Goal: Task Accomplishment & Management: Manage account settings

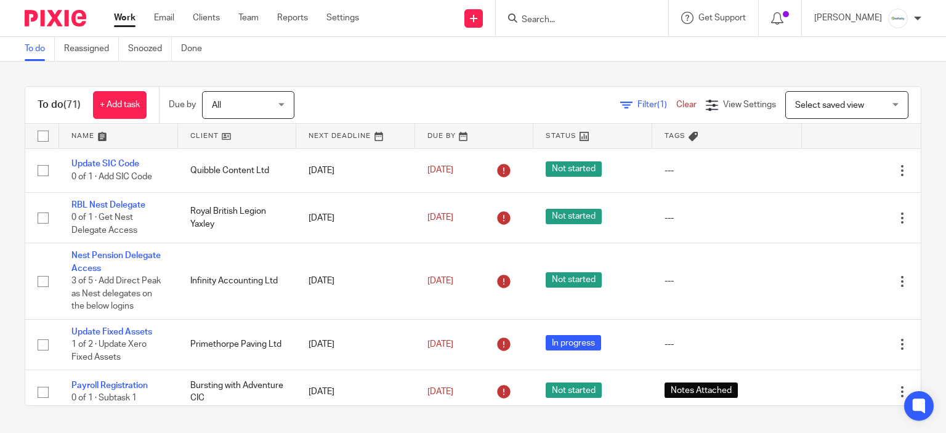
drag, startPoint x: 806, startPoint y: 93, endPoint x: 825, endPoint y: 144, distance: 54.6
click at [806, 93] on span "Select saved view" at bounding box center [840, 105] width 90 height 26
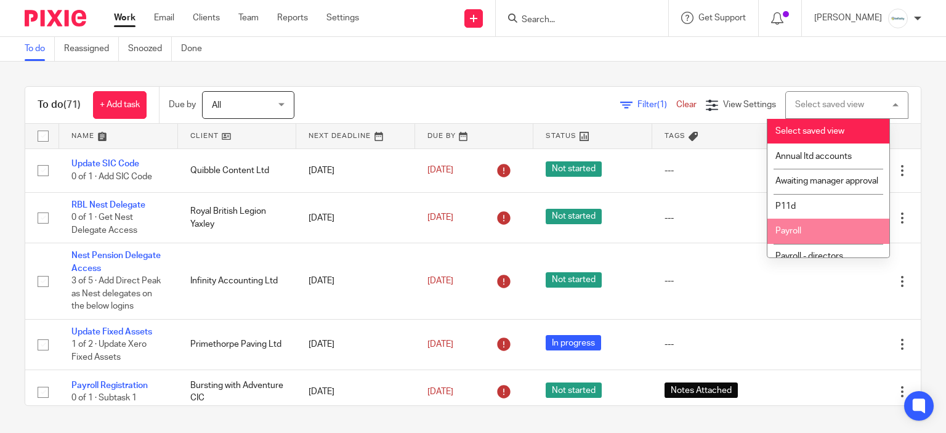
click at [822, 240] on li "Payroll" at bounding box center [829, 231] width 122 height 25
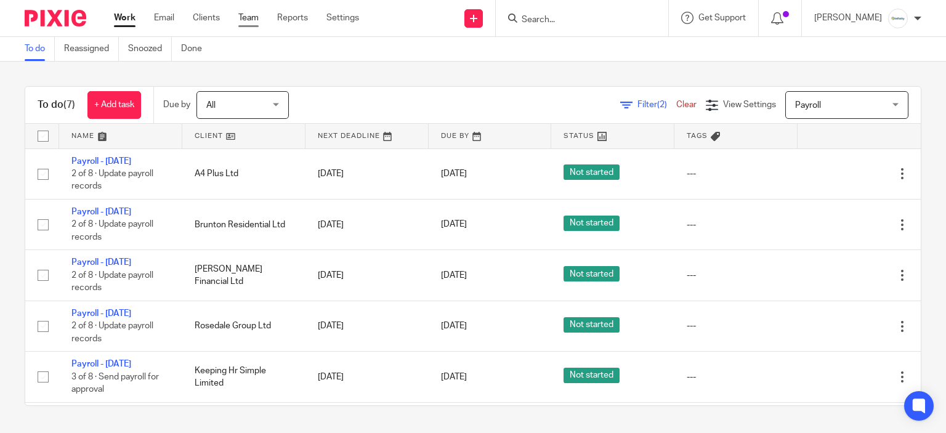
drag, startPoint x: 657, startPoint y: 78, endPoint x: 251, endPoint y: 12, distance: 411.5
click at [631, 84] on div "To do (7) + Add task Due by All All Today Tomorrow This week Next week This mon…" at bounding box center [473, 246] width 946 height 369
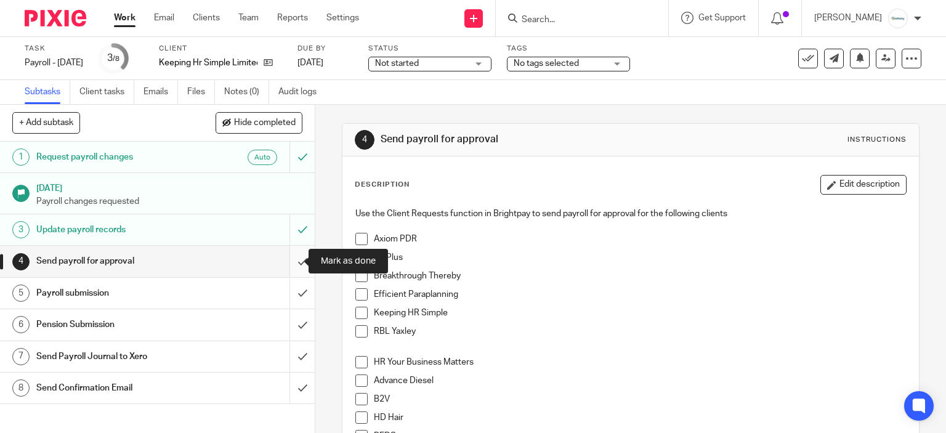
click at [286, 261] on input "submit" at bounding box center [157, 261] width 315 height 31
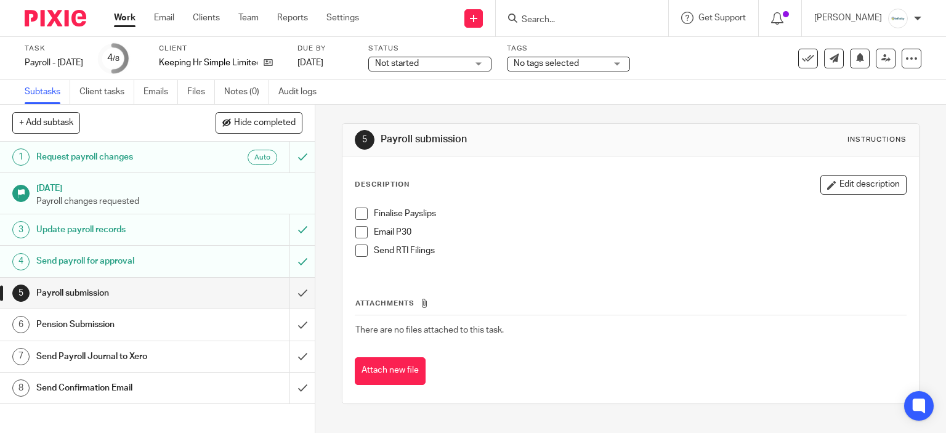
click at [358, 213] on span at bounding box center [362, 214] width 12 height 12
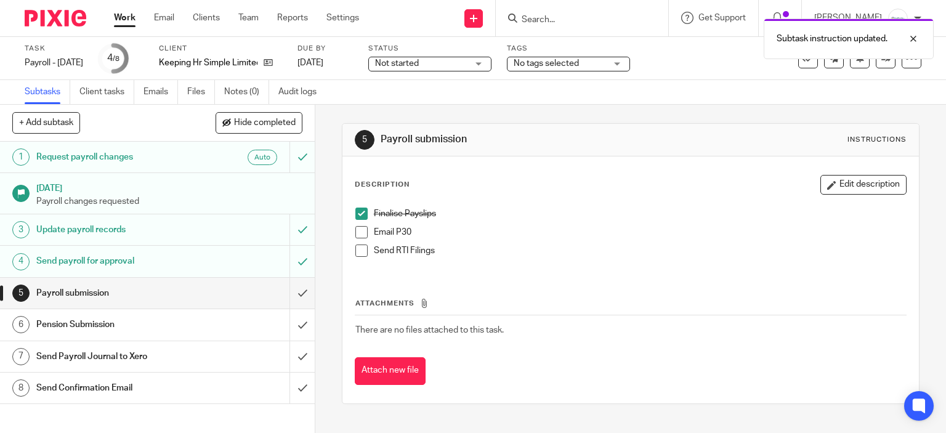
click at [357, 246] on span at bounding box center [362, 251] width 12 height 12
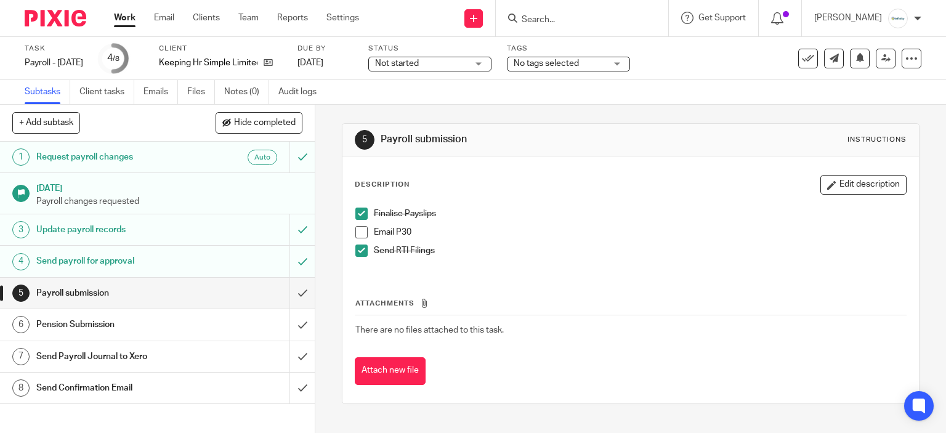
click at [356, 228] on span at bounding box center [362, 232] width 12 height 12
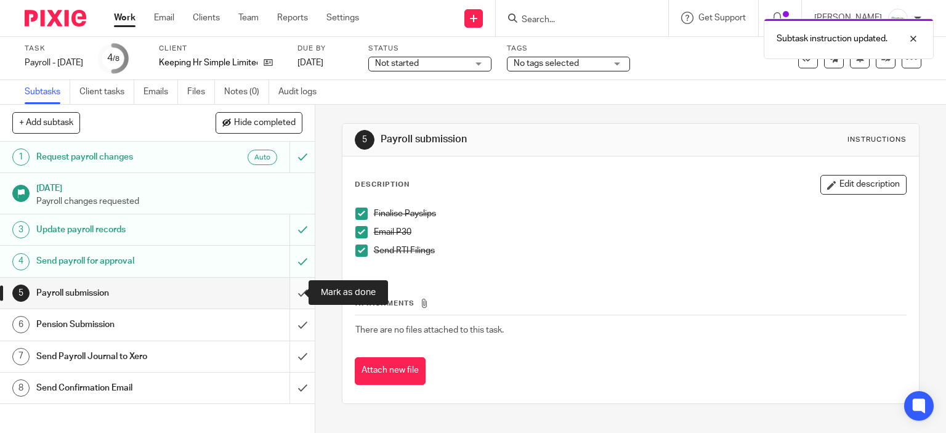
click at [296, 295] on input "submit" at bounding box center [157, 293] width 315 height 31
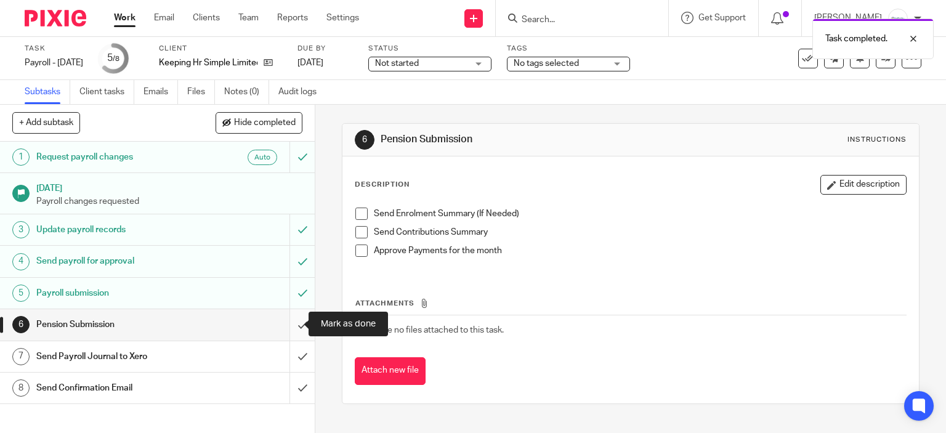
click at [291, 318] on input "submit" at bounding box center [157, 324] width 315 height 31
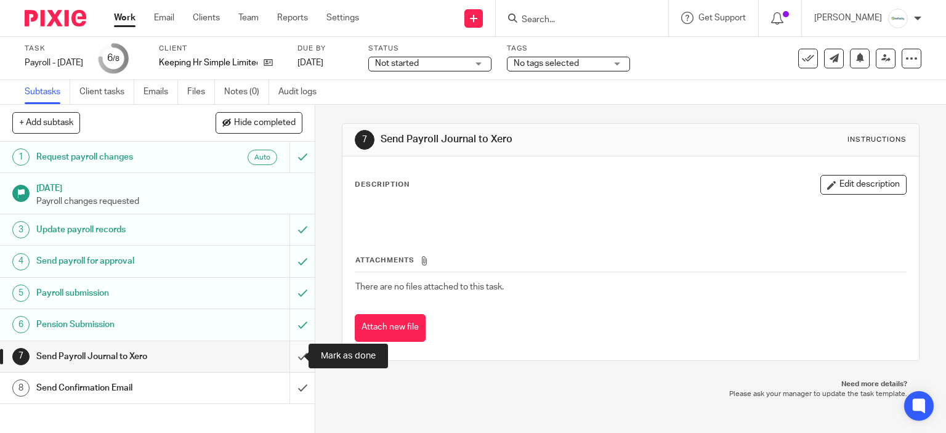
click at [293, 358] on input "submit" at bounding box center [157, 356] width 315 height 31
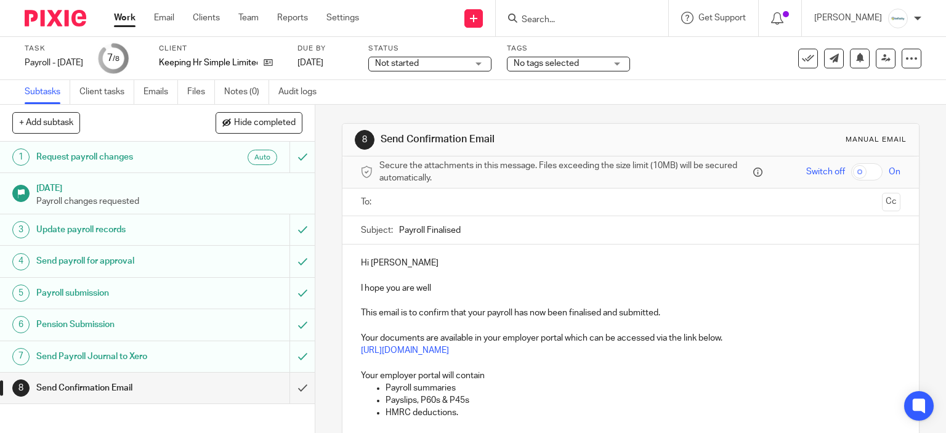
click at [421, 200] on input "text" at bounding box center [631, 202] width 494 height 14
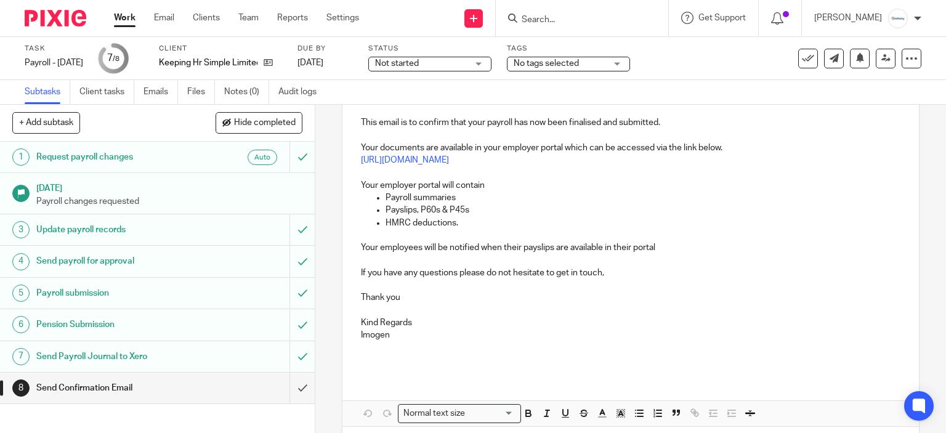
scroll to position [244, 0]
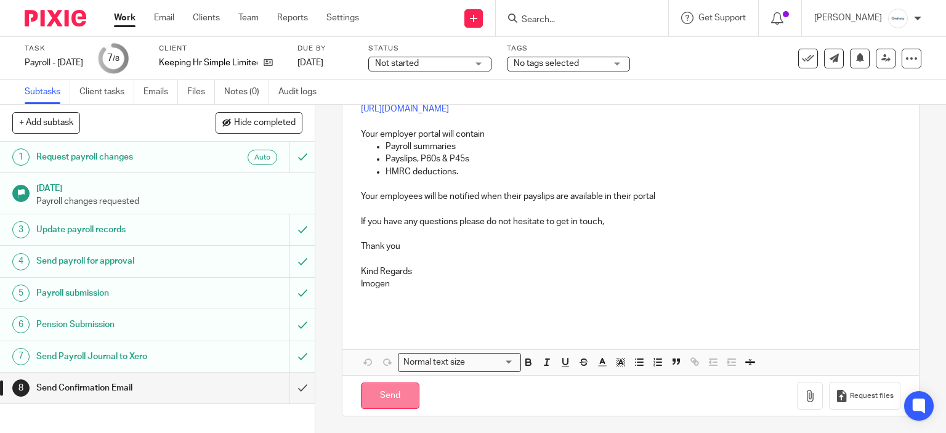
click at [383, 402] on input "Send" at bounding box center [390, 396] width 59 height 26
type input "Sent"
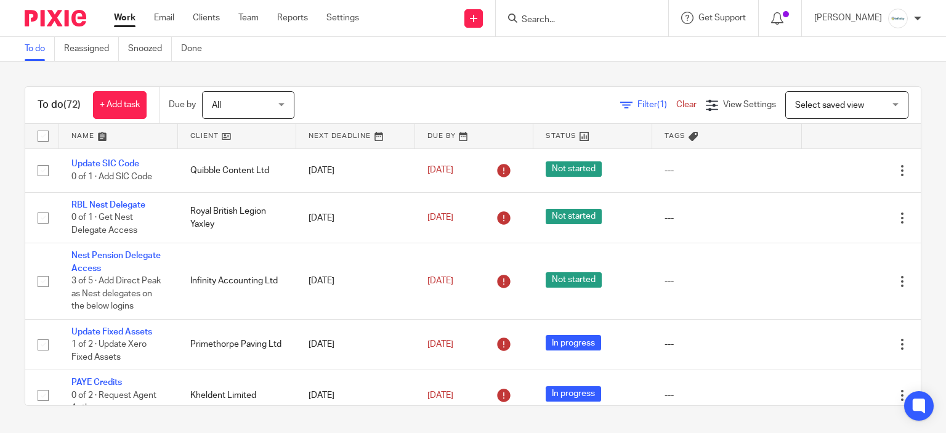
click at [192, 137] on link at bounding box center [237, 136] width 119 height 25
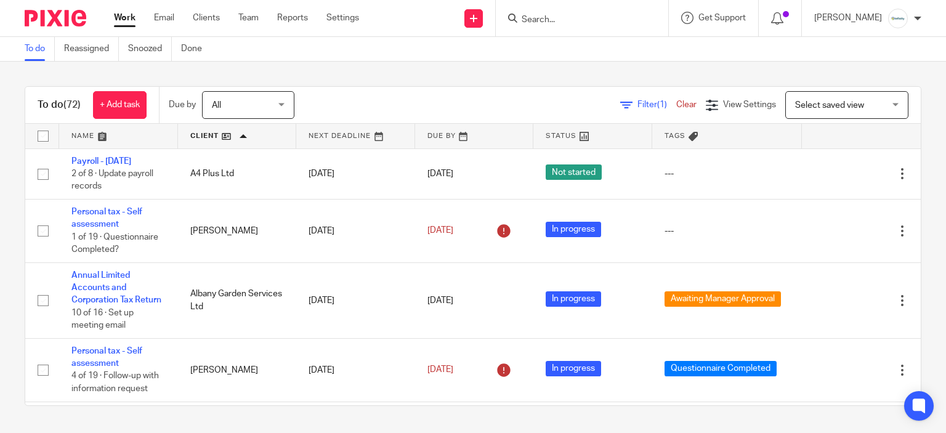
click at [561, 24] on input "Search" at bounding box center [576, 20] width 111 height 11
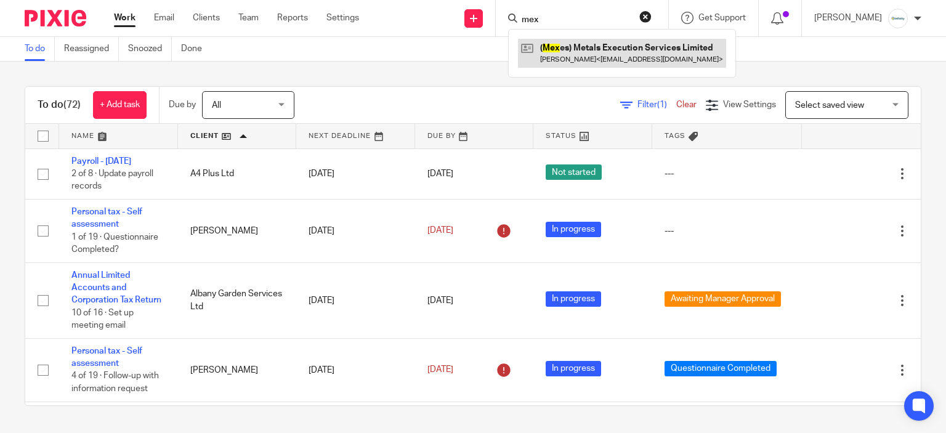
type input "mex"
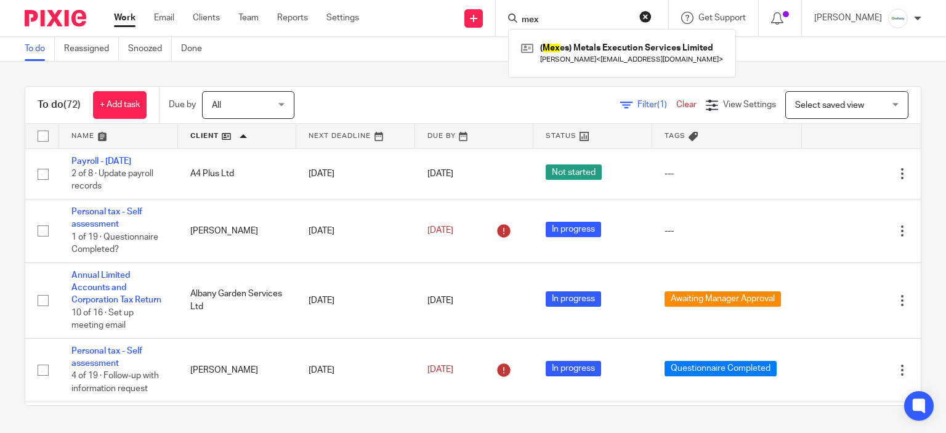
drag, startPoint x: 452, startPoint y: 78, endPoint x: 315, endPoint y: 91, distance: 137.3
click at [315, 91] on body "Work Email Clients Team Reports Settings Work Email Clients Team Reports Settin…" at bounding box center [473, 216] width 946 height 433
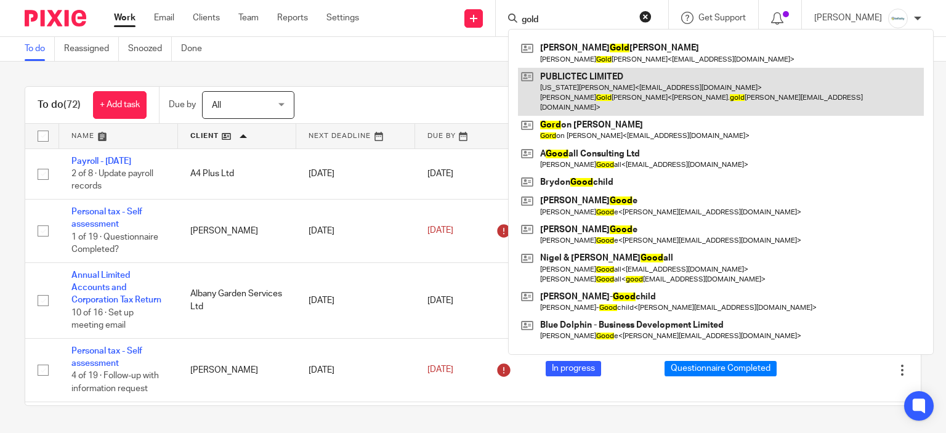
type input "gold"
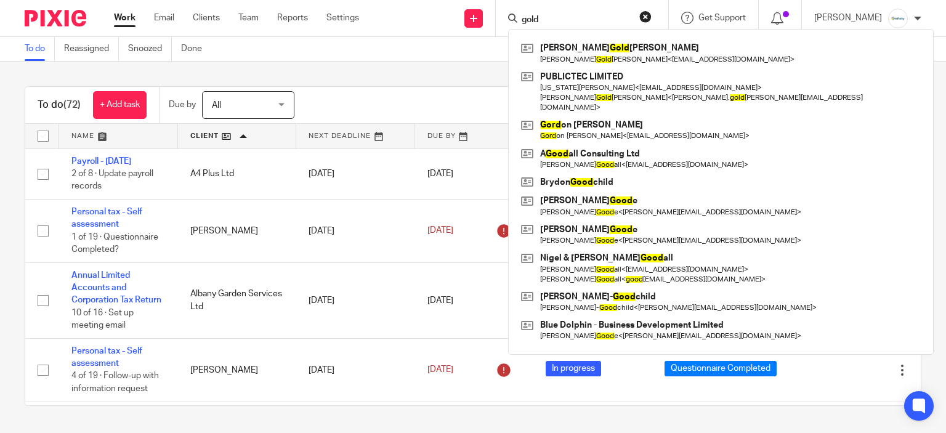
drag, startPoint x: 564, startPoint y: 22, endPoint x: 473, endPoint y: 20, distance: 91.8
click at [473, 20] on div "Send new email Create task Add client gold Adam Gold smith Adam Gold smith < ad…" at bounding box center [662, 18] width 569 height 36
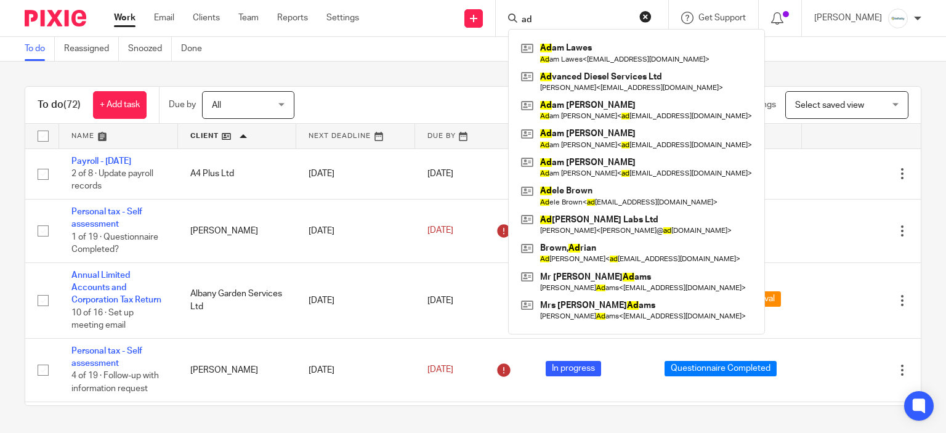
type input "ad"
click at [428, 78] on div "To do (72) + Add task Due by All All Today Tomorrow This week Next week This mo…" at bounding box center [473, 246] width 946 height 369
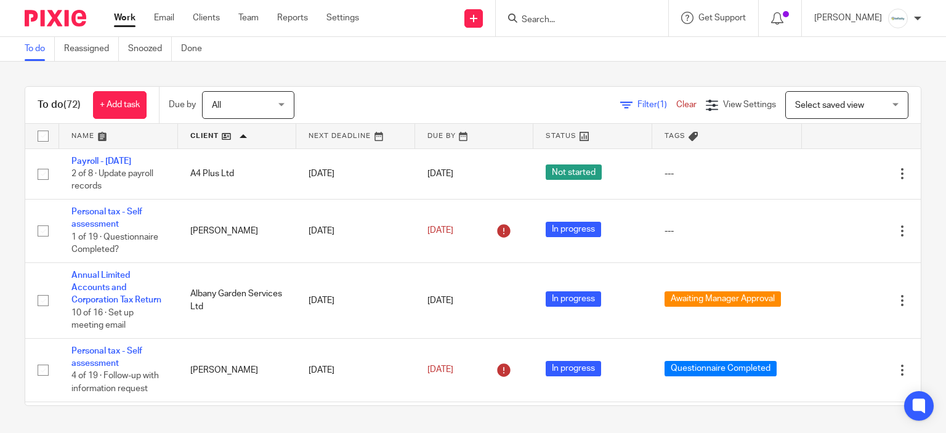
click at [550, 18] on input "Search" at bounding box center [576, 20] width 111 height 11
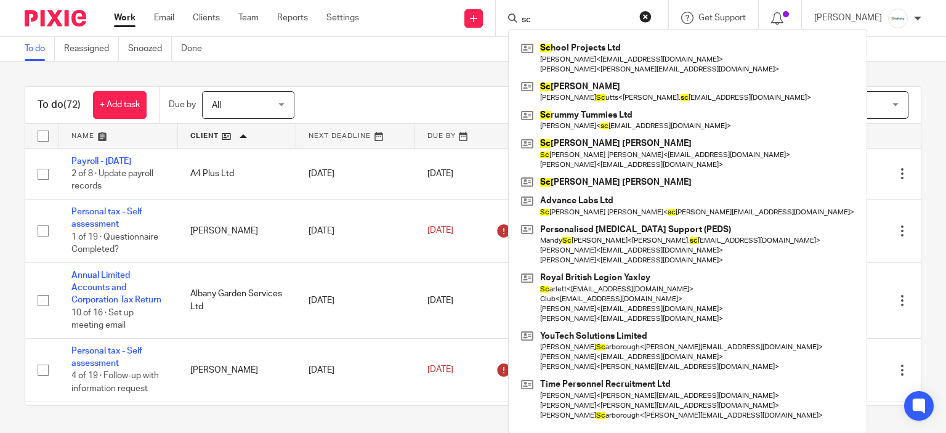
type input "sc"
click at [497, 47] on div "To do Reassigned Snoozed Done" at bounding box center [473, 49] width 946 height 25
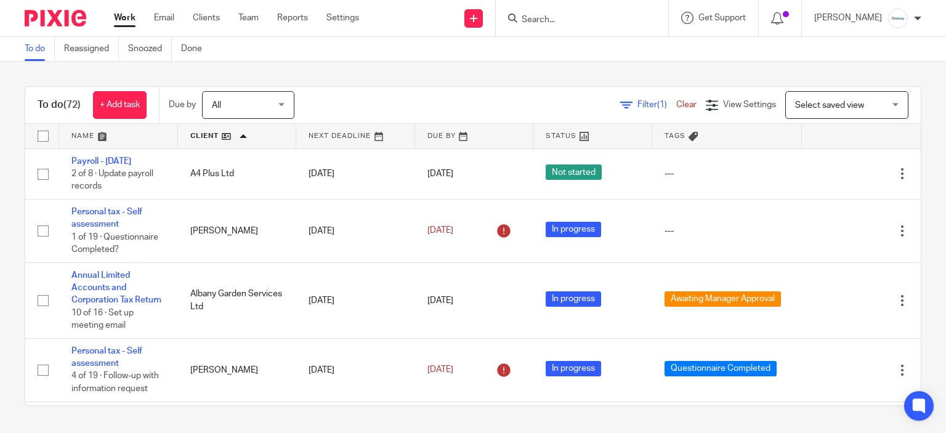
click at [552, 27] on div at bounding box center [582, 18] width 173 height 36
click at [553, 24] on input "Search" at bounding box center [576, 20] width 111 height 11
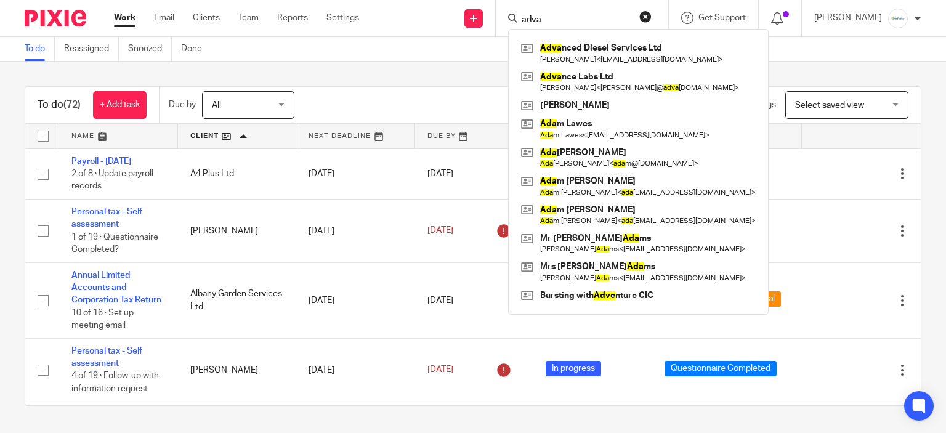
type input "adva"
click at [472, 72] on div "To do (72) + Add task Due by All All Today Tomorrow This week Next week This mo…" at bounding box center [473, 246] width 946 height 369
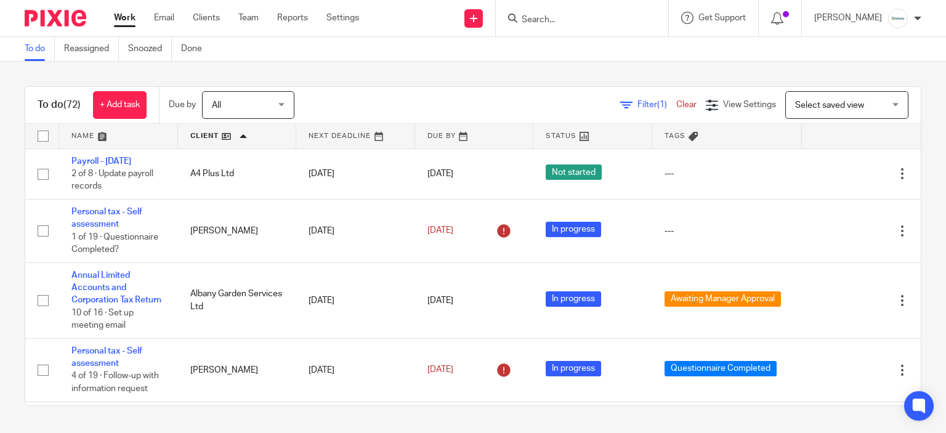
click at [560, 21] on input "Search" at bounding box center [576, 20] width 111 height 11
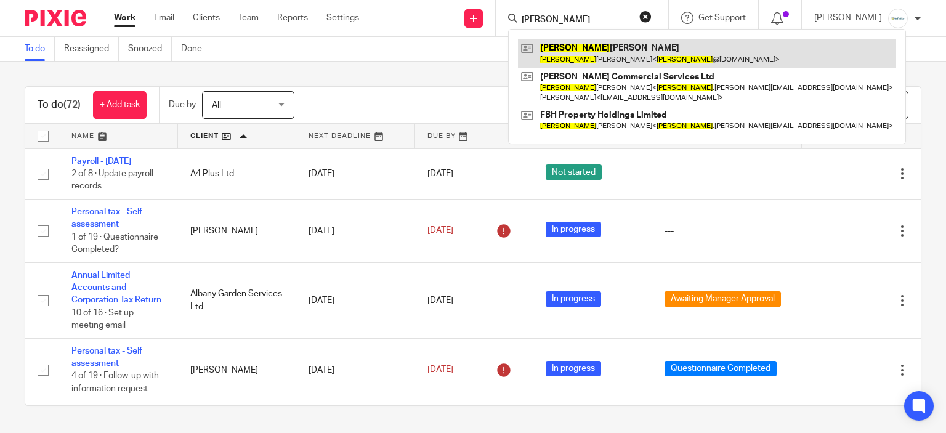
type input "alex"
click at [576, 44] on link at bounding box center [707, 53] width 378 height 28
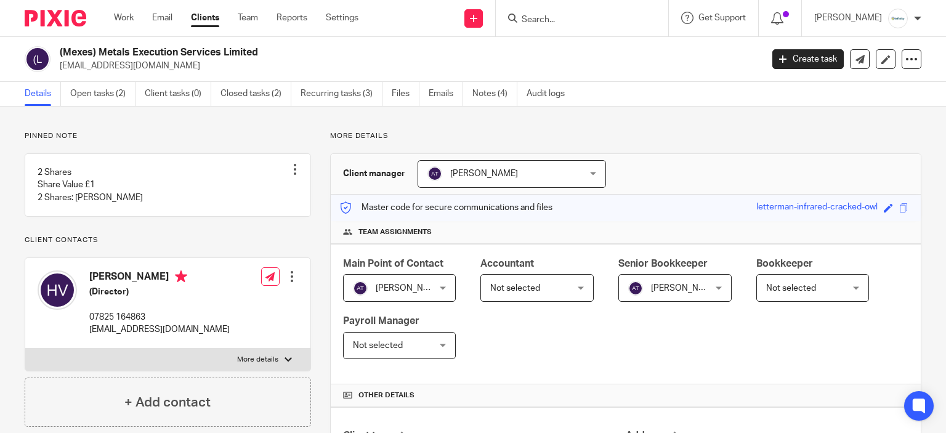
click at [622, 26] on div at bounding box center [582, 18] width 173 height 36
click at [616, 15] on input "Search" at bounding box center [576, 20] width 111 height 11
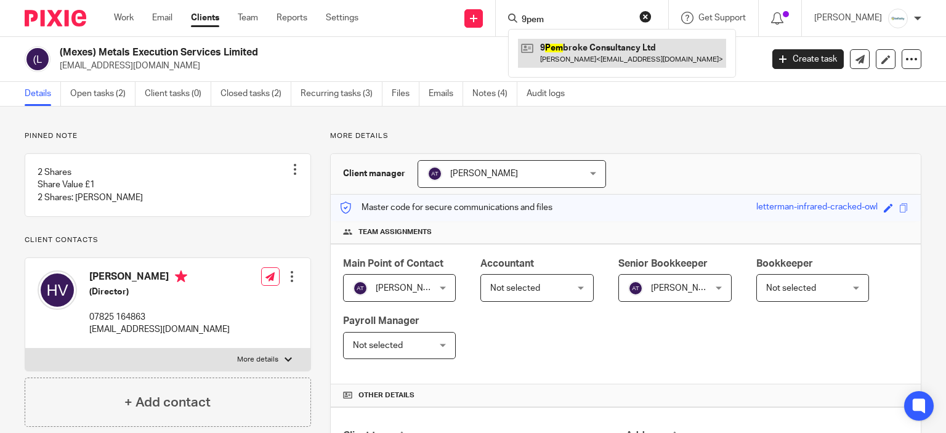
type input "9pem"
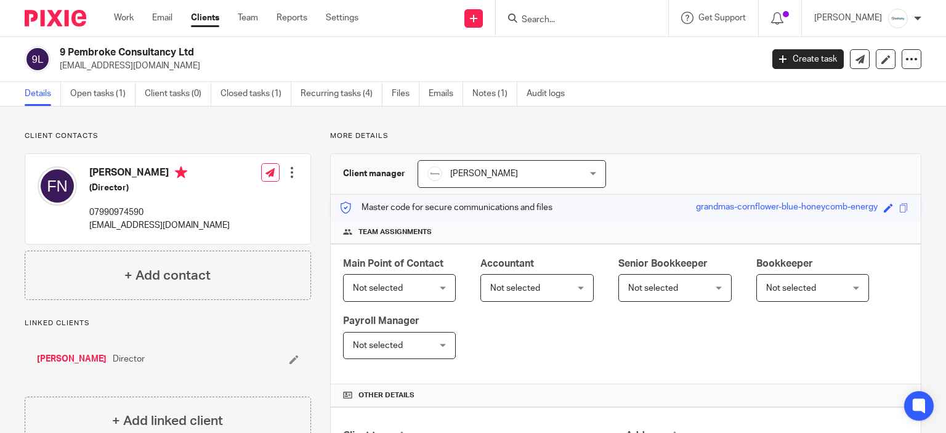
click at [537, 22] on input "Search" at bounding box center [576, 20] width 111 height 11
type input "Abi"
click at [560, 61] on div "Abi gail Francis" at bounding box center [594, 48] width 173 height 38
click at [564, 35] on div "Abi gail Francis" at bounding box center [594, 48] width 173 height 38
click at [575, 45] on link at bounding box center [594, 48] width 153 height 18
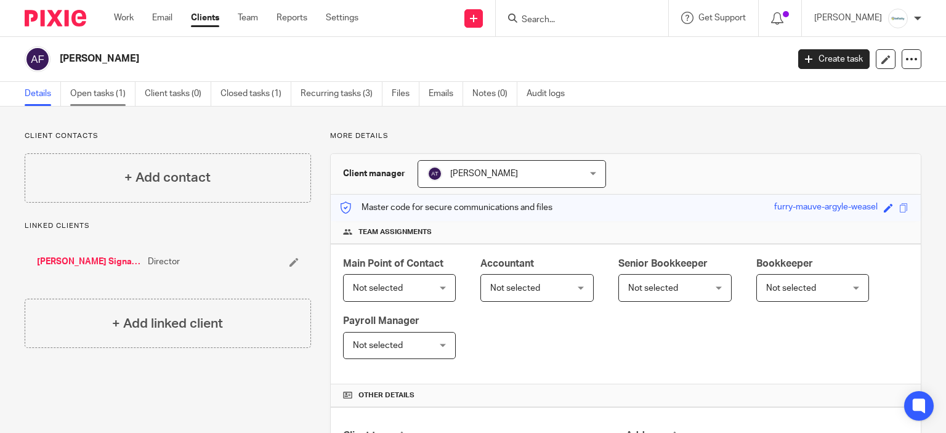
click at [108, 91] on link "Open tasks (1)" at bounding box center [102, 94] width 65 height 24
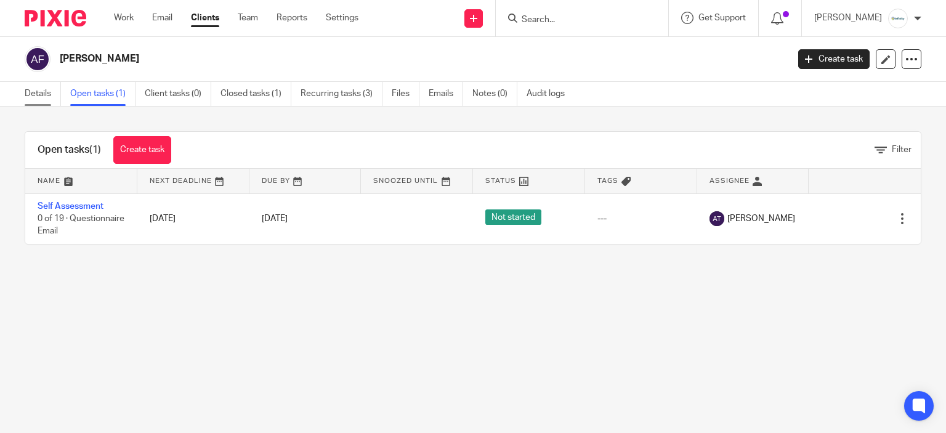
click at [35, 100] on link "Details" at bounding box center [43, 94] width 36 height 24
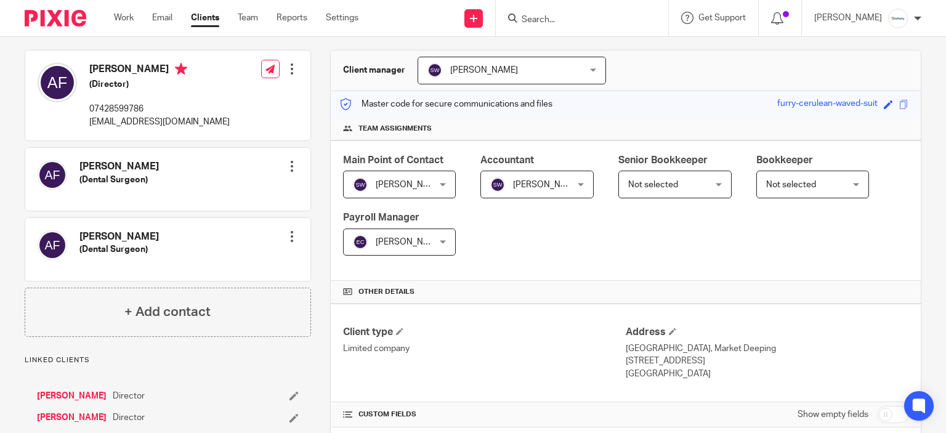
scroll to position [246, 0]
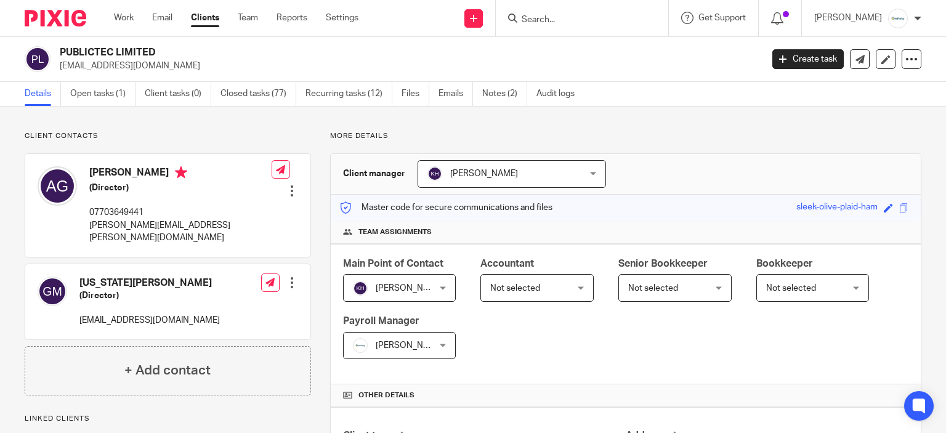
click at [619, 19] on input "Search" at bounding box center [576, 20] width 111 height 11
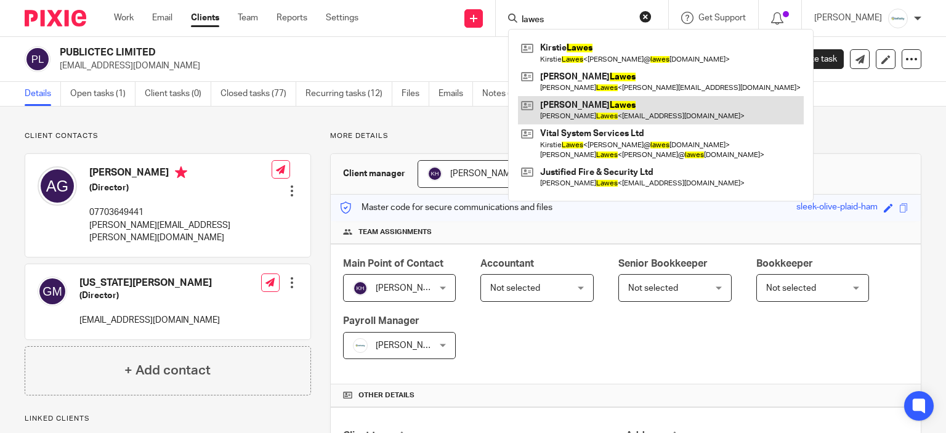
type input "lawes"
click at [631, 114] on link at bounding box center [661, 110] width 286 height 28
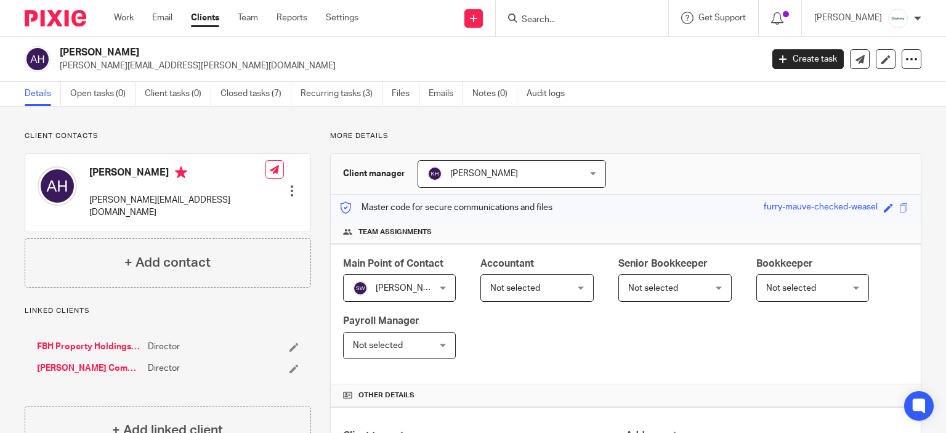
click at [547, 21] on input "Search" at bounding box center [576, 20] width 111 height 11
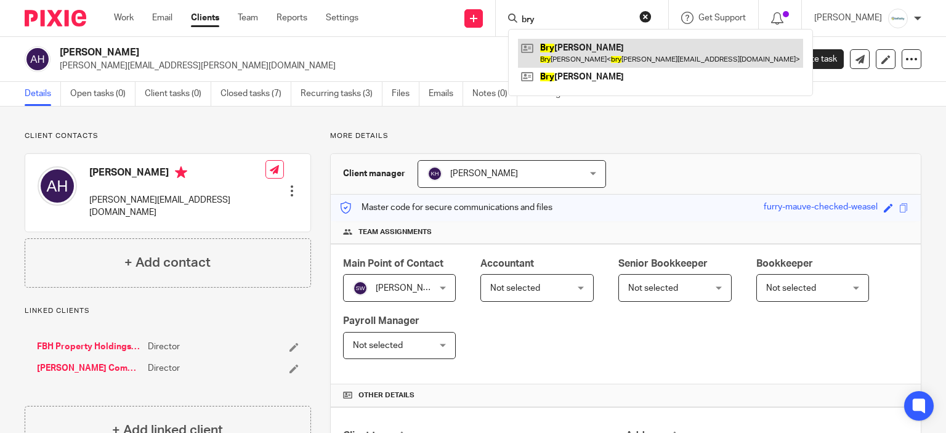
type input "bry"
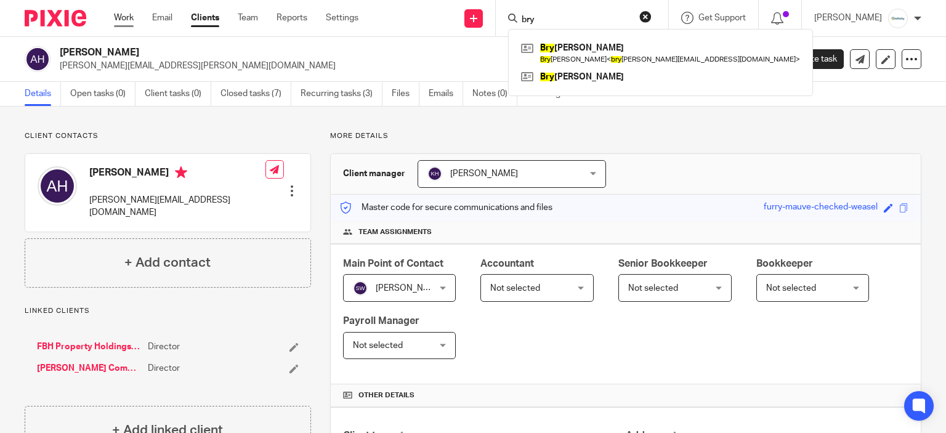
click at [129, 13] on link "Work" at bounding box center [124, 18] width 20 height 12
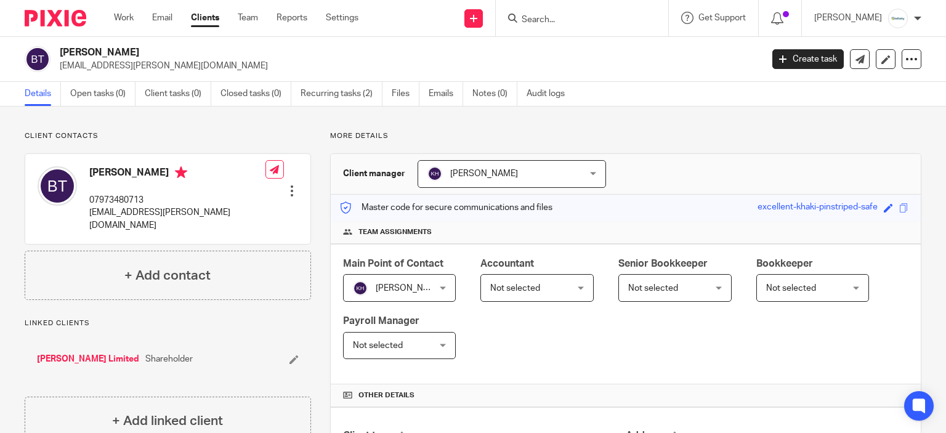
click at [550, 22] on input "Search" at bounding box center [576, 20] width 111 height 11
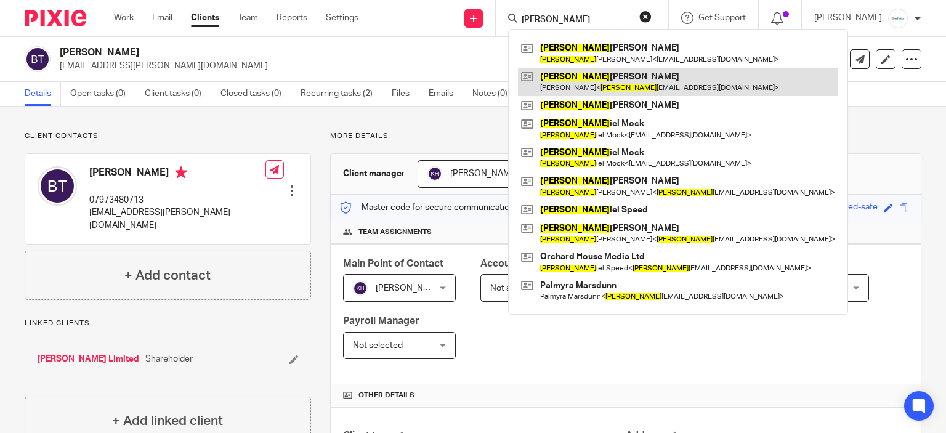
type input "[PERSON_NAME]"
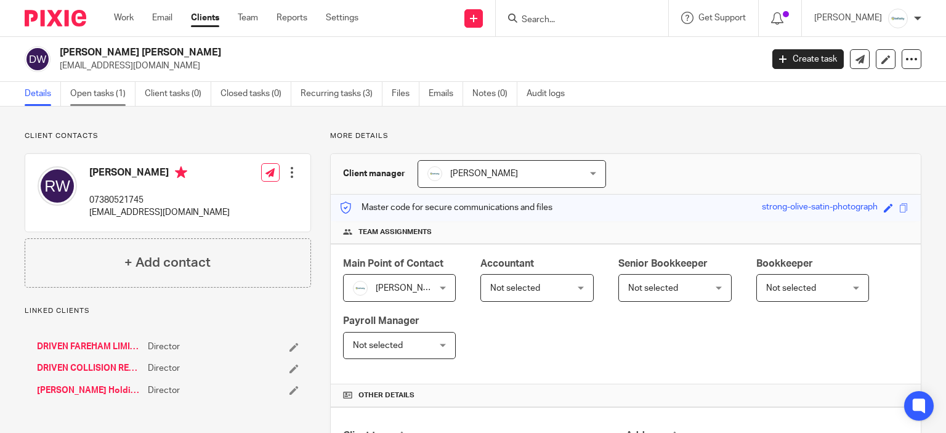
click at [126, 94] on link "Open tasks (1)" at bounding box center [102, 94] width 65 height 24
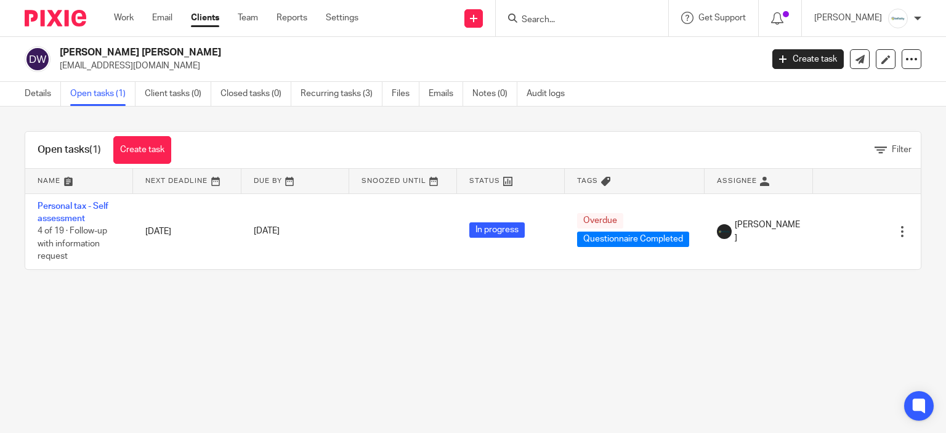
click at [564, 25] on form at bounding box center [586, 17] width 131 height 15
click at [565, 22] on input "Search" at bounding box center [576, 20] width 111 height 11
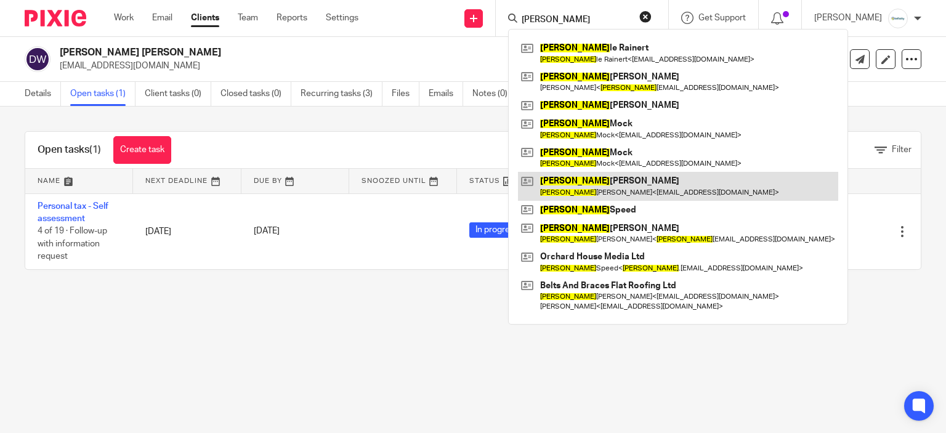
type input "[PERSON_NAME]"
click at [651, 193] on link at bounding box center [678, 186] width 320 height 28
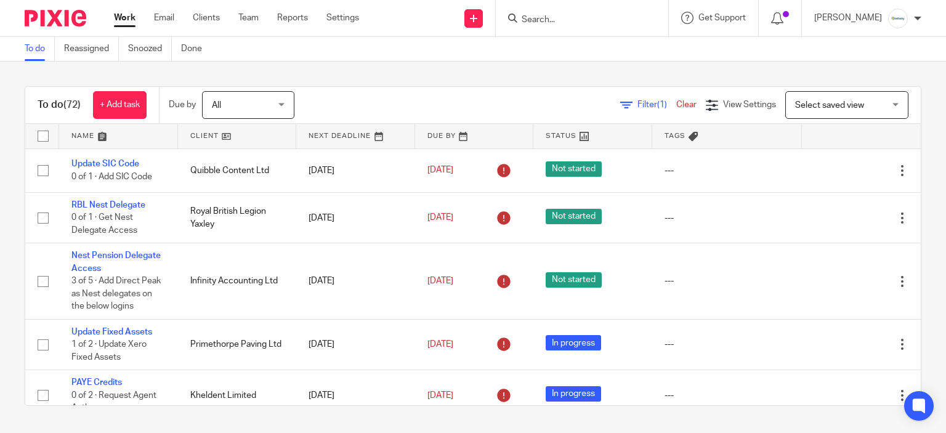
click at [206, 134] on link at bounding box center [237, 136] width 119 height 25
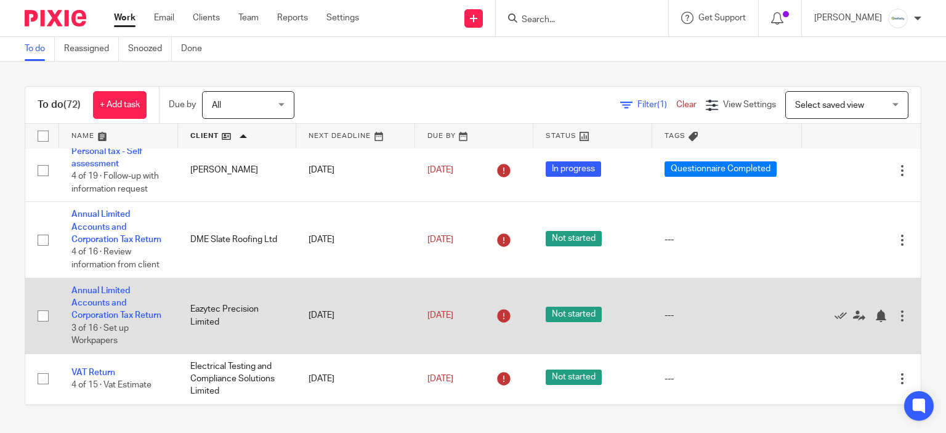
scroll to position [1047, 0]
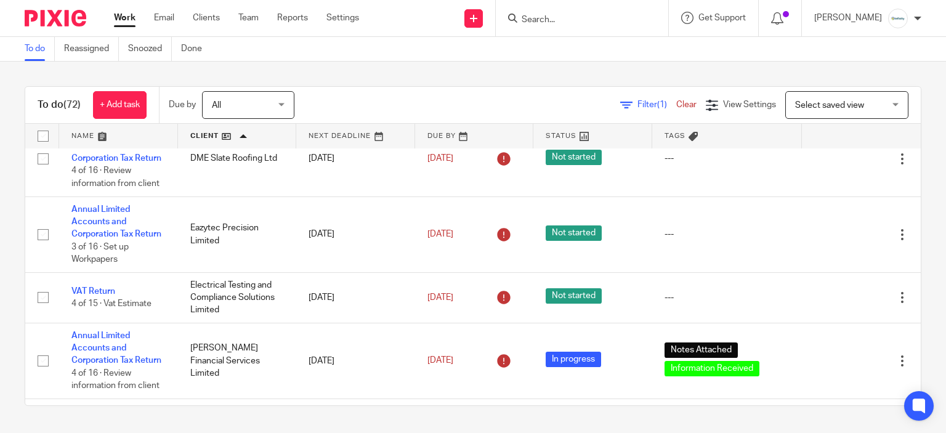
click at [546, 15] on input "Search" at bounding box center [576, 20] width 111 height 11
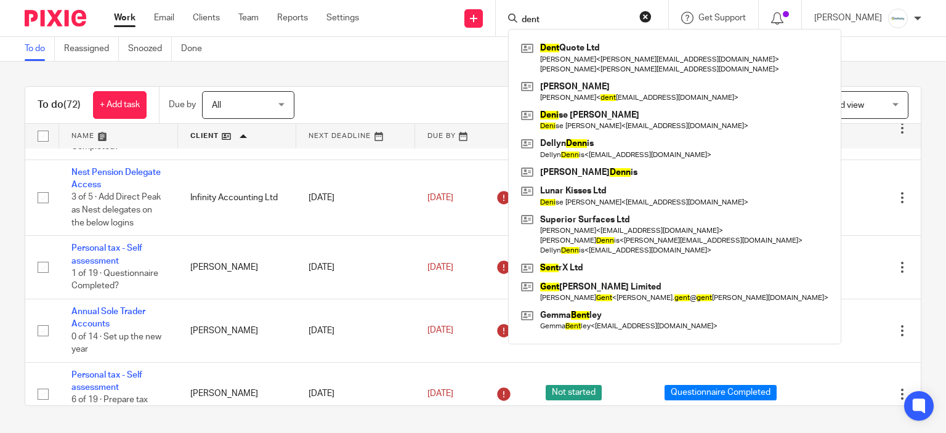
scroll to position [1540, 0]
click at [567, 22] on input "dent" at bounding box center [576, 20] width 111 height 11
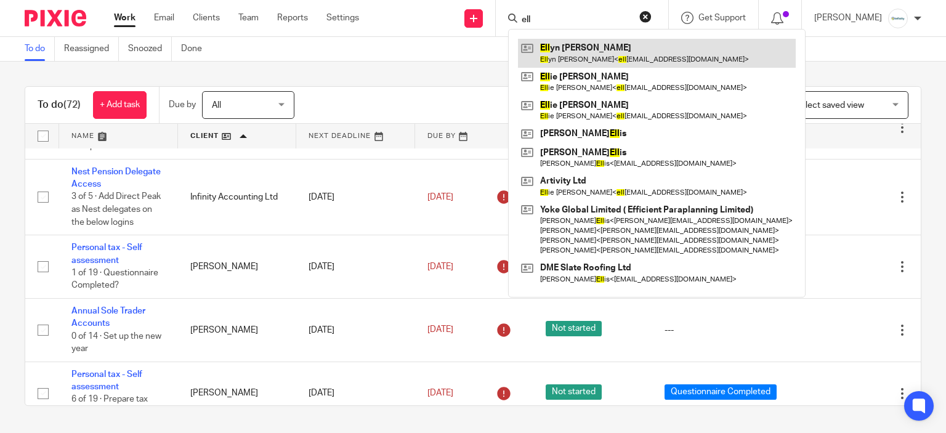
type input "ell"
click at [643, 44] on link at bounding box center [657, 53] width 278 height 28
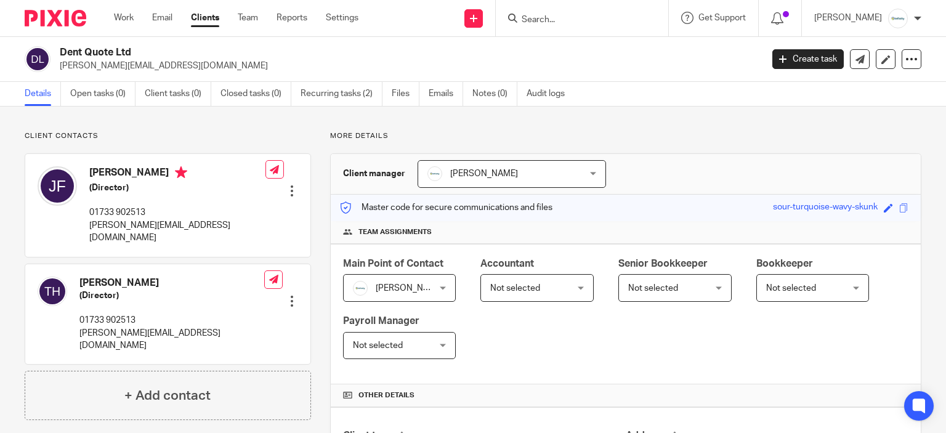
click at [596, 25] on div at bounding box center [582, 18] width 173 height 36
click at [592, 24] on input "Search" at bounding box center [576, 20] width 111 height 11
click at [551, 17] on input "Search" at bounding box center [576, 20] width 111 height 11
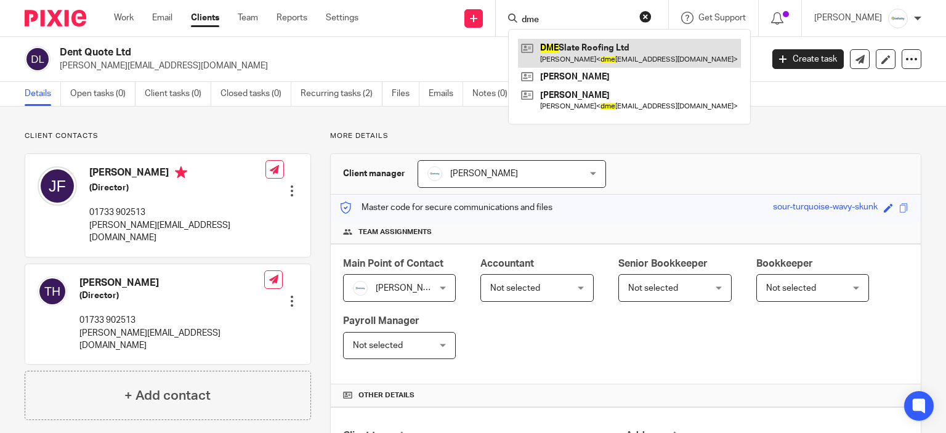
type input "dme"
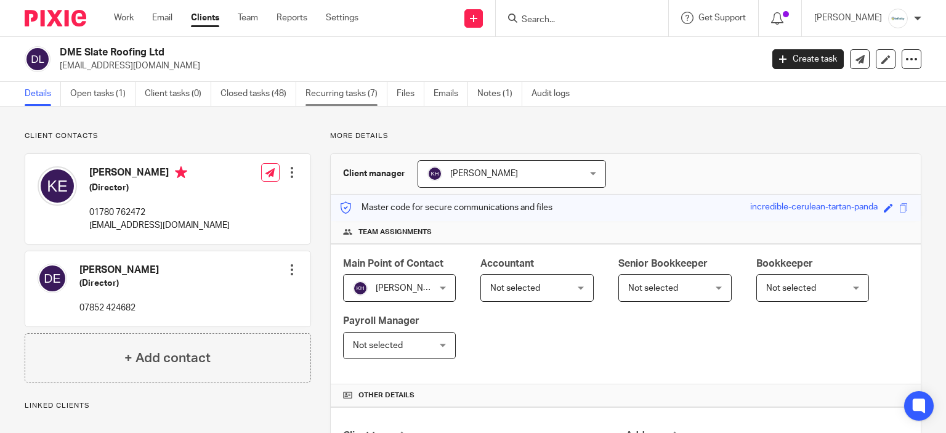
click at [349, 91] on link "Recurring tasks (7)" at bounding box center [347, 94] width 82 height 24
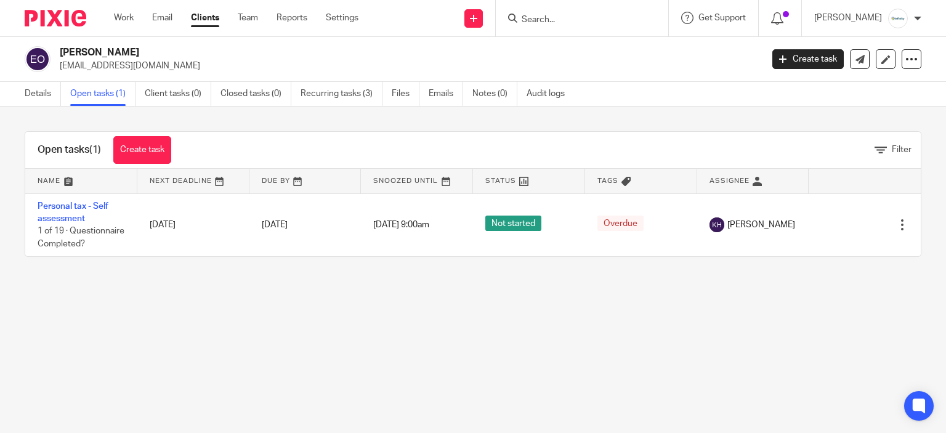
click at [590, 22] on input "Search" at bounding box center [576, 20] width 111 height 11
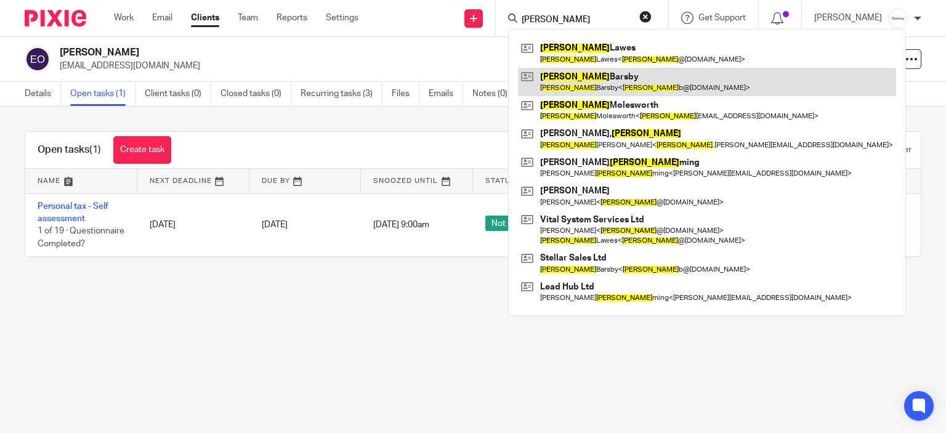
type input "[PERSON_NAME]"
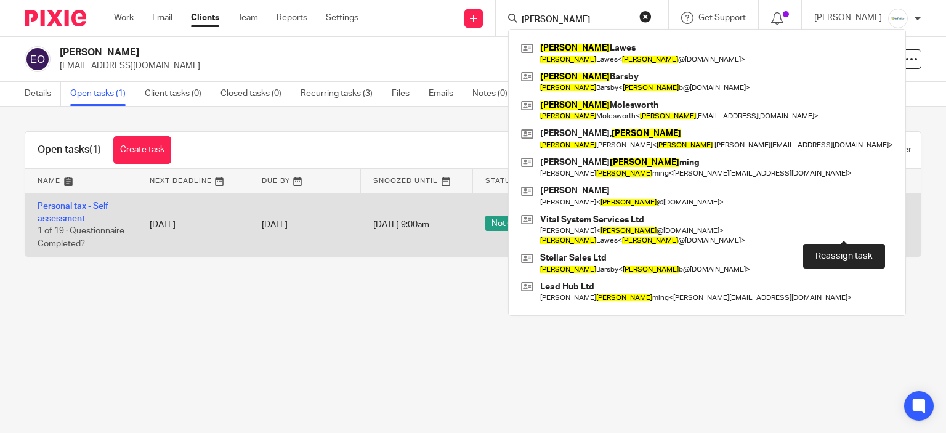
click at [853, 231] on link at bounding box center [862, 225] width 18 height 12
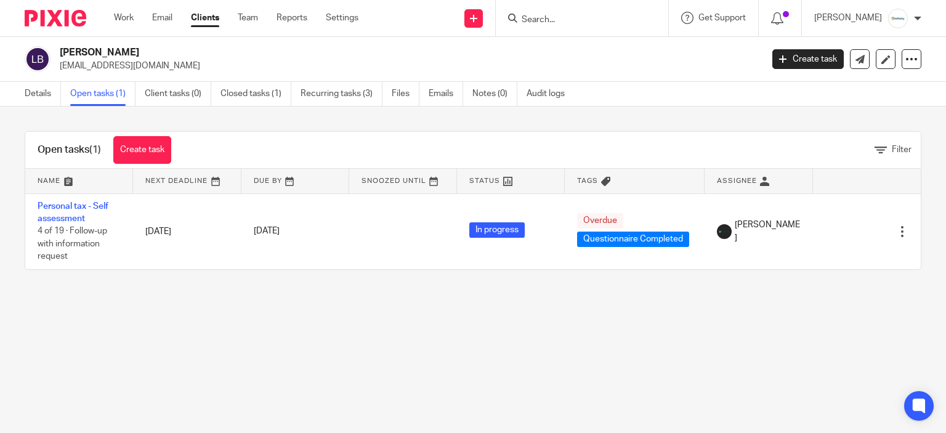
click at [352, 49] on h2 "[PERSON_NAME]" at bounding box center [338, 52] width 556 height 13
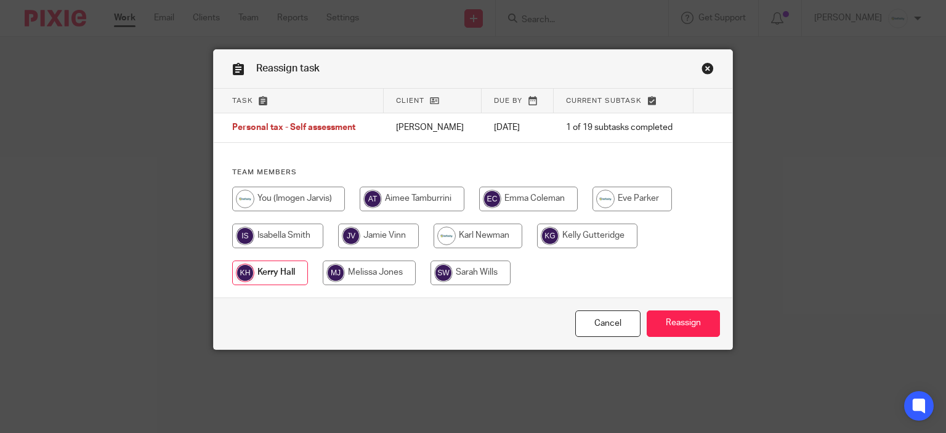
click at [325, 201] on input "radio" at bounding box center [288, 199] width 113 height 25
radio input "true"
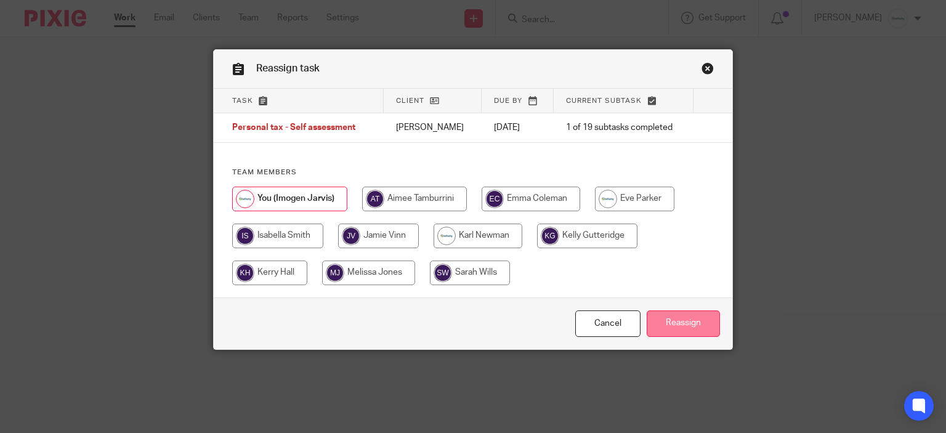
click at [681, 321] on input "Reassign" at bounding box center [683, 324] width 73 height 26
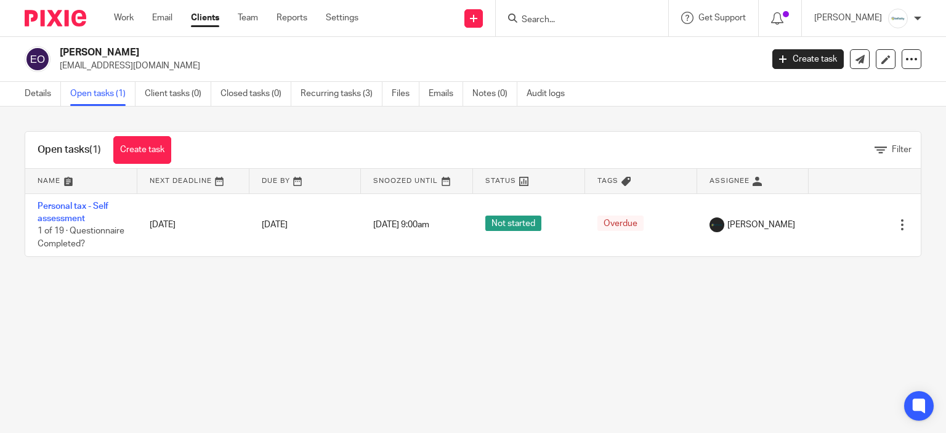
click at [561, 17] on input "Search" at bounding box center [576, 20] width 111 height 11
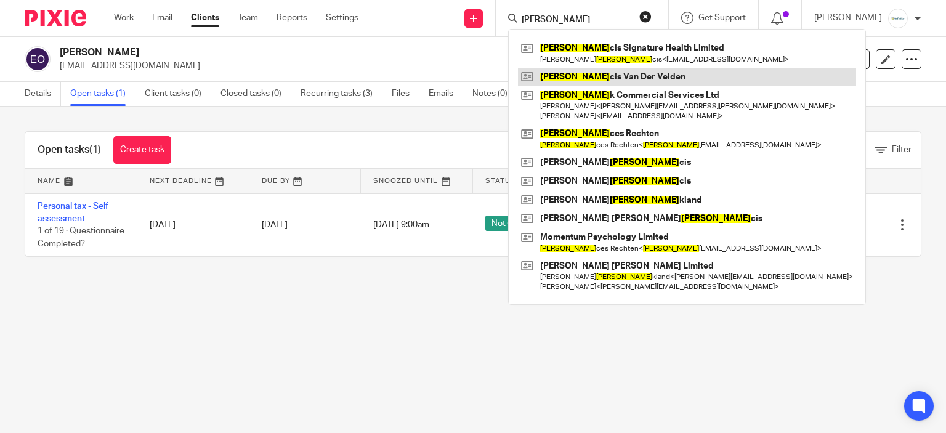
type input "[PERSON_NAME]"
click at [640, 77] on link at bounding box center [687, 77] width 338 height 18
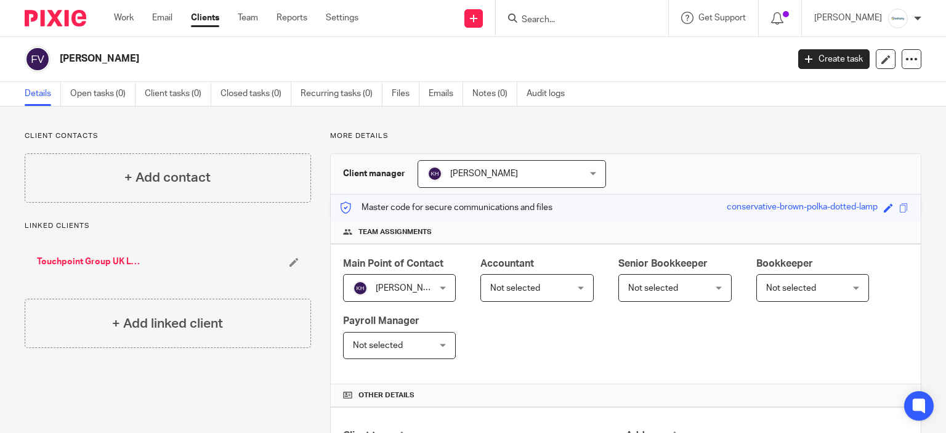
click at [587, 22] on input "Search" at bounding box center [576, 20] width 111 height 11
type input "r"
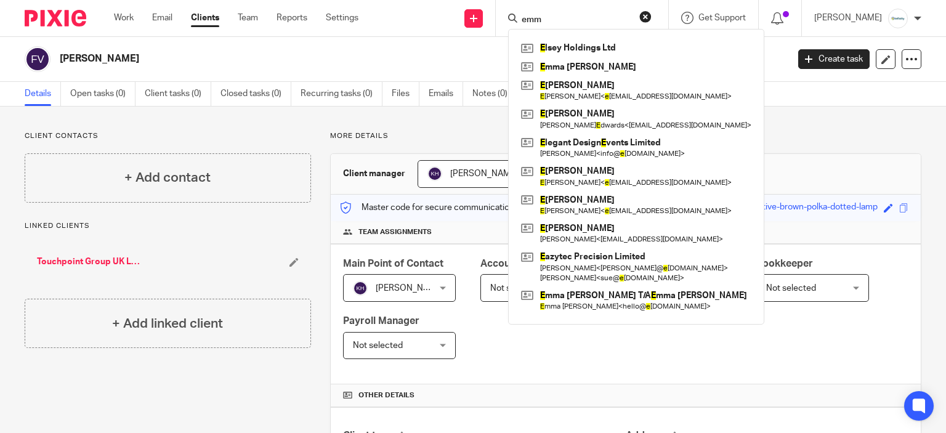
type input "emma"
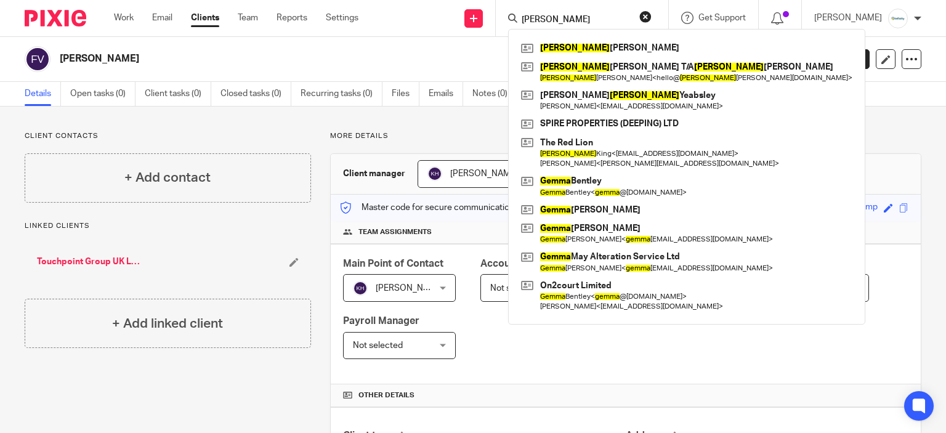
drag, startPoint x: 580, startPoint y: 19, endPoint x: 323, endPoint y: 15, distance: 257.0
click at [324, 15] on div "Work Email Clients Team Reports Settings Work Email Clients Team Reports Settin…" at bounding box center [473, 18] width 946 height 37
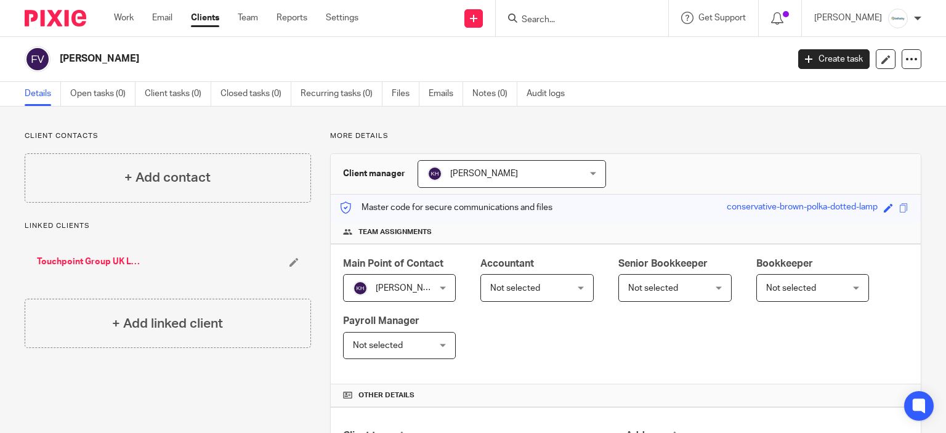
click at [542, 22] on input "Search" at bounding box center [576, 20] width 111 height 11
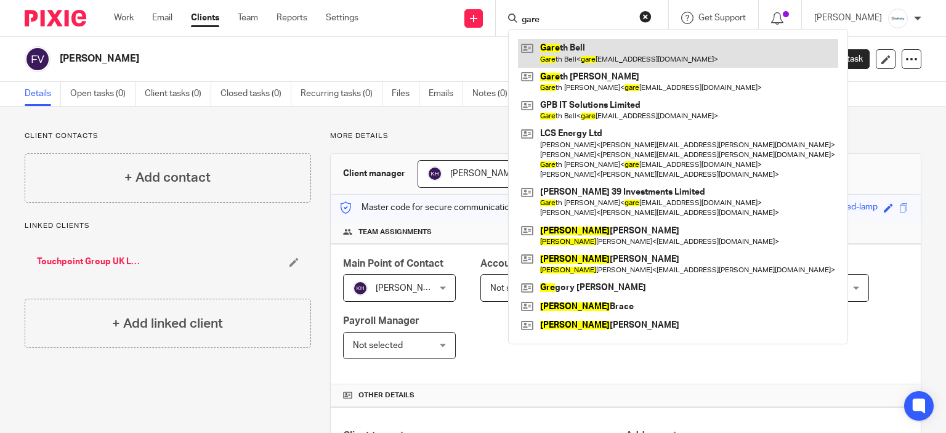
type input "gare"
click at [624, 52] on link at bounding box center [678, 53] width 320 height 28
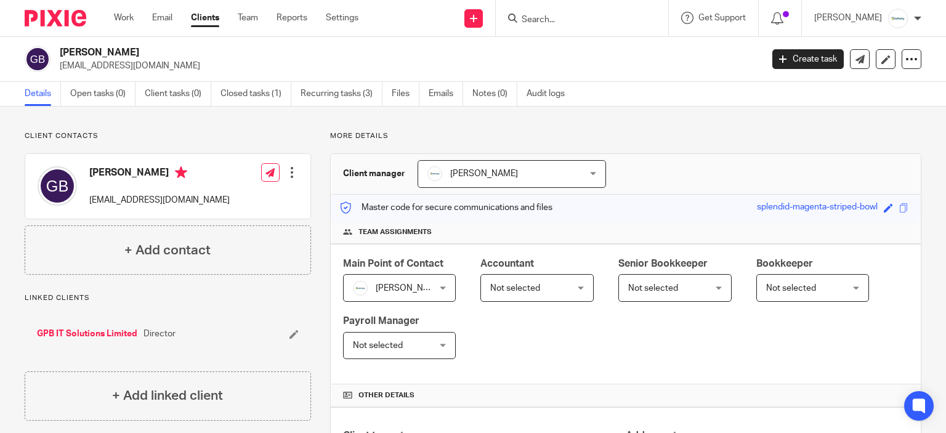
click at [579, 25] on input "Search" at bounding box center [576, 20] width 111 height 11
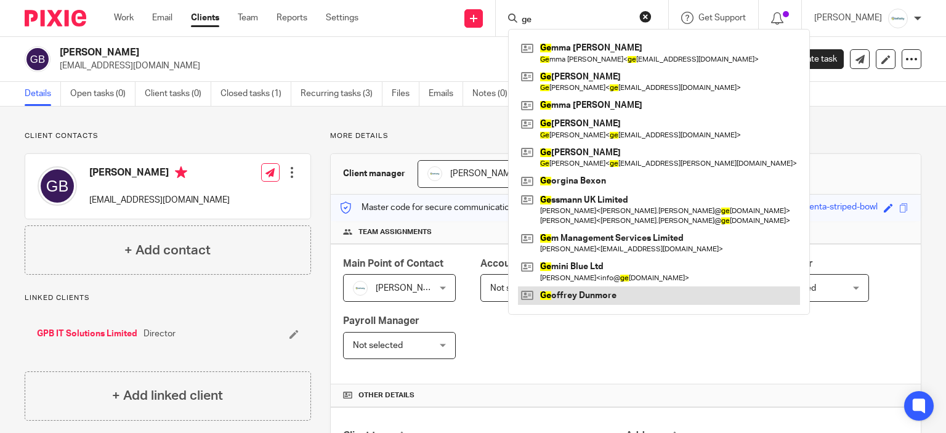
type input "ge"
click at [585, 287] on link at bounding box center [659, 296] width 282 height 18
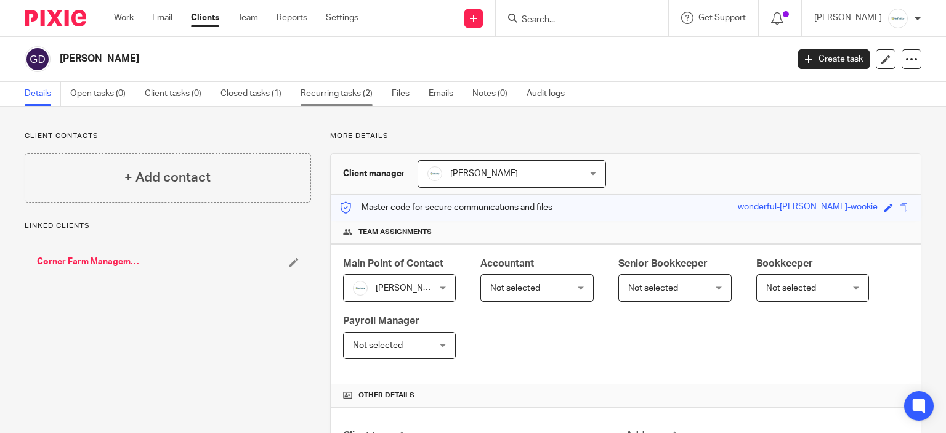
click at [346, 87] on link "Recurring tasks (2)" at bounding box center [342, 94] width 82 height 24
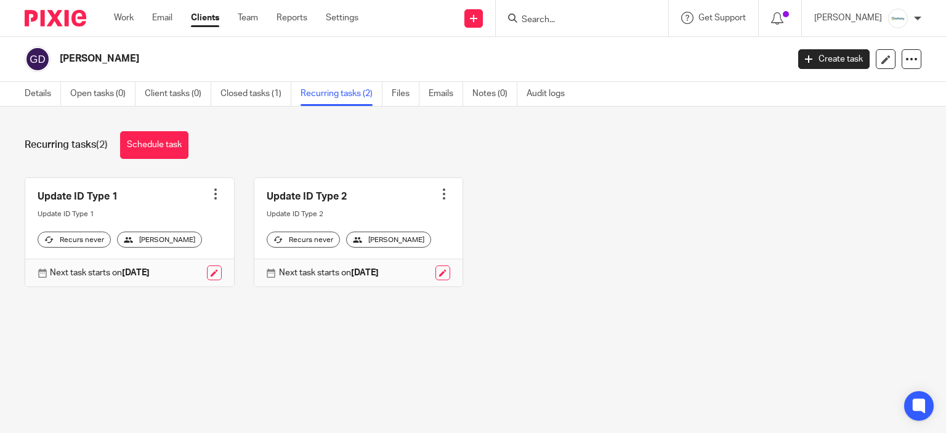
drag, startPoint x: 543, startPoint y: 17, endPoint x: 551, endPoint y: 14, distance: 8.6
click at [542, 17] on input "Search" at bounding box center [576, 20] width 111 height 11
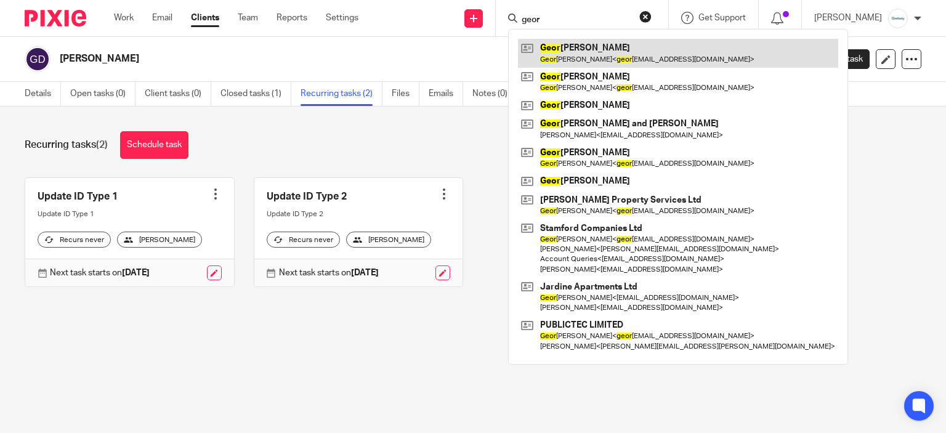
type input "geor"
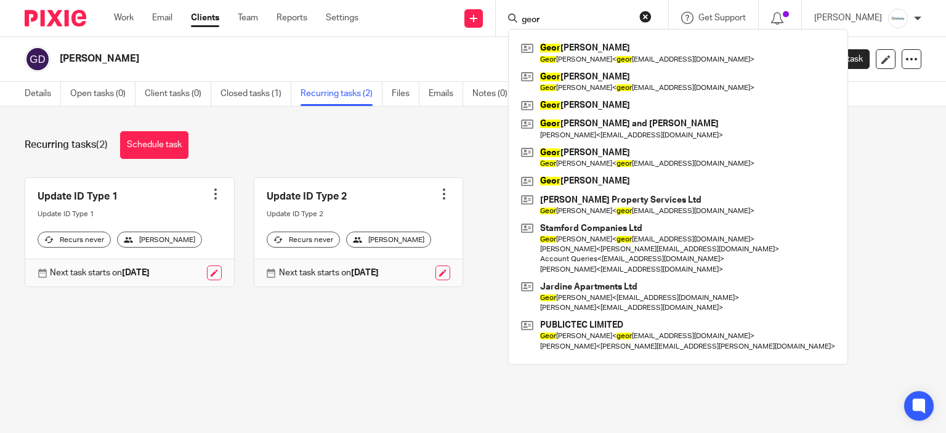
drag, startPoint x: 567, startPoint y: 18, endPoint x: 376, endPoint y: 36, distance: 191.8
click at [372, 51] on body "Work Email Clients Team Reports Settings Work Email Clients Team Reports Settin…" at bounding box center [473, 216] width 946 height 433
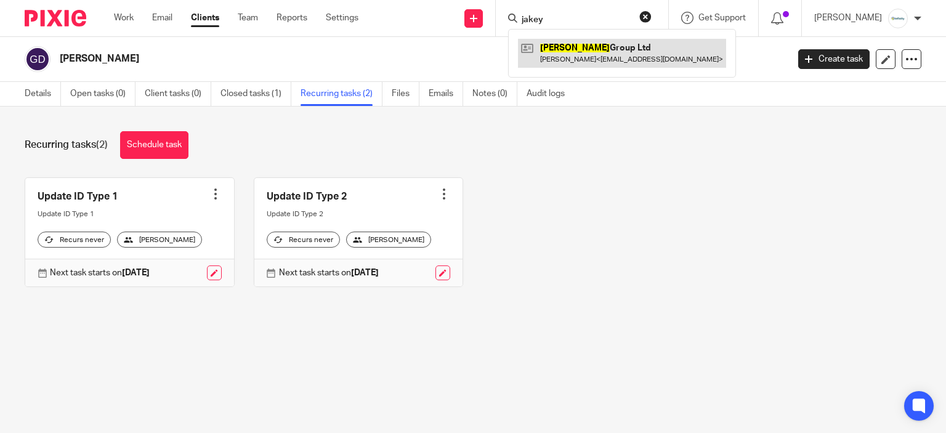
type input "jakey"
click at [607, 61] on link at bounding box center [622, 53] width 208 height 28
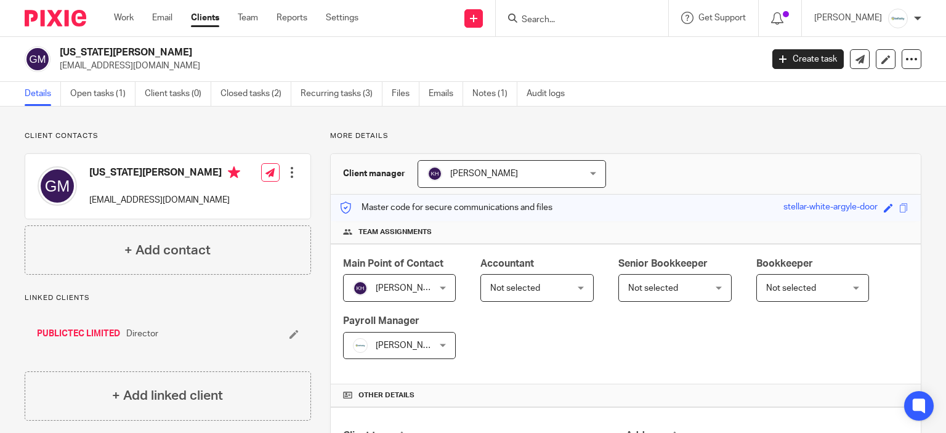
drag, startPoint x: 556, startPoint y: 18, endPoint x: 564, endPoint y: 8, distance: 12.7
click at [556, 18] on input "Search" at bounding box center [576, 20] width 111 height 11
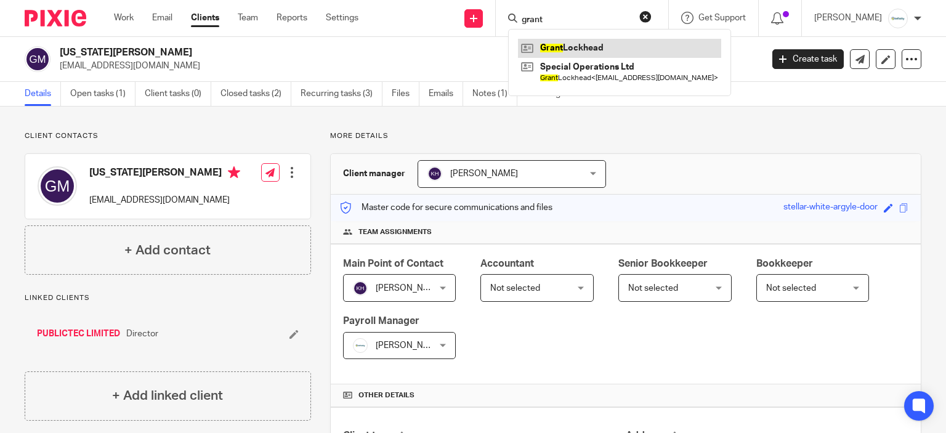
type input "grant"
click at [590, 51] on link at bounding box center [619, 48] width 203 height 18
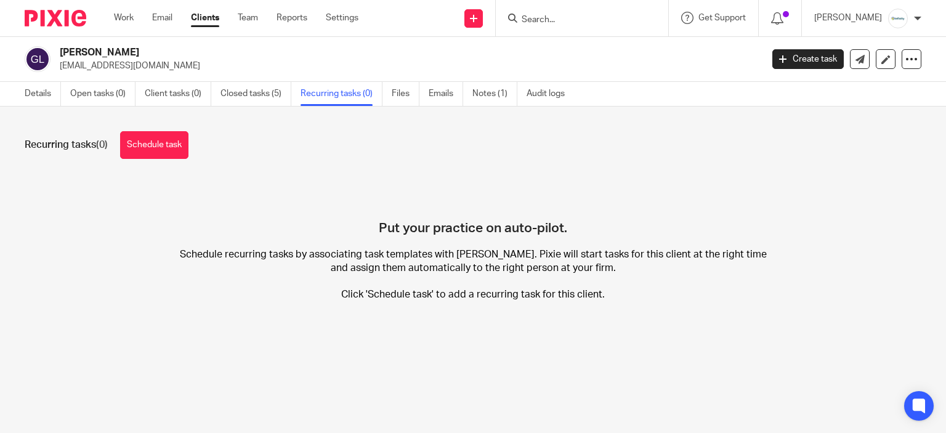
click at [609, 34] on div at bounding box center [582, 18] width 173 height 36
click at [603, 23] on input "Search" at bounding box center [576, 20] width 111 height 11
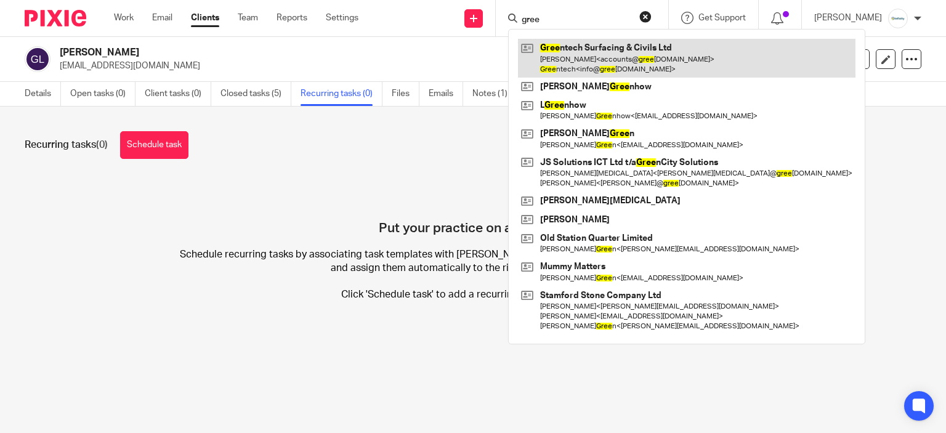
type input "gree"
click at [663, 65] on link at bounding box center [687, 58] width 338 height 38
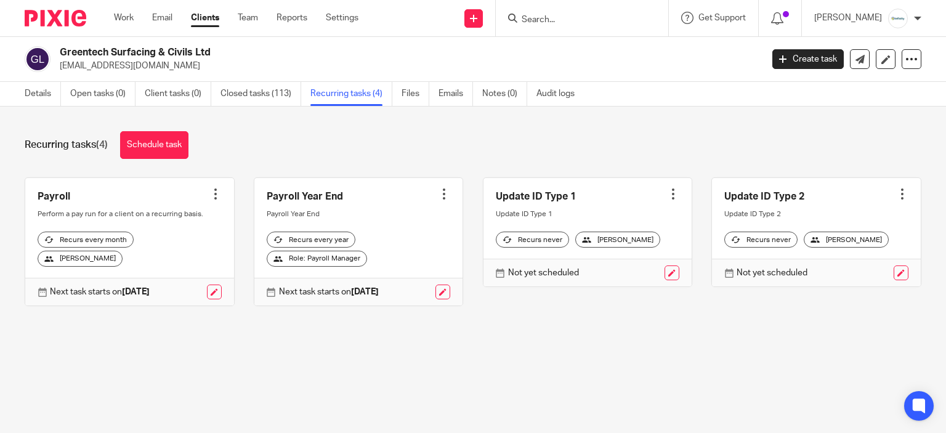
click at [532, 22] on div at bounding box center [580, 17] width 144 height 15
click at [592, 10] on form at bounding box center [586, 17] width 131 height 15
drag, startPoint x: 592, startPoint y: 11, endPoint x: 580, endPoint y: 22, distance: 16.2
click at [590, 15] on form at bounding box center [586, 17] width 131 height 15
click at [580, 22] on input "Search" at bounding box center [576, 20] width 111 height 11
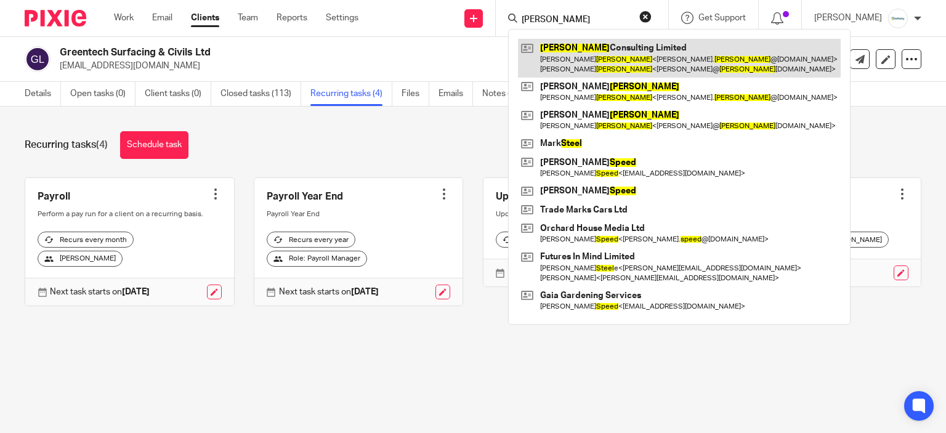
type input "steed"
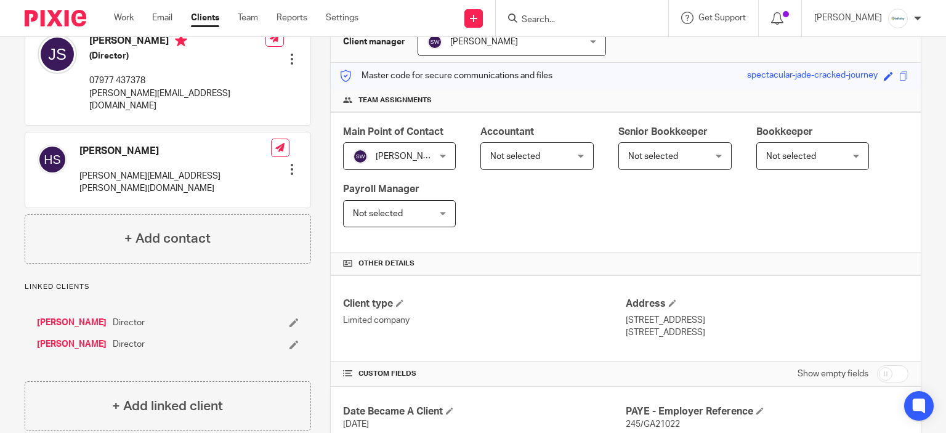
scroll to position [99, 0]
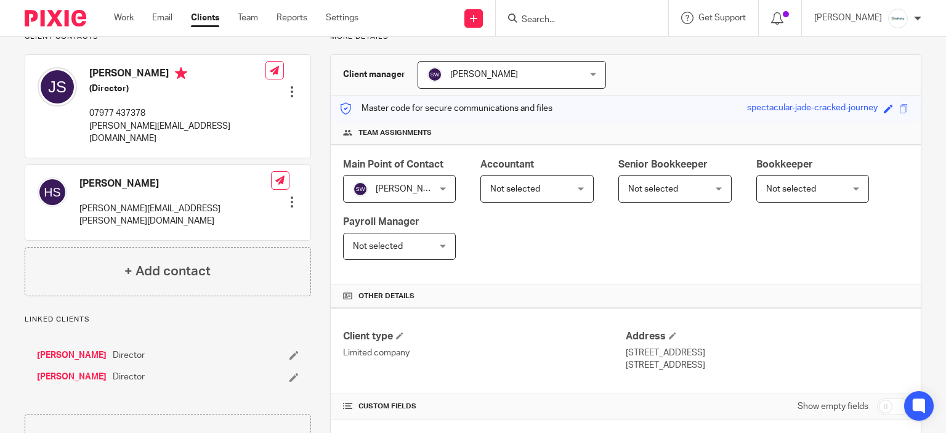
click at [607, 25] on form at bounding box center [586, 17] width 131 height 15
click at [607, 25] on input "Search" at bounding box center [576, 20] width 111 height 11
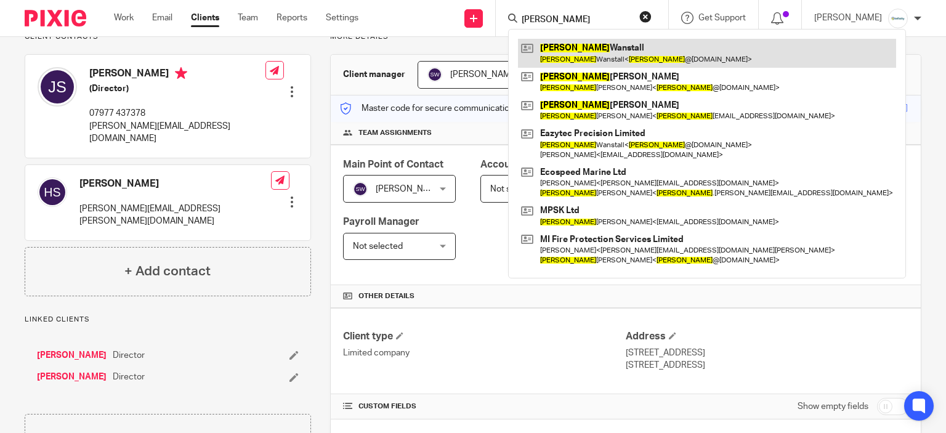
type input "ian"
click at [607, 44] on link at bounding box center [707, 53] width 378 height 28
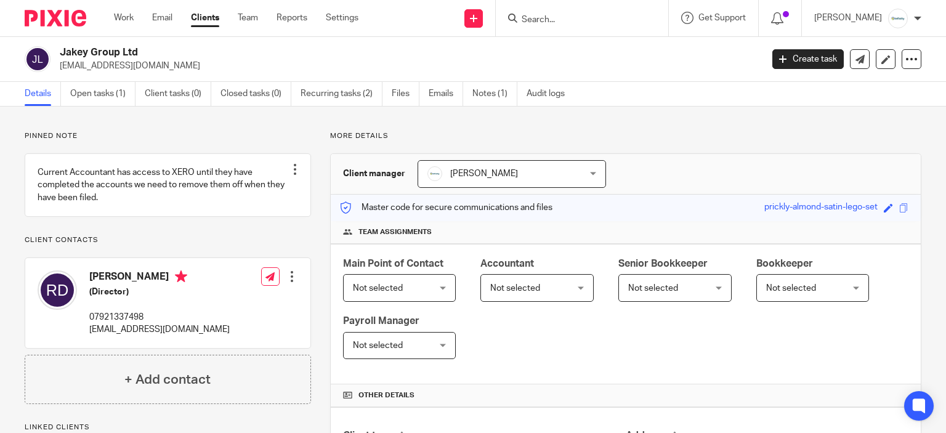
click at [538, 17] on input "Search" at bounding box center [576, 20] width 111 height 11
type input "hj"
drag, startPoint x: 569, startPoint y: 14, endPoint x: 409, endPoint y: 10, distance: 160.3
click at [409, 10] on div "Send new email Create task Add client hj No results found. Try searching for th…" at bounding box center [661, 18] width 569 height 36
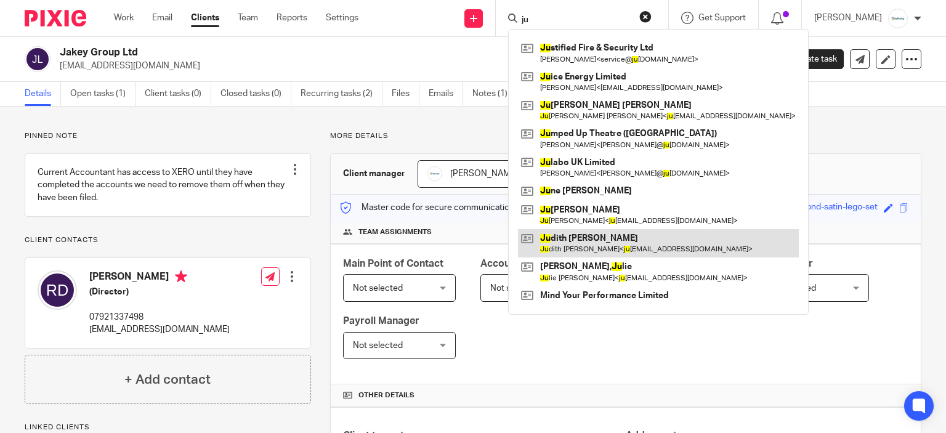
type input "ju"
click at [608, 243] on link at bounding box center [658, 243] width 281 height 28
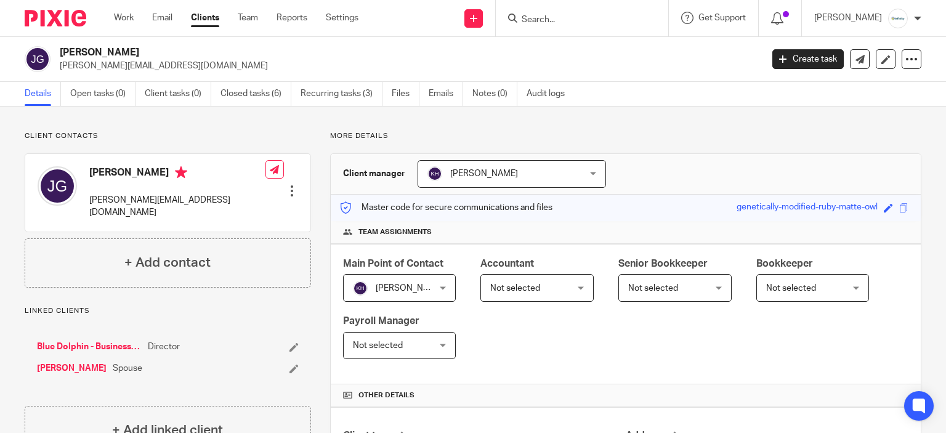
click at [542, 23] on input "Search" at bounding box center [576, 20] width 111 height 11
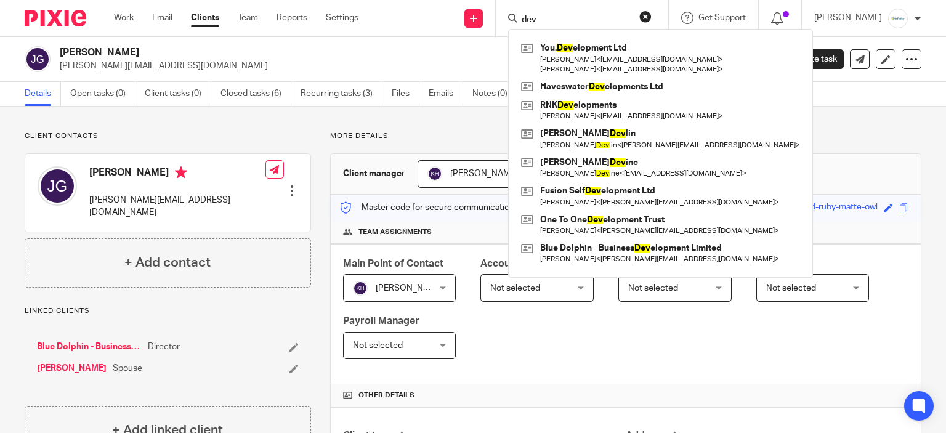
click at [585, 26] on div "dev You. Dev elopment Ltd Elaine Jenkins < elainejenkins43@icloud.com > Dyfrig …" at bounding box center [582, 18] width 173 height 36
click at [585, 27] on div "dev You. Dev elopment Ltd Elaine Jenkins < elainejenkins43@icloud.com > Dyfrig …" at bounding box center [582, 18] width 173 height 36
click at [579, 20] on input "dev" at bounding box center [576, 20] width 111 height 11
click at [579, 19] on input "dev" at bounding box center [576, 20] width 111 height 11
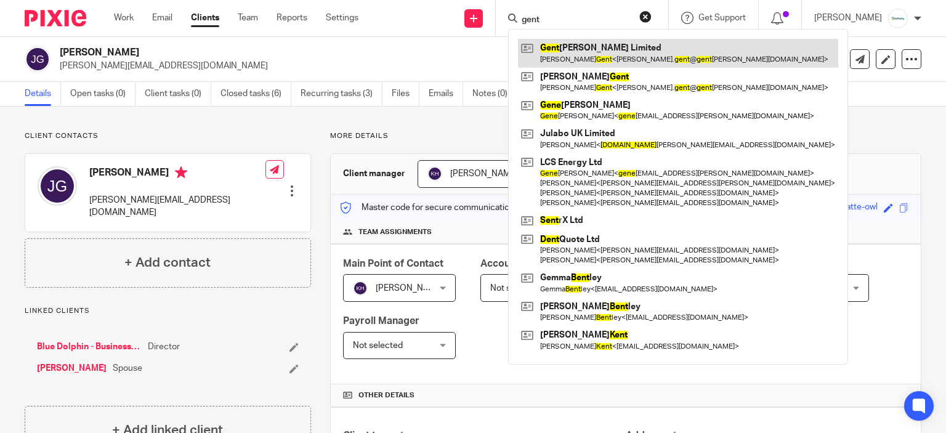
type input "gent"
click at [662, 51] on link at bounding box center [678, 53] width 320 height 28
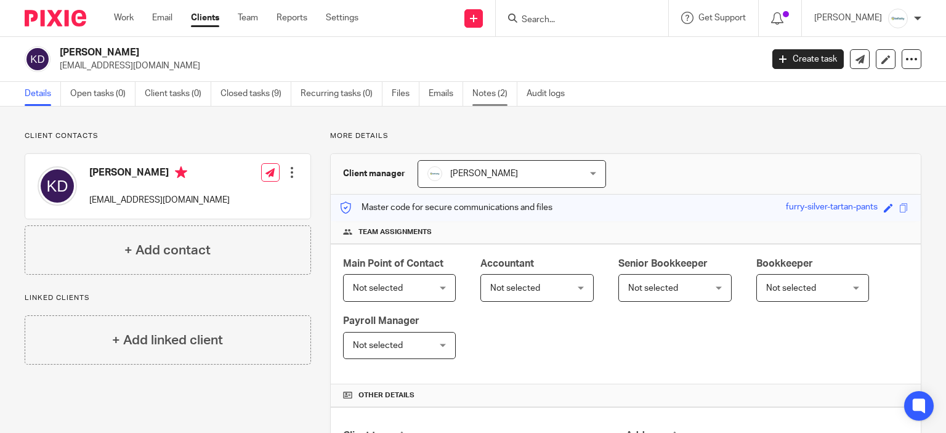
click at [494, 86] on link "Notes (2)" at bounding box center [495, 94] width 45 height 24
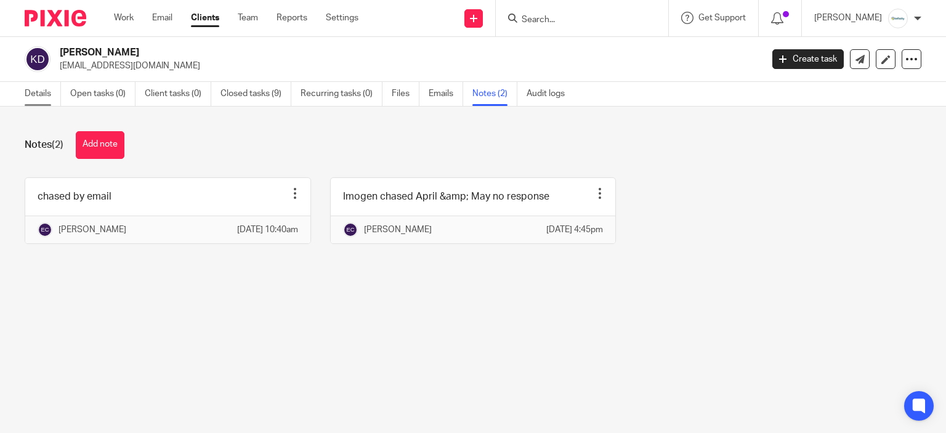
click at [30, 98] on link "Details" at bounding box center [43, 94] width 36 height 24
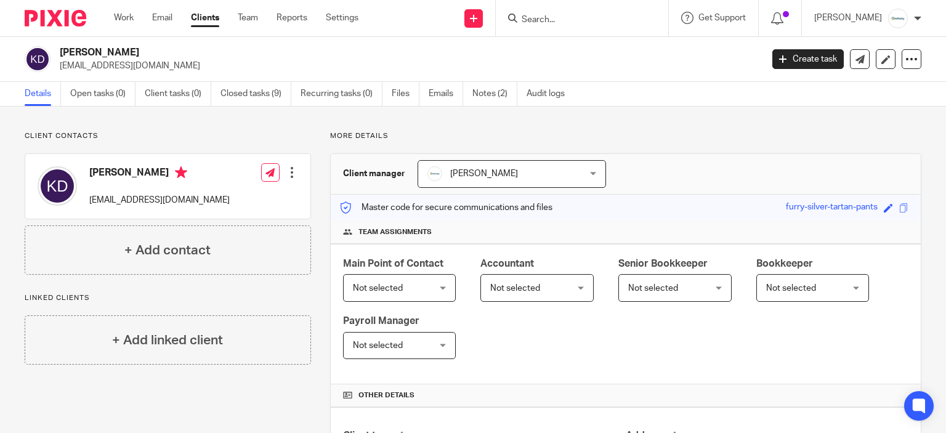
click at [576, 16] on input "Search" at bounding box center [576, 20] width 111 height 11
paste input "imogen@infinity-accounting.co.uk"
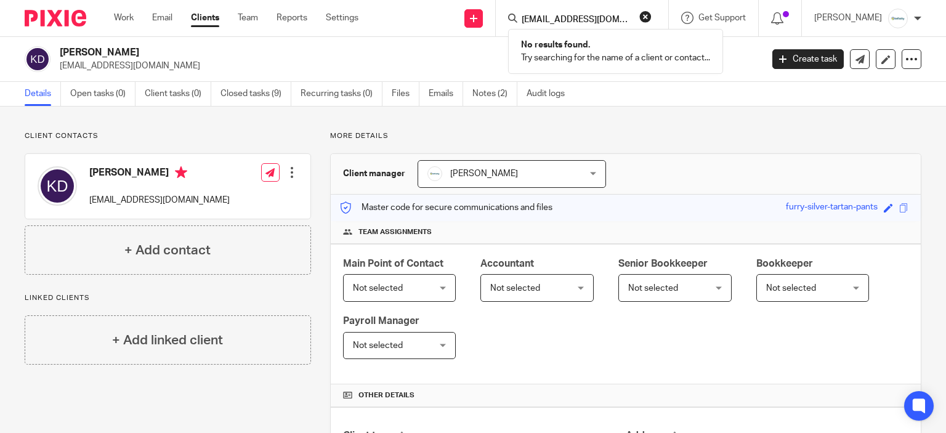
click at [588, 11] on form "imogen@infinity-accounting.co.uk" at bounding box center [586, 17] width 131 height 15
drag, startPoint x: 590, startPoint y: 13, endPoint x: 587, endPoint y: 20, distance: 7.4
click at [590, 14] on form "imogen@infinity-accounting.co.uk" at bounding box center [586, 17] width 131 height 15
click at [585, 19] on input "imogen@infinity-accounting.co.uk" at bounding box center [576, 20] width 111 height 11
click at [584, 18] on input "imogen@infinity-accounting.co.uk" at bounding box center [576, 20] width 111 height 11
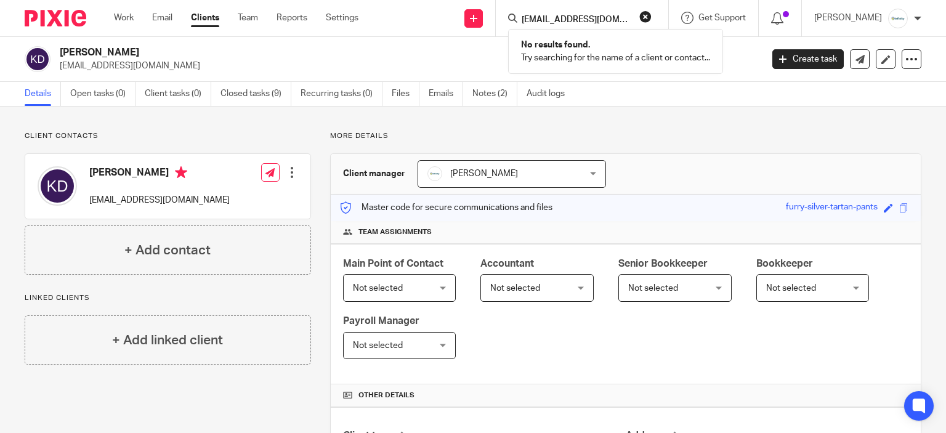
click at [584, 20] on input "imogen@infinity-accounting.co.uk" at bounding box center [576, 20] width 111 height 11
click at [585, 21] on input "imogen@infinity-accounting.co.uk" at bounding box center [576, 20] width 111 height 11
type input "l"
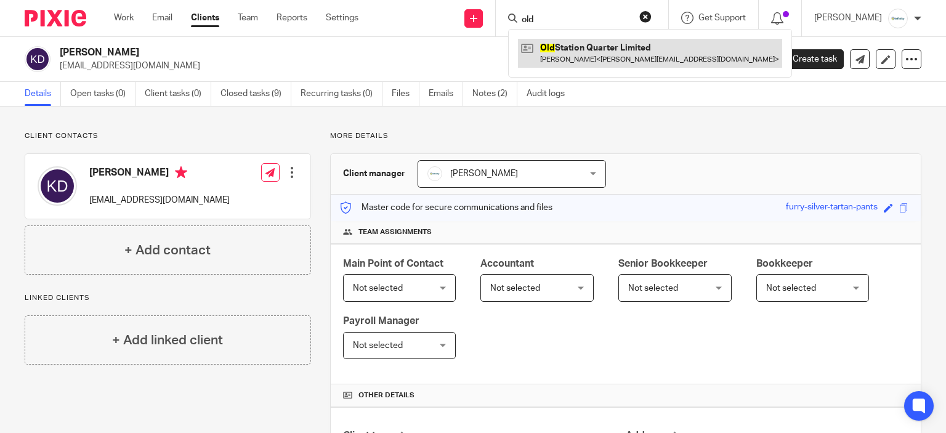
type input "old"
click at [612, 46] on link at bounding box center [650, 53] width 264 height 28
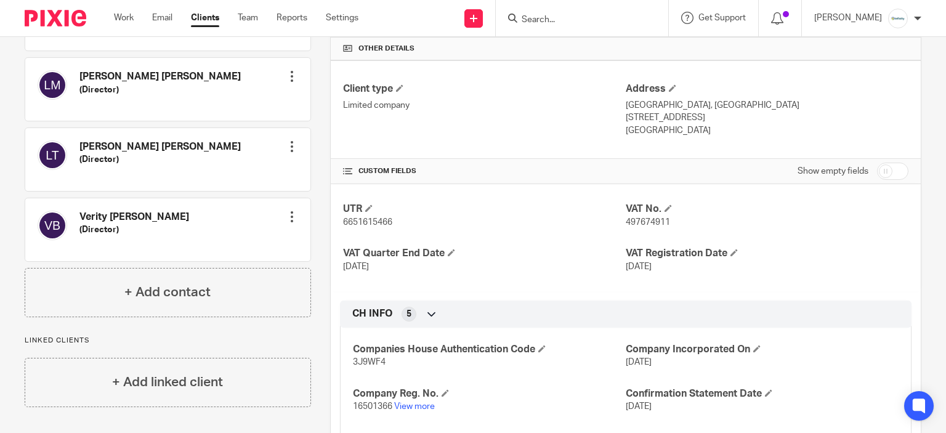
scroll to position [271, 0]
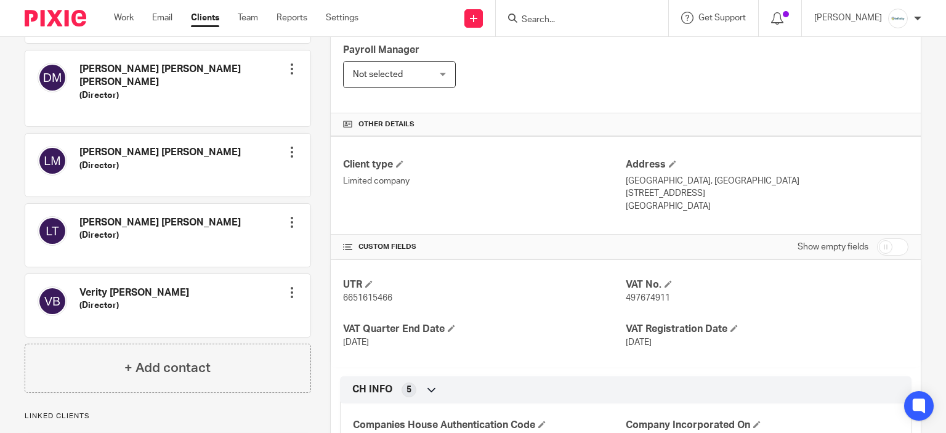
click at [571, 15] on input "Search" at bounding box center [576, 20] width 111 height 11
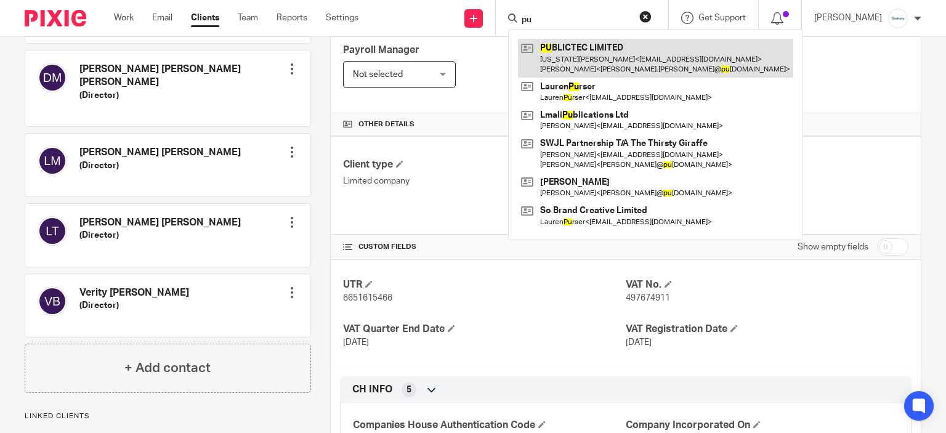
type input "pu"
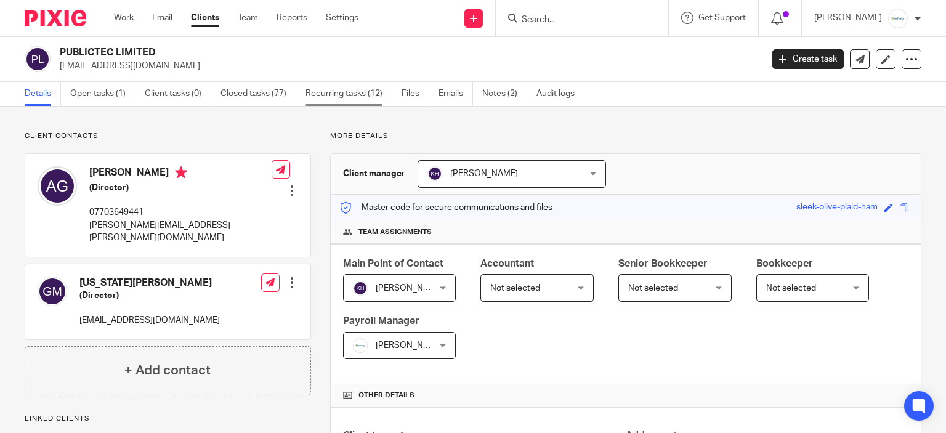
click at [328, 89] on link "Recurring tasks (12)" at bounding box center [349, 94] width 87 height 24
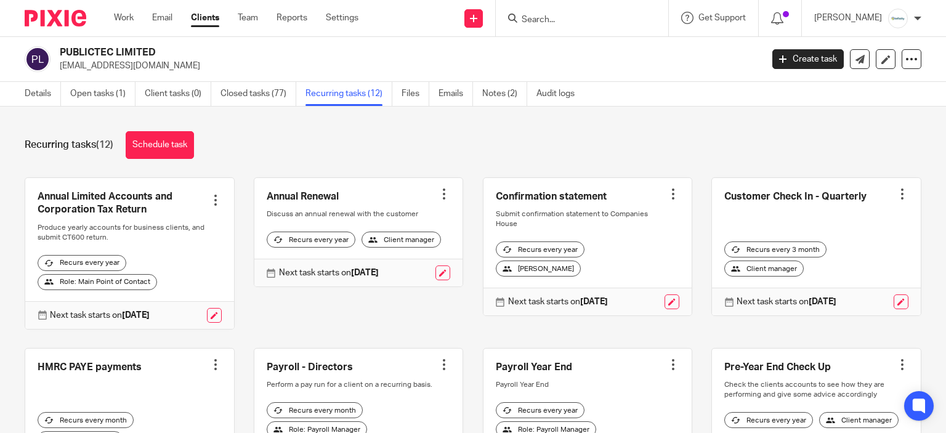
click at [571, 12] on form at bounding box center [586, 17] width 131 height 15
click at [572, 22] on input "Search" at bounding box center [576, 20] width 111 height 11
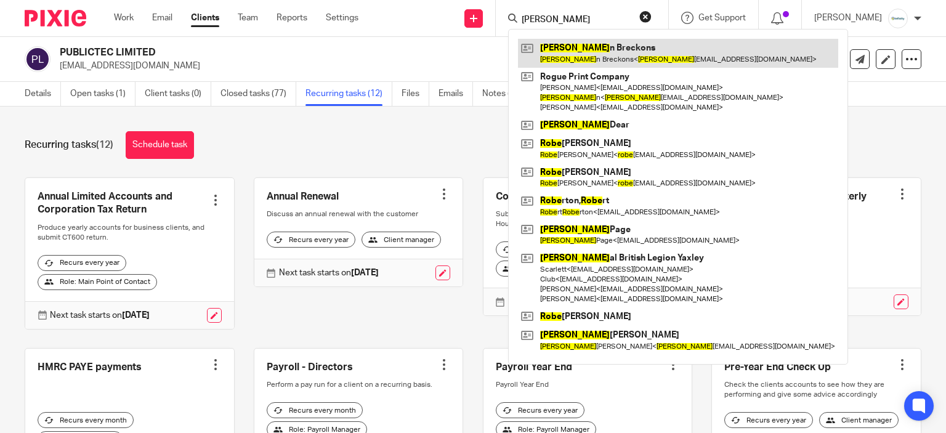
type input "roby"
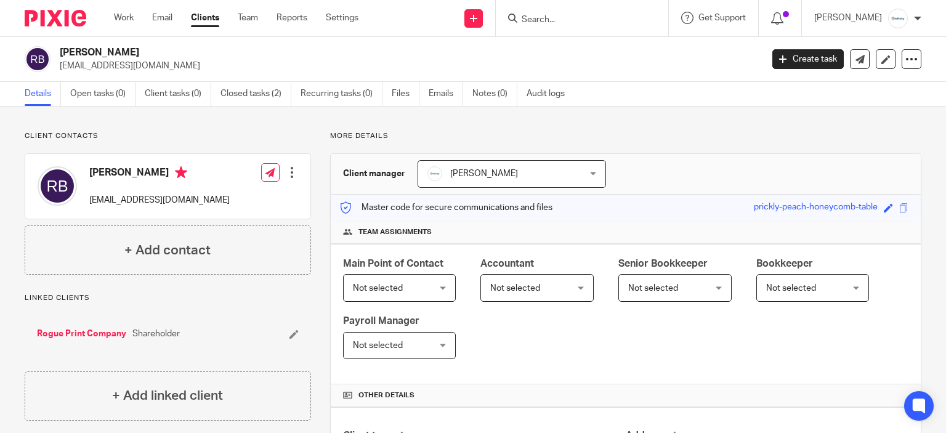
click at [567, 15] on input "Search" at bounding box center [576, 20] width 111 height 11
click at [571, 15] on input "amb" at bounding box center [576, 20] width 111 height 11
type input "a"
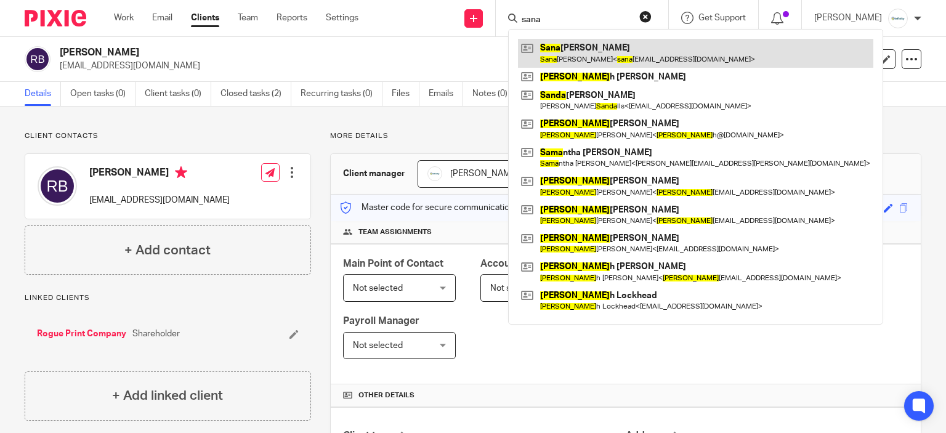
type input "sana"
click at [580, 56] on link at bounding box center [696, 53] width 356 height 28
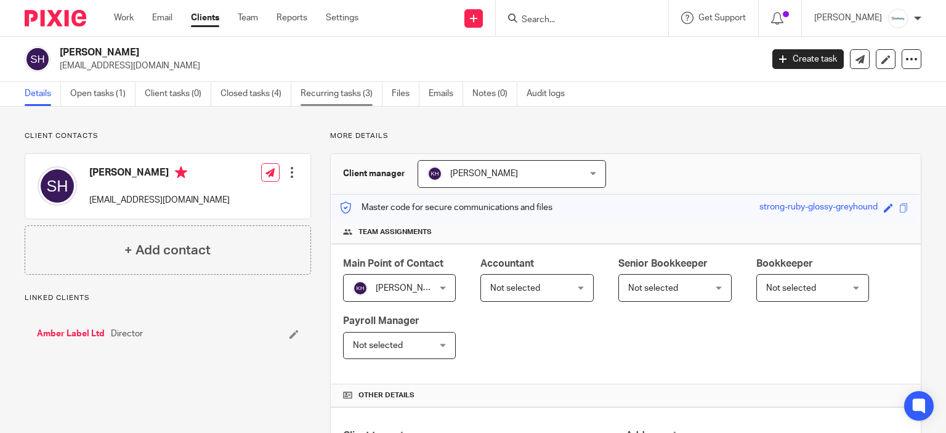
click at [364, 100] on link "Recurring tasks (3)" at bounding box center [342, 94] width 82 height 24
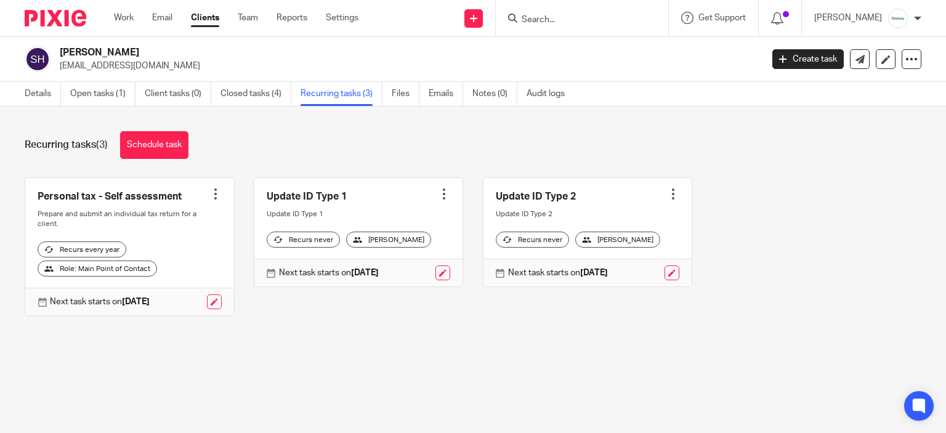
drag, startPoint x: 644, startPoint y: 10, endPoint x: 625, endPoint y: 23, distance: 23.1
click at [643, 10] on form at bounding box center [586, 17] width 131 height 15
click at [625, 22] on input "Search" at bounding box center [576, 20] width 111 height 11
click at [624, 44] on div "Sana Hanassi-Savari sanahanassi@gmail.com Create task Update from Companies Hou…" at bounding box center [473, 59] width 946 height 45
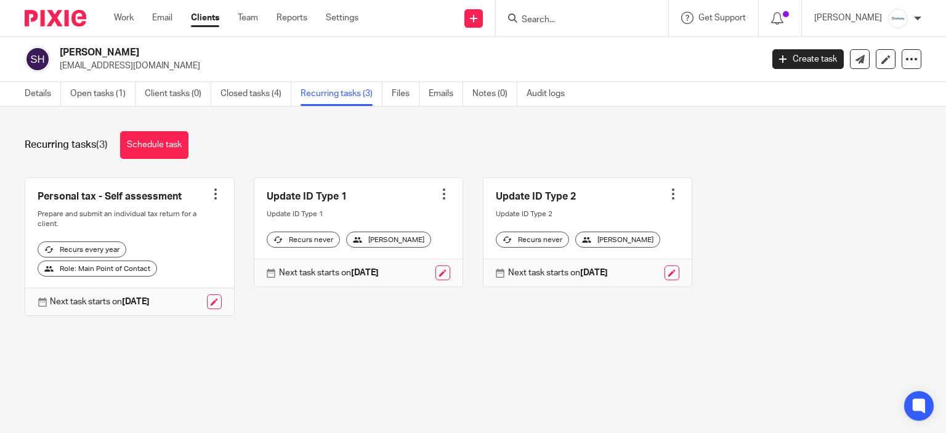
click at [603, 19] on input "Search" at bounding box center [576, 20] width 111 height 11
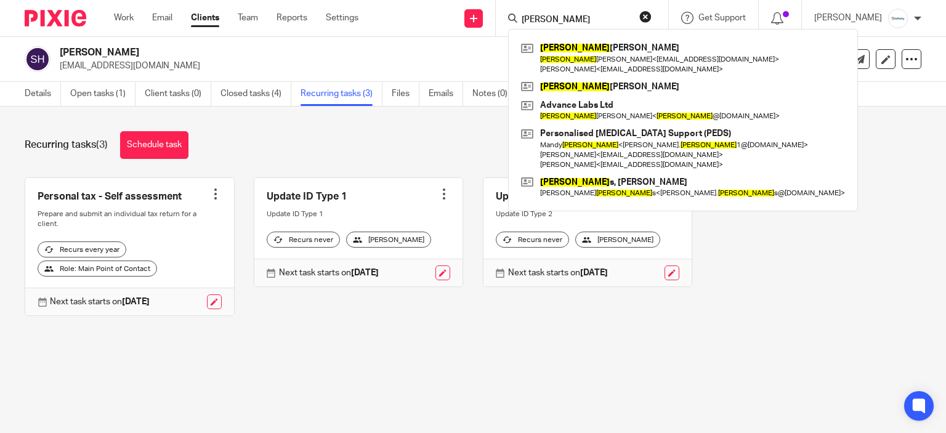
type input "scott"
click at [468, 152] on div "Recurring tasks (3) Schedule task" at bounding box center [473, 145] width 897 height 28
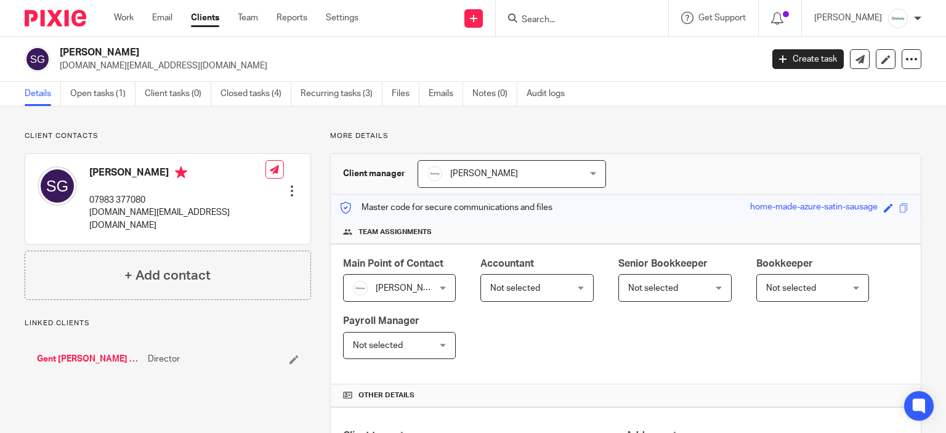
click at [117, 91] on link "Open tasks (1)" at bounding box center [102, 94] width 65 height 24
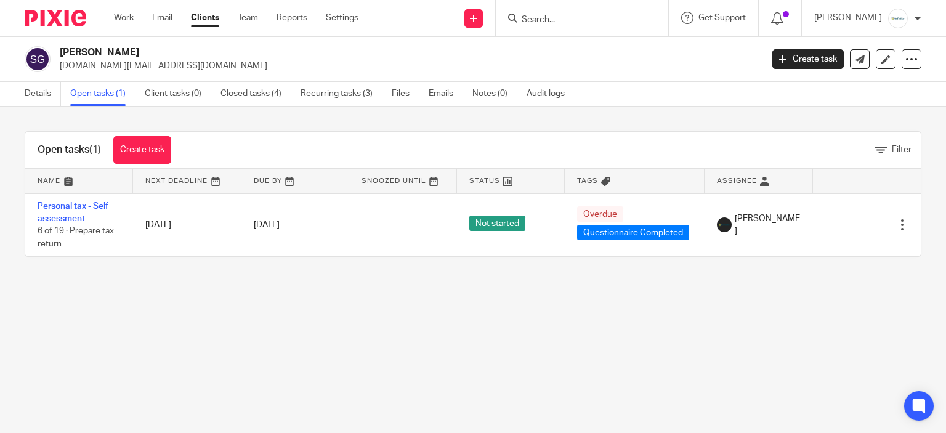
click at [561, 18] on input "Search" at bounding box center [576, 20] width 111 height 11
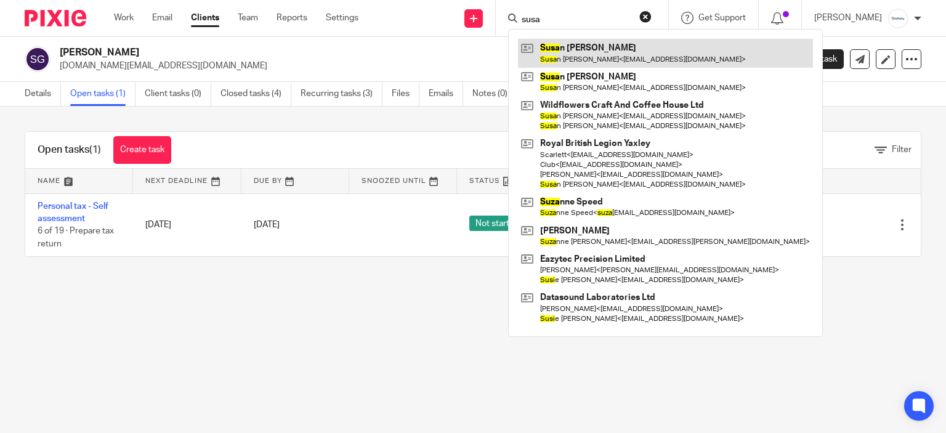
type input "susa"
click at [586, 60] on link at bounding box center [665, 53] width 295 height 28
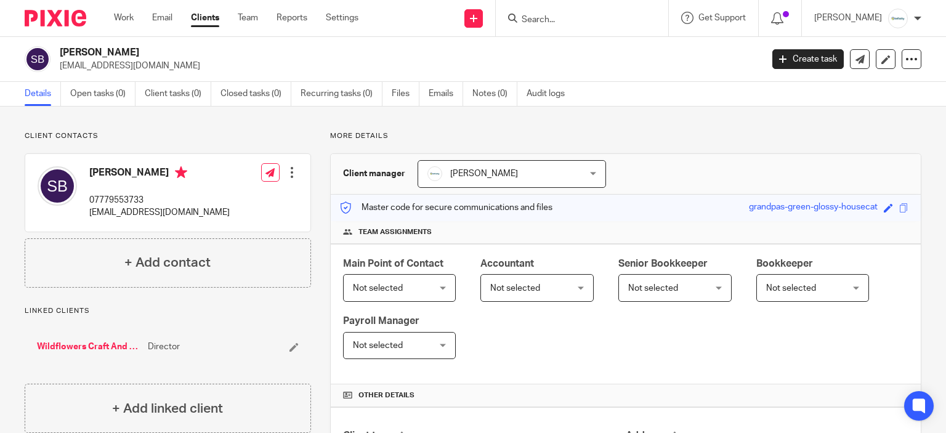
click at [608, 22] on input "Search" at bounding box center [576, 20] width 111 height 11
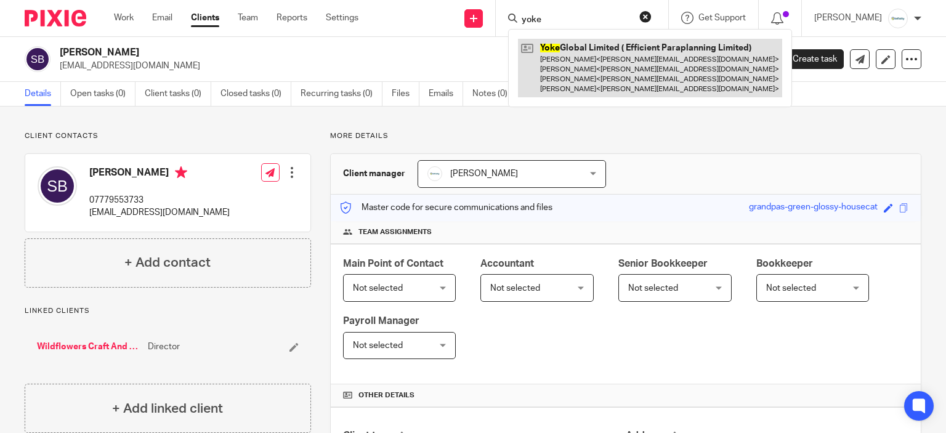
type input "yoke"
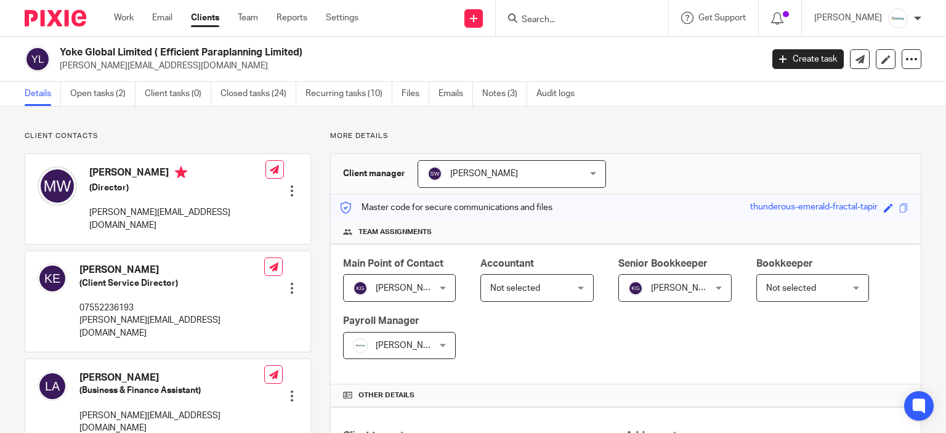
click at [558, 12] on form at bounding box center [586, 17] width 131 height 15
click at [572, 23] on input "Search" at bounding box center [576, 20] width 111 height 11
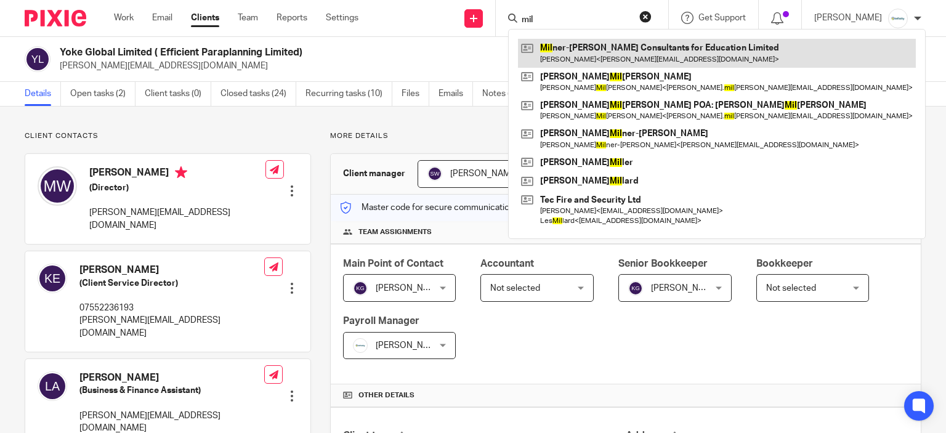
type input "mil"
click at [588, 46] on link at bounding box center [717, 53] width 398 height 28
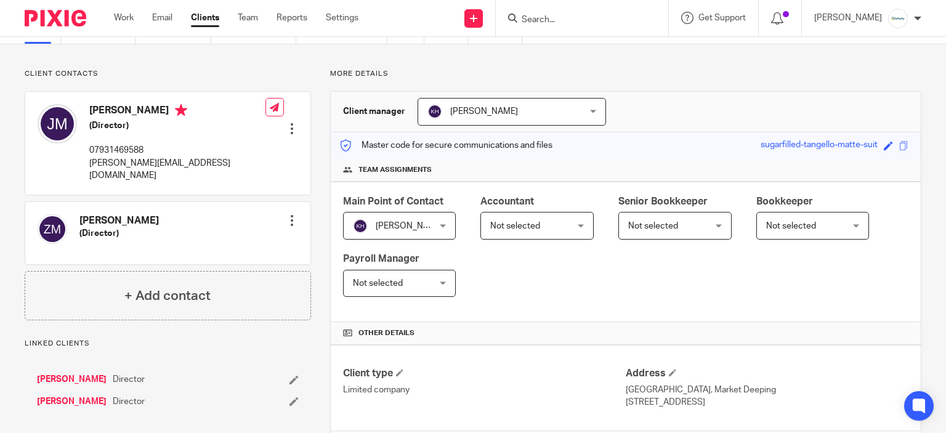
scroll to position [123, 0]
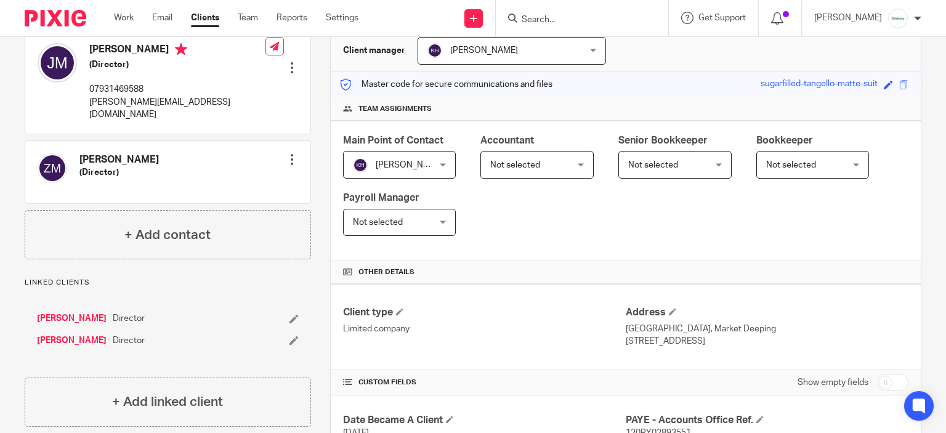
click at [96, 335] on link "[PERSON_NAME]" at bounding box center [72, 341] width 70 height 12
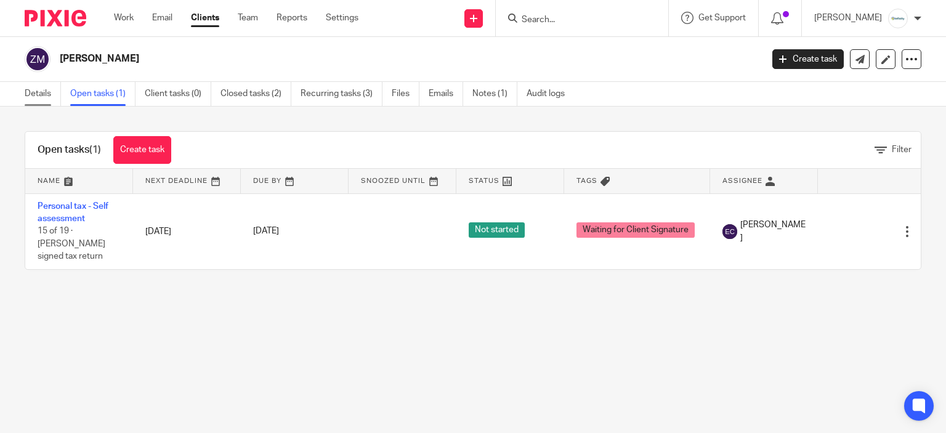
click at [46, 97] on link "Details" at bounding box center [43, 94] width 36 height 24
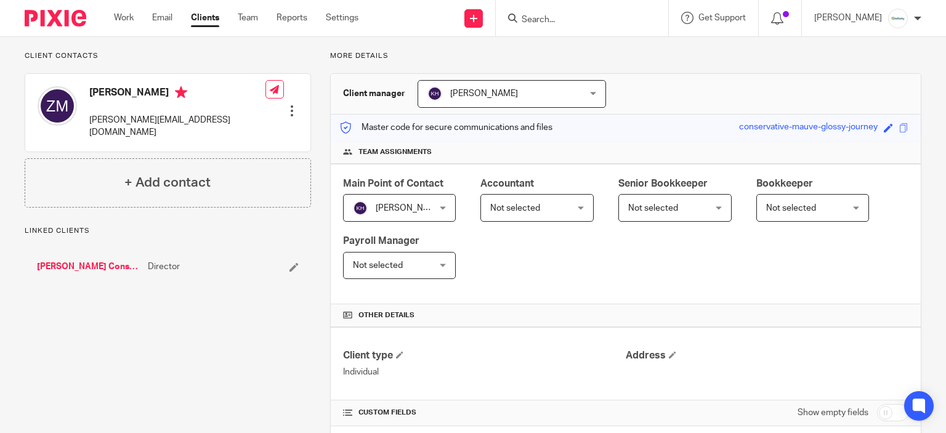
scroll to position [62, 0]
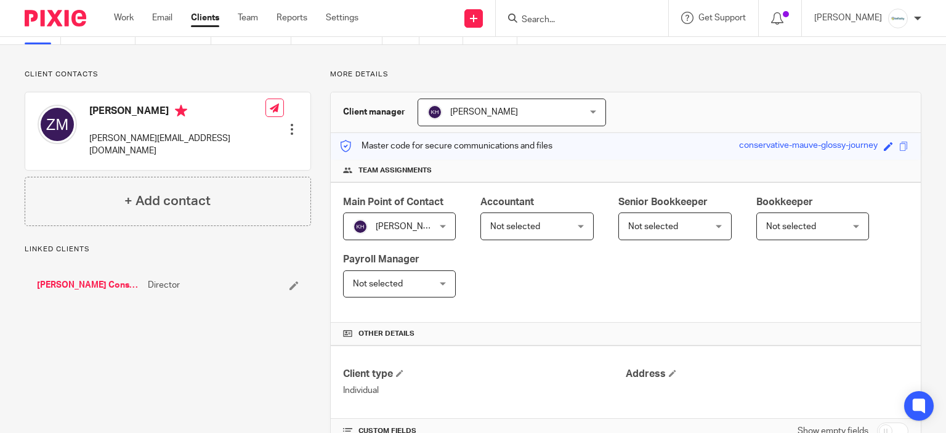
click at [96, 279] on link "[PERSON_NAME] Consultants for Education Limited" at bounding box center [89, 285] width 105 height 12
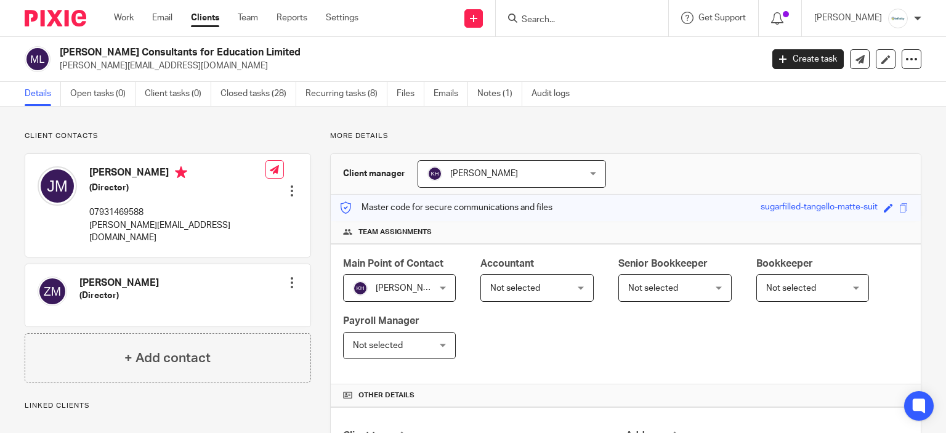
scroll to position [185, 0]
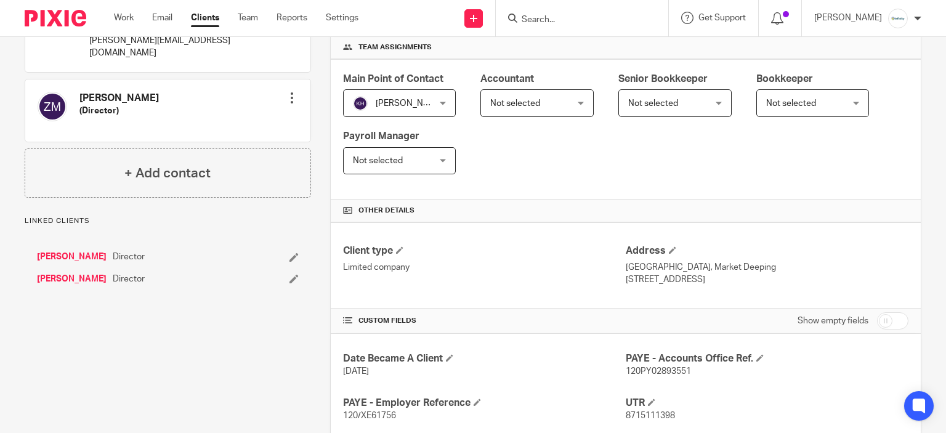
click at [81, 251] on link "[PERSON_NAME]" at bounding box center [72, 257] width 70 height 12
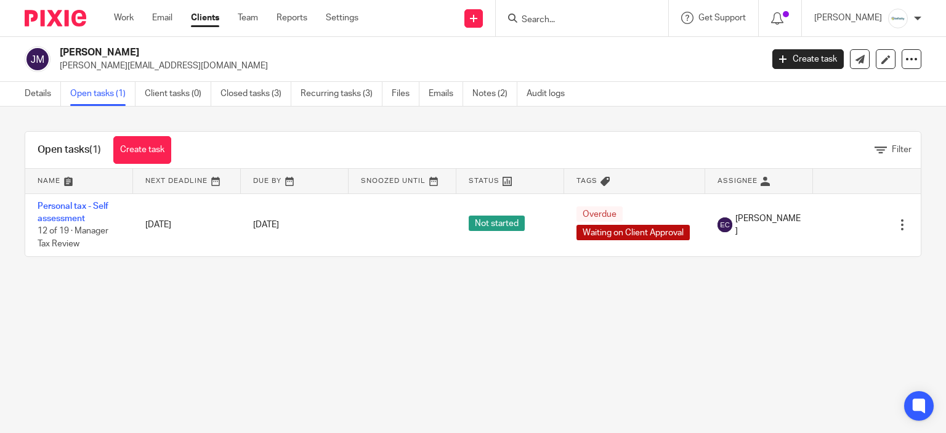
click at [604, 20] on input "Search" at bounding box center [576, 20] width 111 height 11
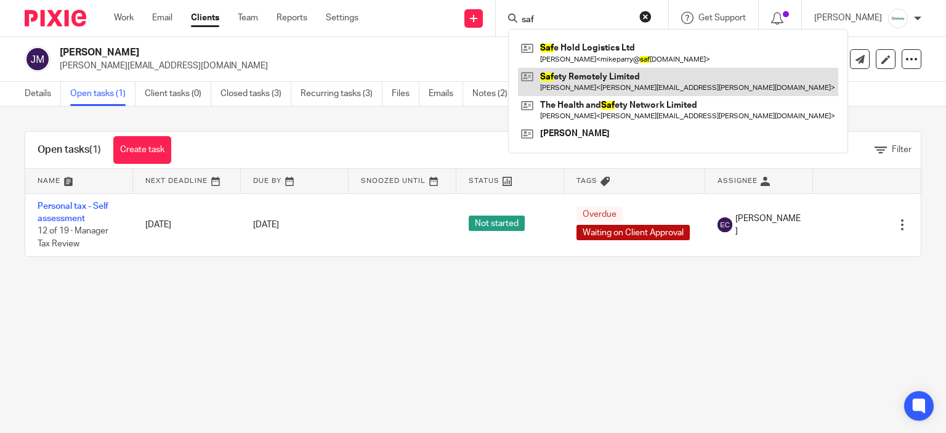
type input "saf"
click at [625, 82] on link at bounding box center [678, 82] width 320 height 28
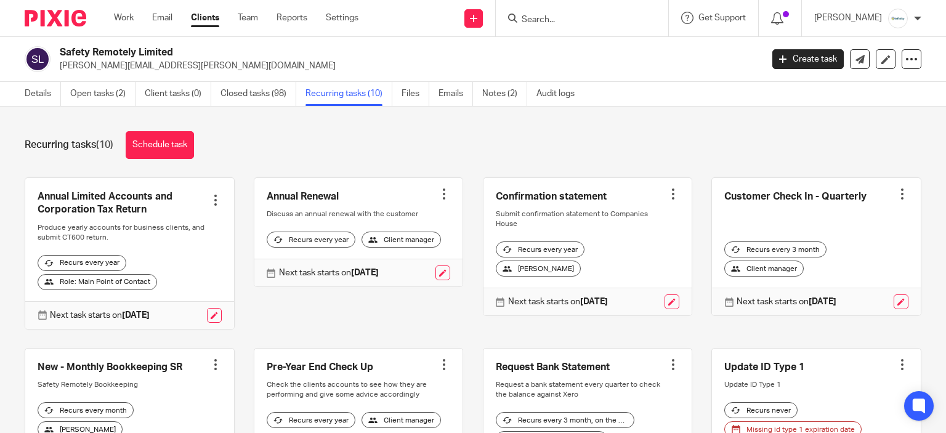
click at [569, 18] on input "Search" at bounding box center [576, 20] width 111 height 11
click at [338, 15] on link "Settings" at bounding box center [342, 18] width 33 height 12
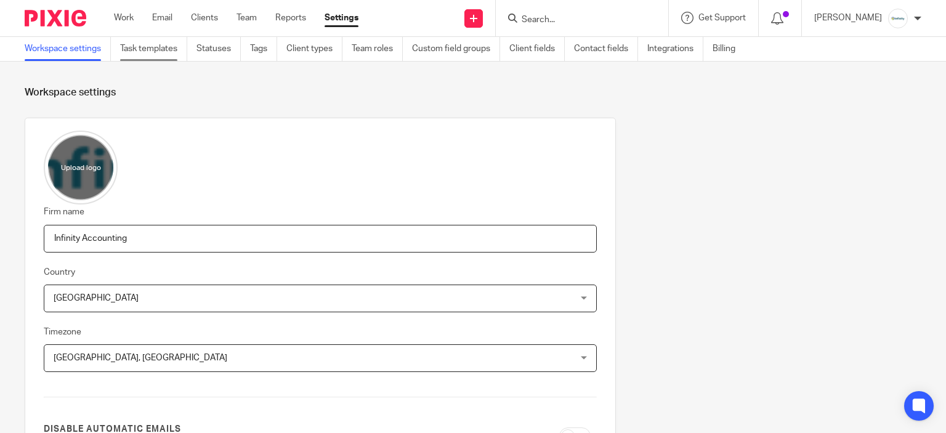
click at [151, 44] on link "Task templates" at bounding box center [153, 49] width 67 height 24
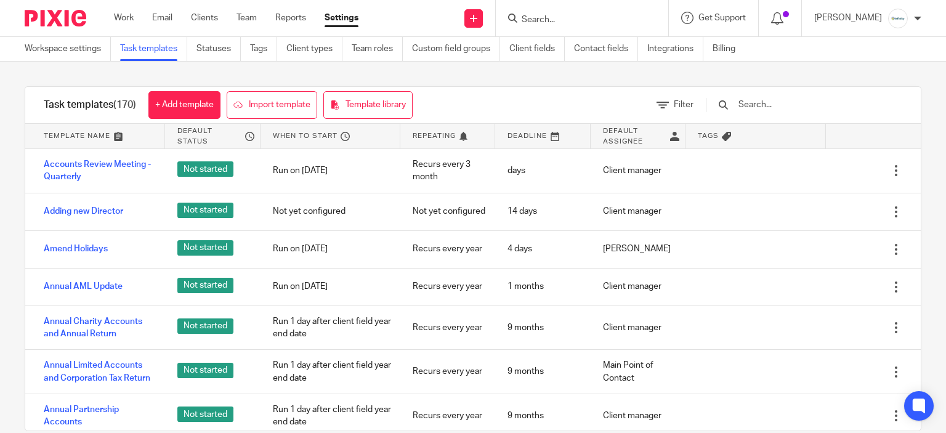
click at [759, 102] on input "text" at bounding box center [810, 105] width 144 height 14
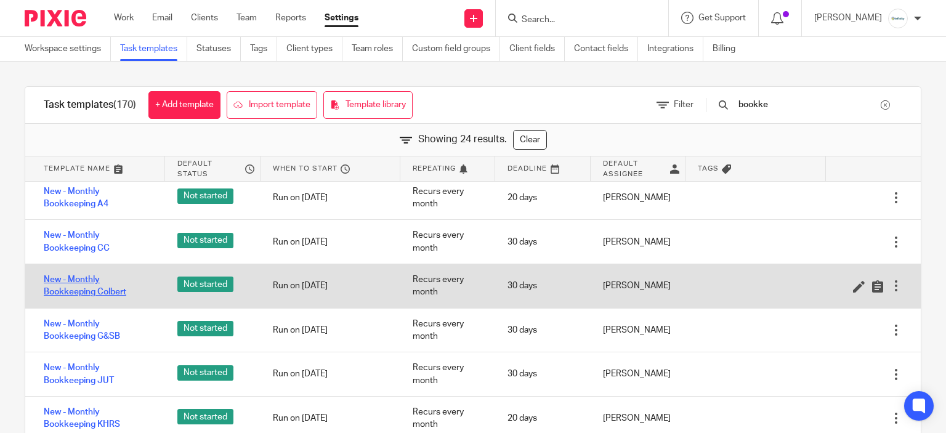
scroll to position [370, 0]
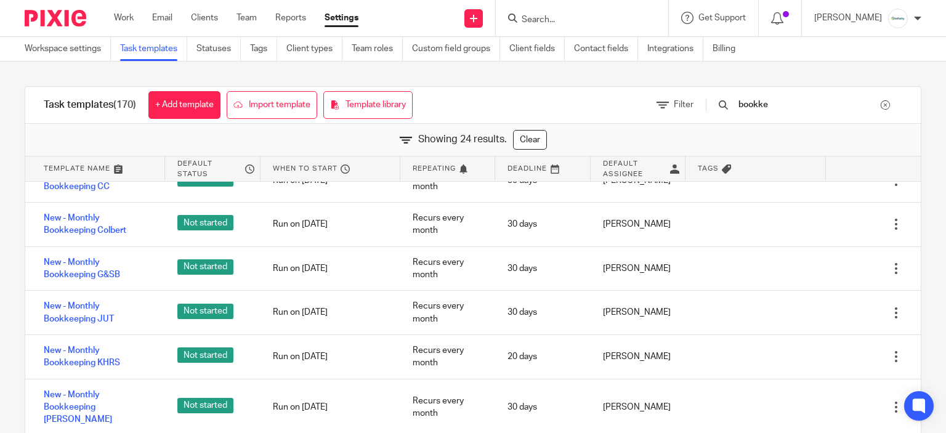
type input "bookke"
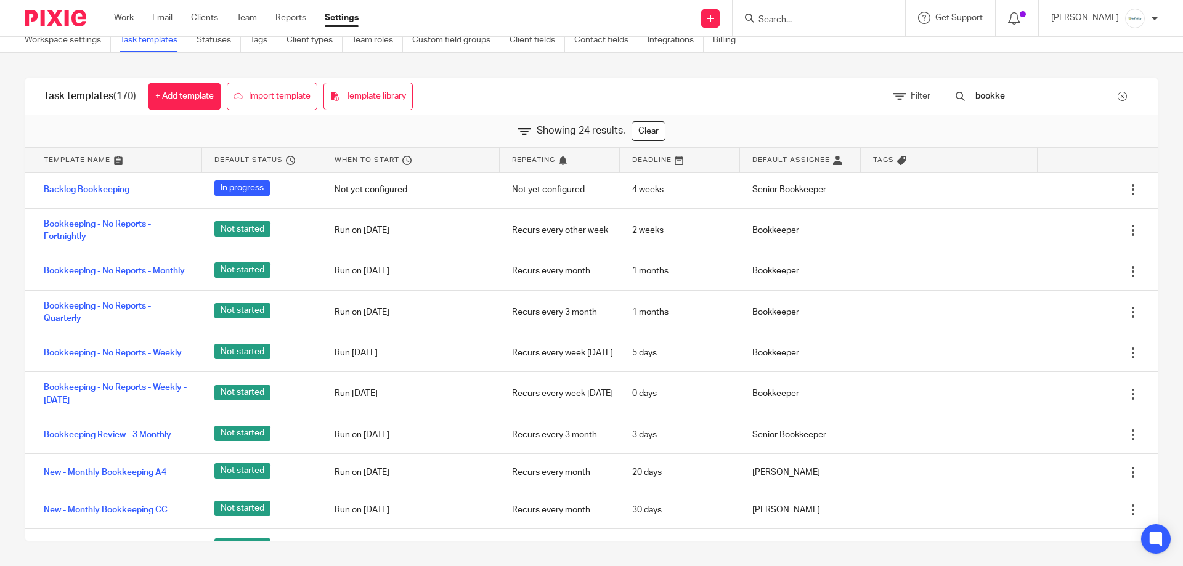
scroll to position [0, 0]
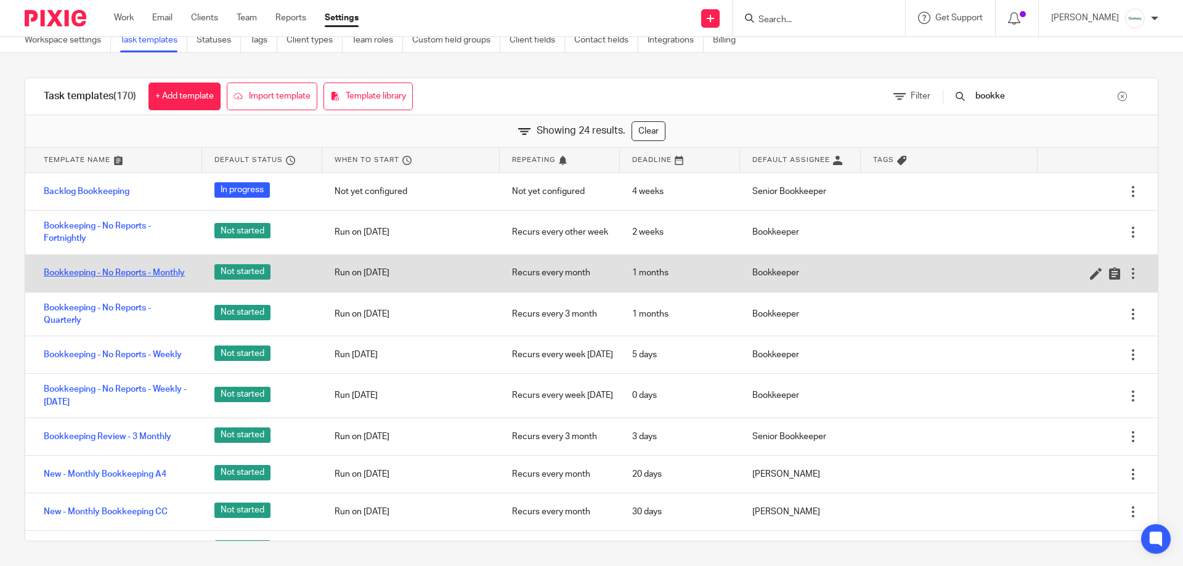
click at [120, 270] on link "Bookkeeping - No Reports - Monthly" at bounding box center [114, 273] width 141 height 12
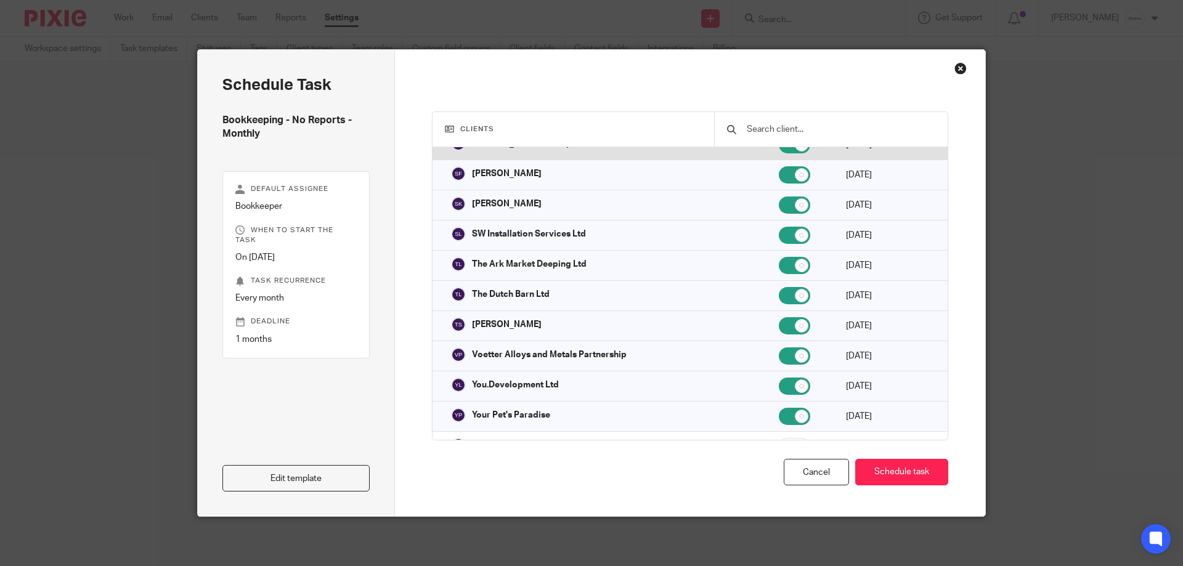
scroll to position [1294, 0]
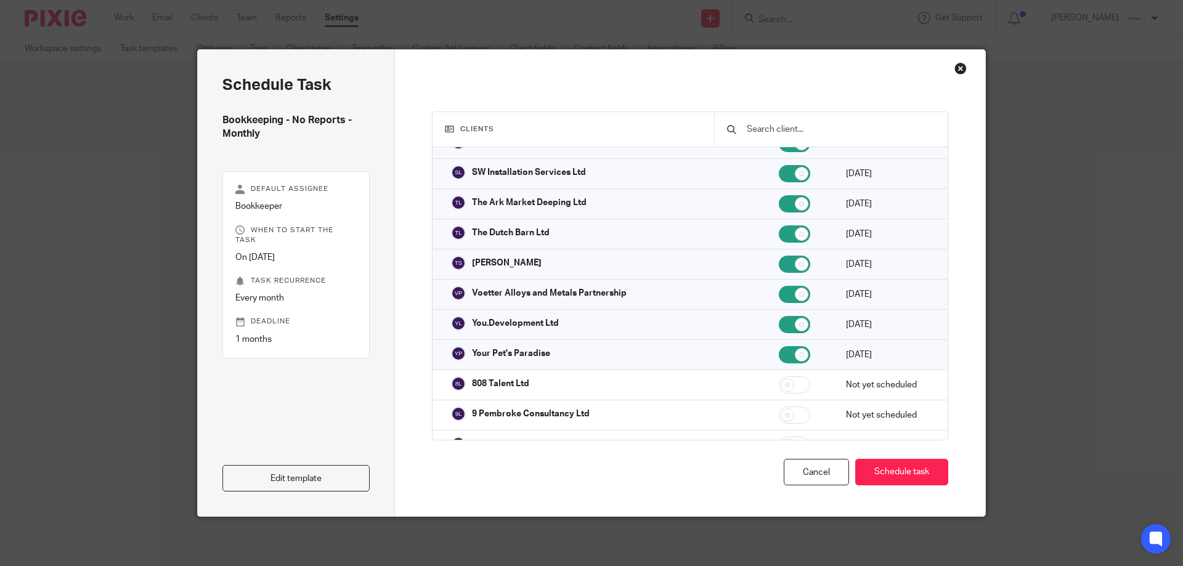
click at [954, 73] on div "Close this dialog window" at bounding box center [960, 68] width 12 height 12
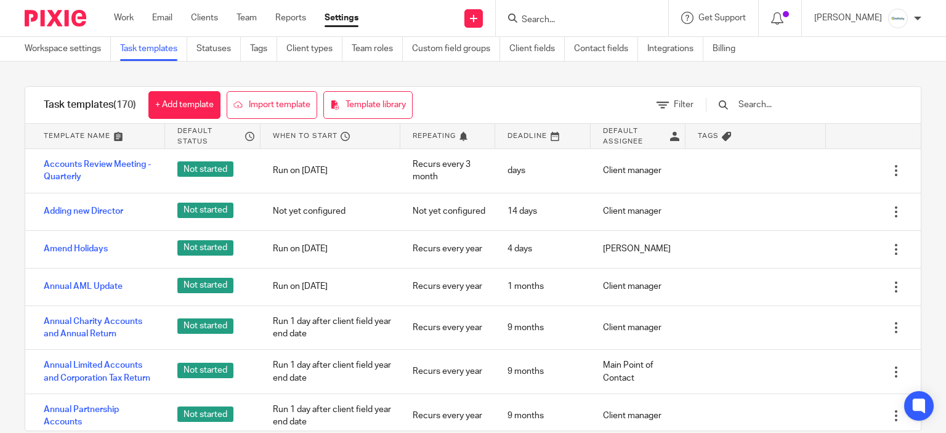
click at [641, 3] on div at bounding box center [582, 18] width 173 height 36
click at [626, 20] on input "Search" at bounding box center [576, 20] width 111 height 11
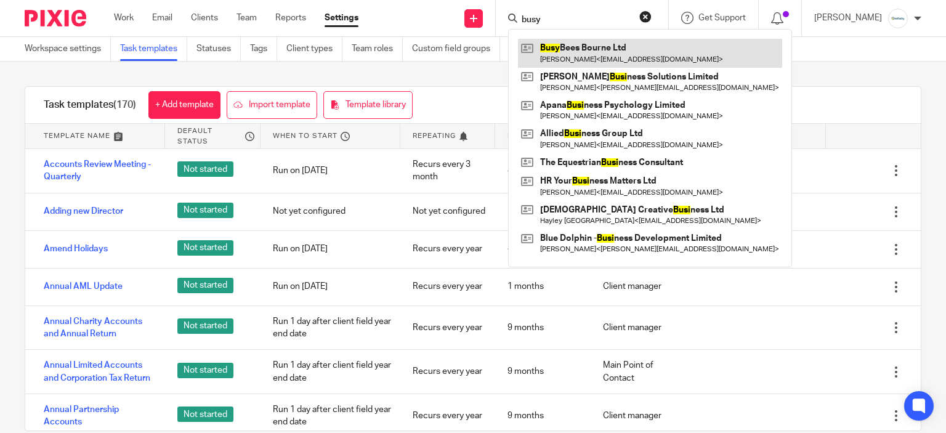
type input "busy"
click at [613, 52] on link at bounding box center [650, 53] width 264 height 28
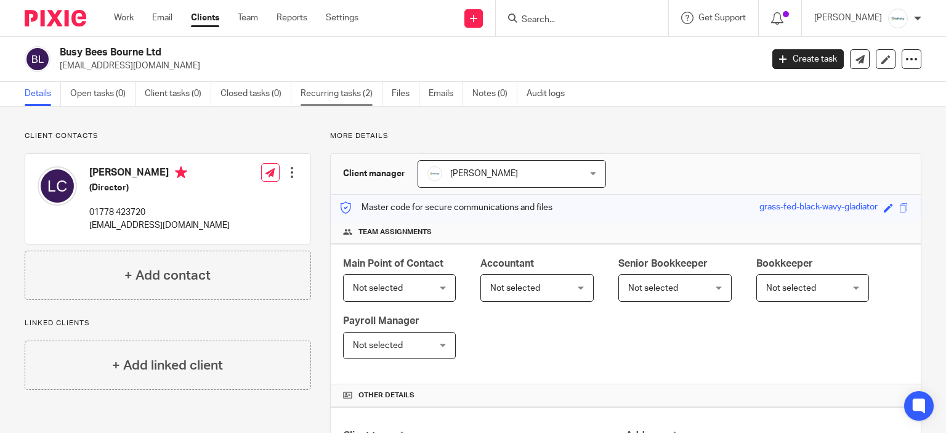
click at [333, 105] on link "Recurring tasks (2)" at bounding box center [342, 94] width 82 height 24
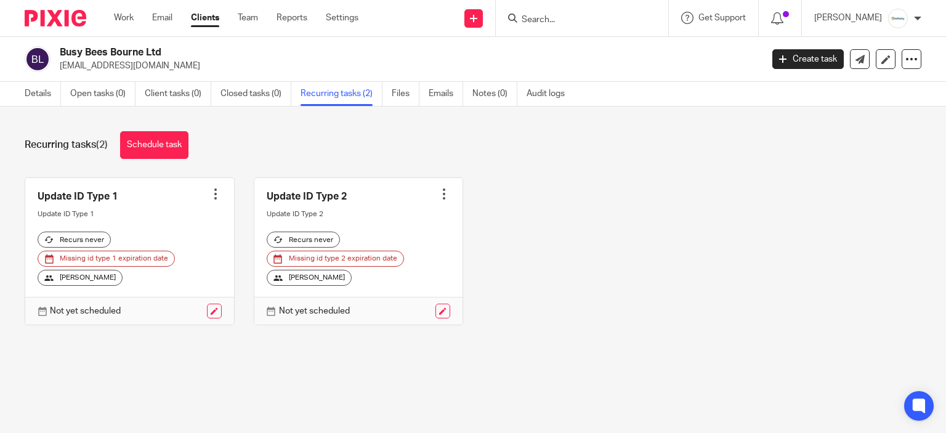
click at [578, 18] on input "Search" at bounding box center [576, 20] width 111 height 11
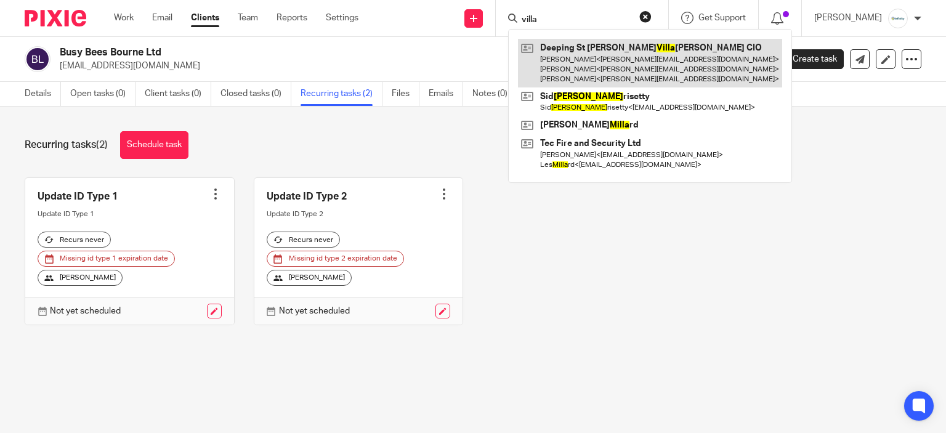
type input "villa"
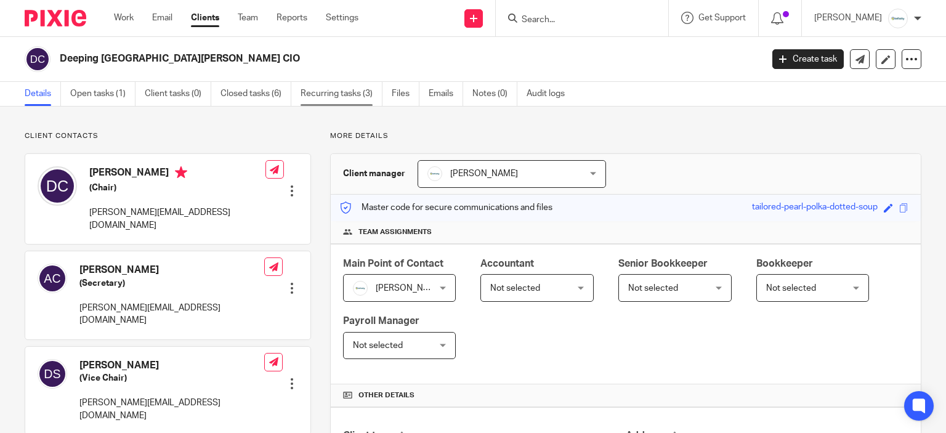
click at [335, 104] on link "Recurring tasks (3)" at bounding box center [342, 94] width 82 height 24
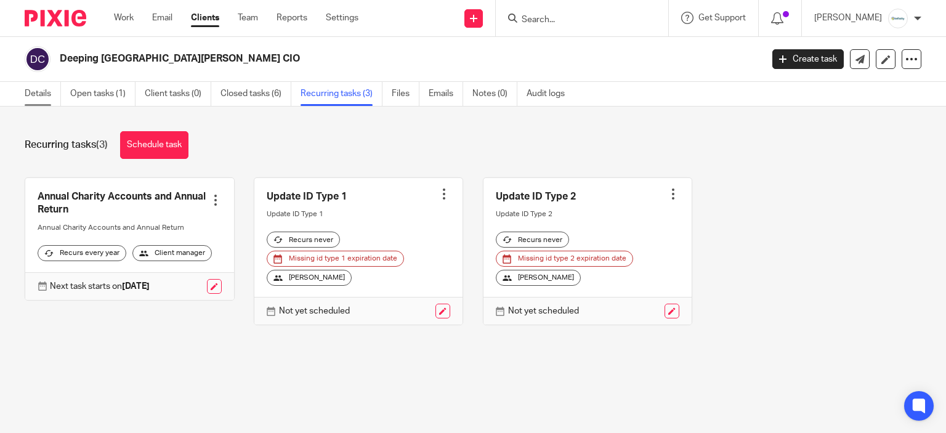
click at [45, 97] on link "Details" at bounding box center [43, 94] width 36 height 24
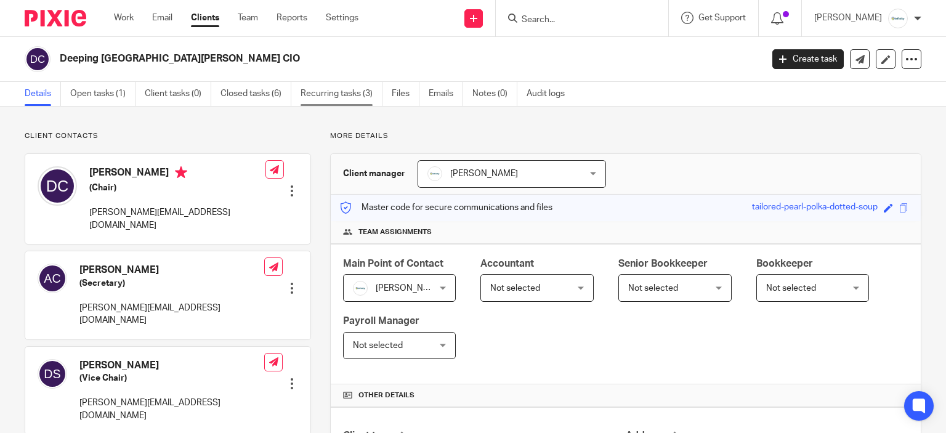
drag, startPoint x: 338, startPoint y: 112, endPoint x: 328, endPoint y: 100, distance: 15.3
click at [338, 112] on div "Client contacts [PERSON_NAME] (Secretary) [PERSON_NAME][EMAIL_ADDRESS][DOMAIN_N…" at bounding box center [473, 377] width 946 height 540
click at [259, 98] on link "Closed tasks (6)" at bounding box center [256, 94] width 71 height 24
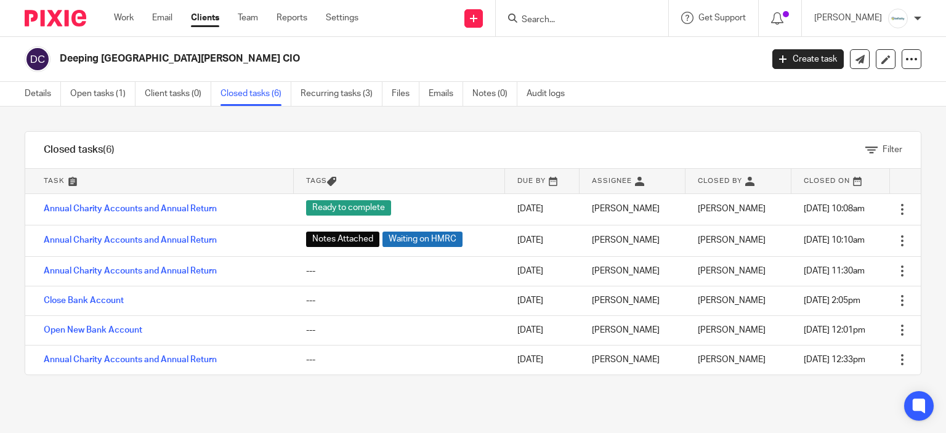
click at [572, 24] on input "Search" at bounding box center [576, 20] width 111 height 11
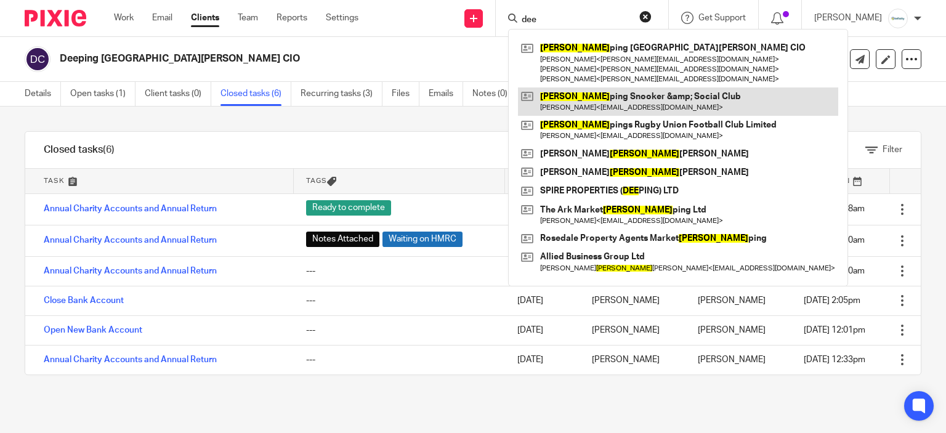
type input "dee"
click at [621, 96] on link at bounding box center [678, 101] width 320 height 28
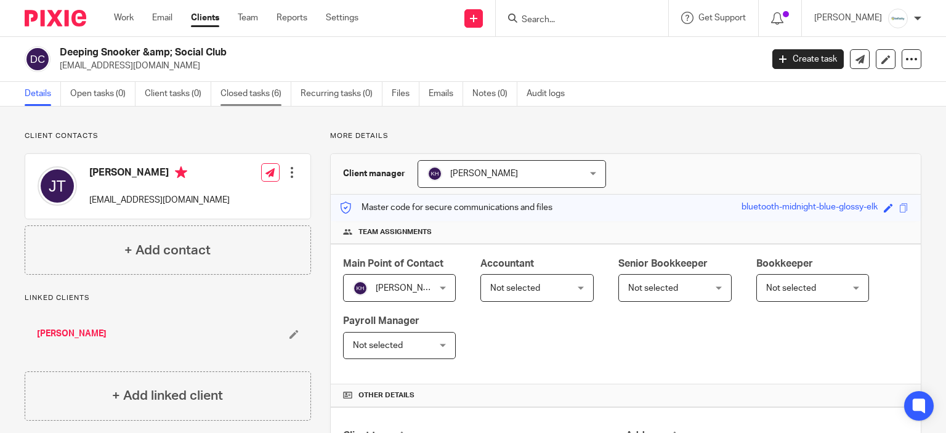
click at [276, 102] on link "Closed tasks (6)" at bounding box center [256, 94] width 71 height 24
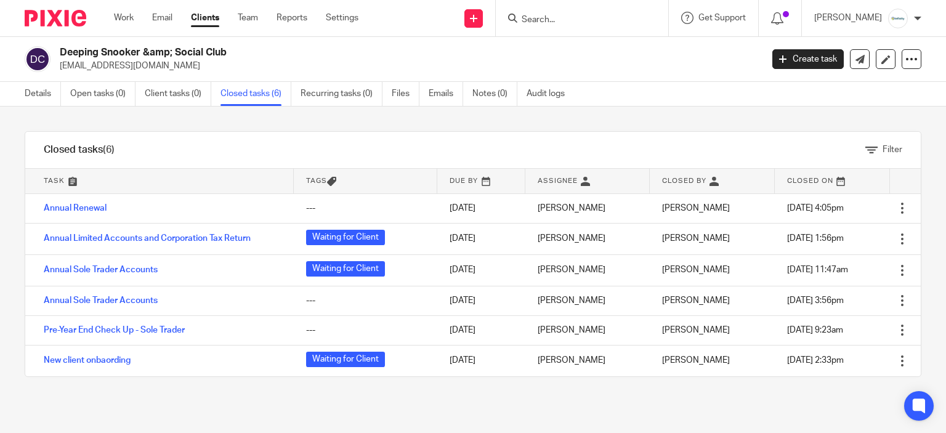
click at [555, 21] on input "Search" at bounding box center [576, 20] width 111 height 11
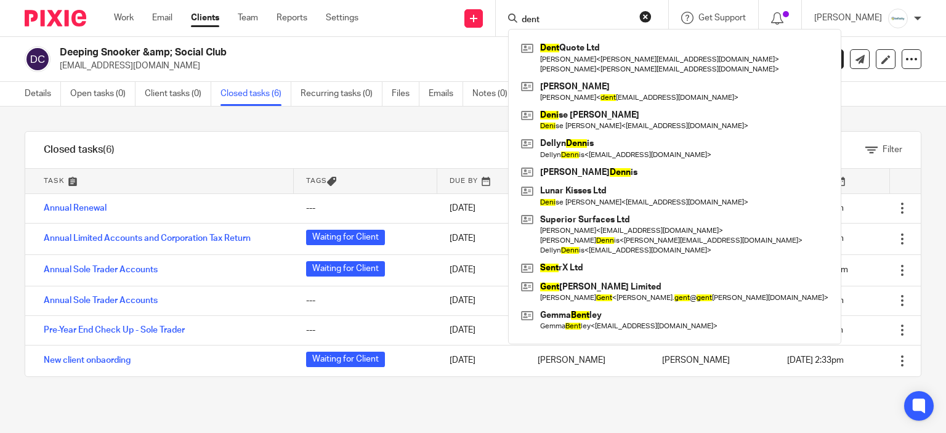
type input "dent"
drag, startPoint x: 572, startPoint y: 5, endPoint x: 571, endPoint y: 13, distance: 8.1
click at [572, 6] on div "dent Dent Quote Ltd [PERSON_NAME] < [PERSON_NAME][EMAIL_ADDRESS][DOMAIN_NAME] >…" at bounding box center [582, 18] width 173 height 36
drag, startPoint x: 577, startPoint y: 17, endPoint x: 432, endPoint y: 44, distance: 147.4
click at [450, 40] on body "Work Email Clients Team Reports Settings Work Email Clients Team Reports Settin…" at bounding box center [473, 216] width 946 height 433
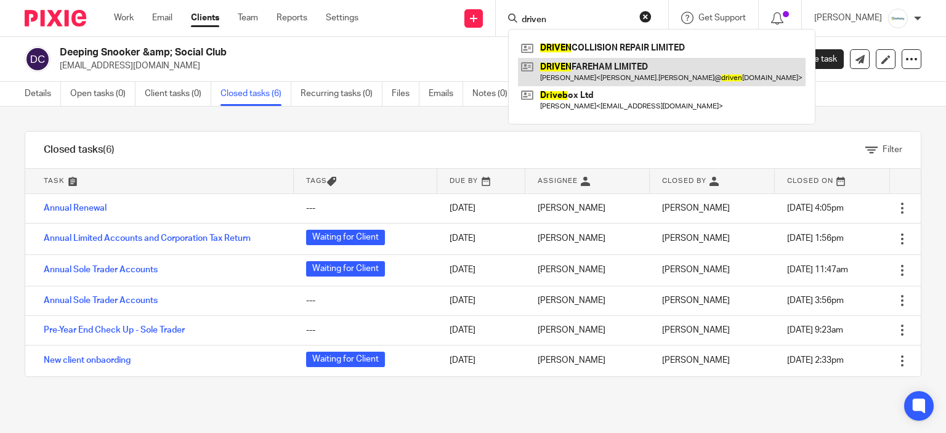
type input "driven"
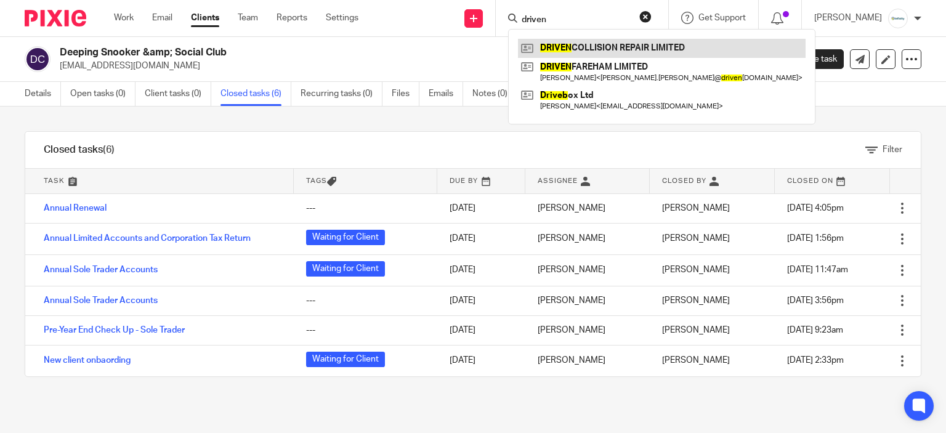
click at [602, 46] on link at bounding box center [662, 48] width 288 height 18
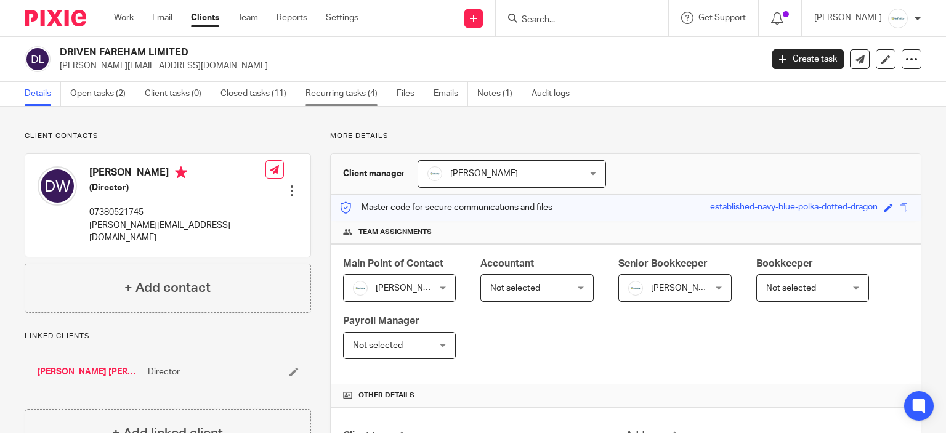
click at [365, 89] on link "Recurring tasks (4)" at bounding box center [347, 94] width 82 height 24
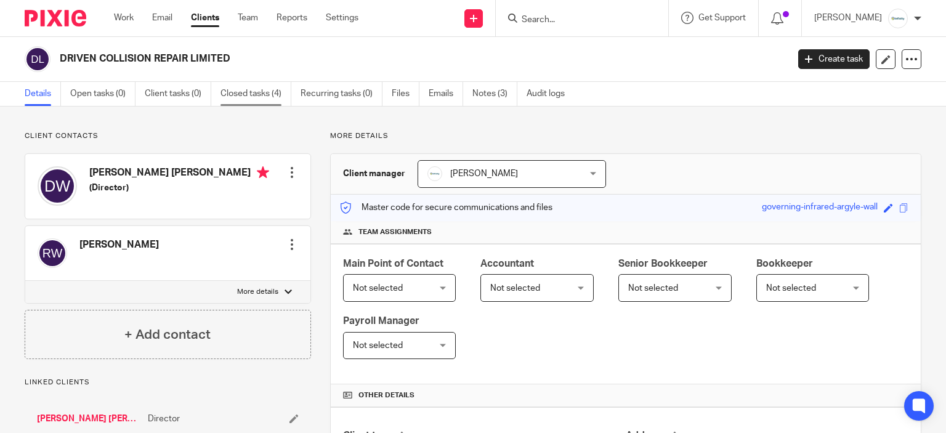
click at [270, 97] on link "Closed tasks (4)" at bounding box center [256, 94] width 71 height 24
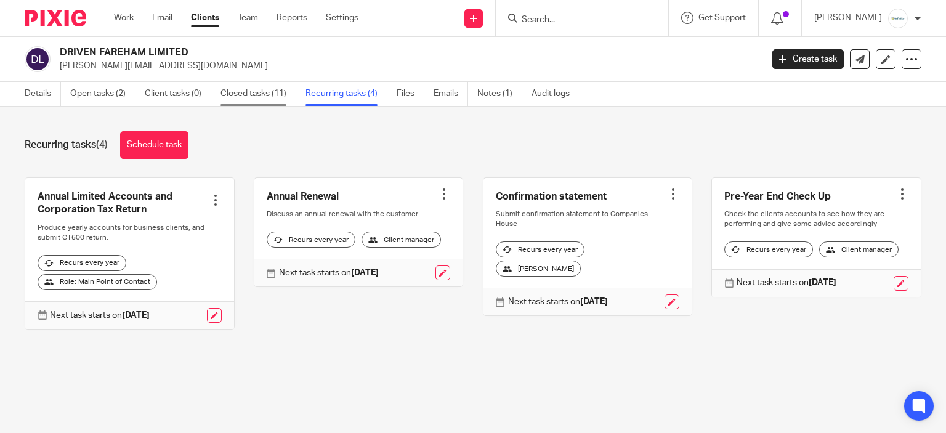
click at [276, 95] on link "Closed tasks (11)" at bounding box center [259, 94] width 76 height 24
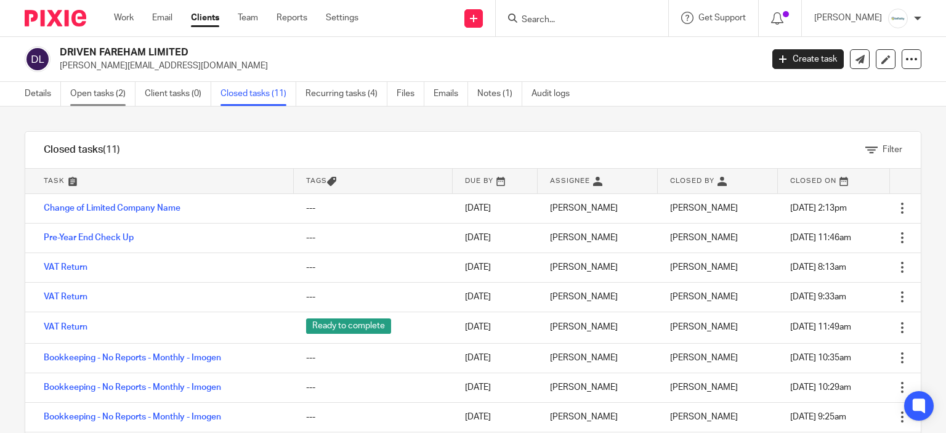
click at [74, 100] on link "Open tasks (2)" at bounding box center [102, 94] width 65 height 24
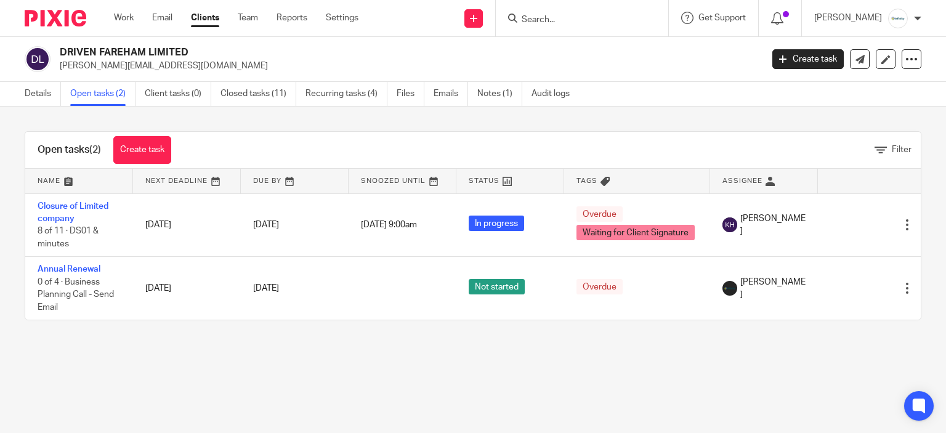
click at [35, 100] on link "Details" at bounding box center [43, 94] width 36 height 24
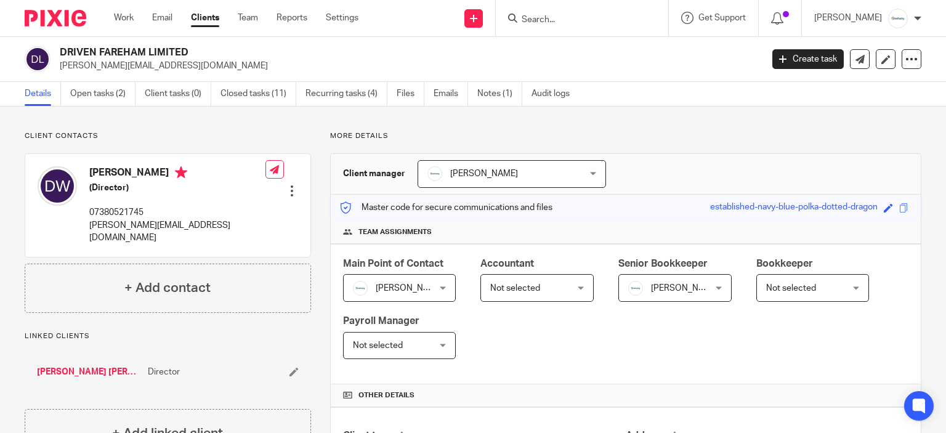
click at [555, 23] on input "Search" at bounding box center [576, 20] width 111 height 11
type input "gpb"
click at [593, 73] on div "GPB IT Solutions Limited Gareth Bell < gareth_bell21@yahoo.co.uk >" at bounding box center [622, 53] width 228 height 48
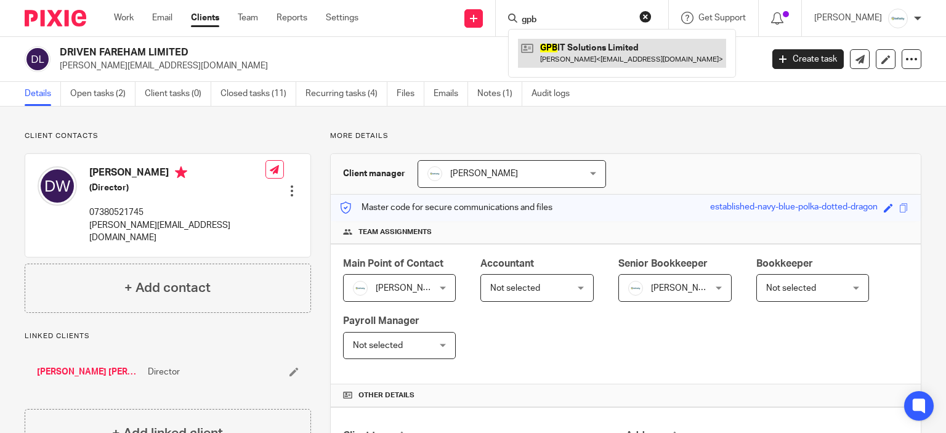
click at [578, 56] on link at bounding box center [622, 53] width 208 height 28
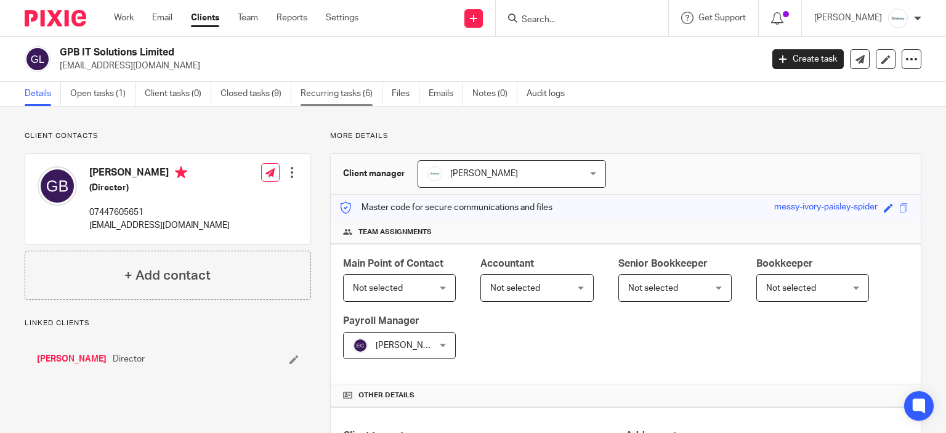
click at [328, 94] on link "Recurring tasks (6)" at bounding box center [342, 94] width 82 height 24
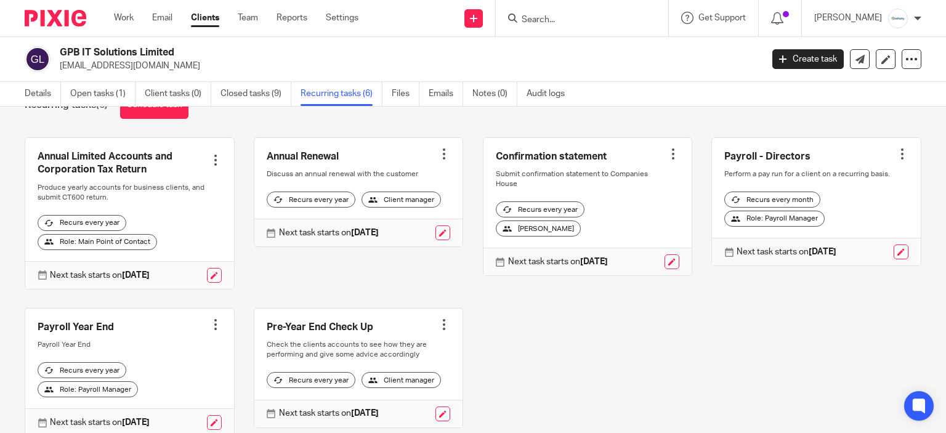
scroll to position [62, 0]
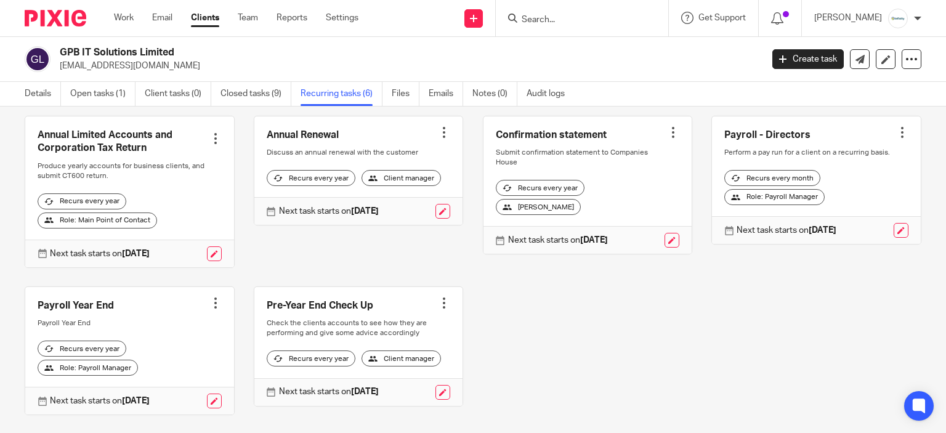
click at [572, 26] on div at bounding box center [582, 18] width 173 height 36
click at [567, 20] on input "Search" at bounding box center [576, 20] width 111 height 11
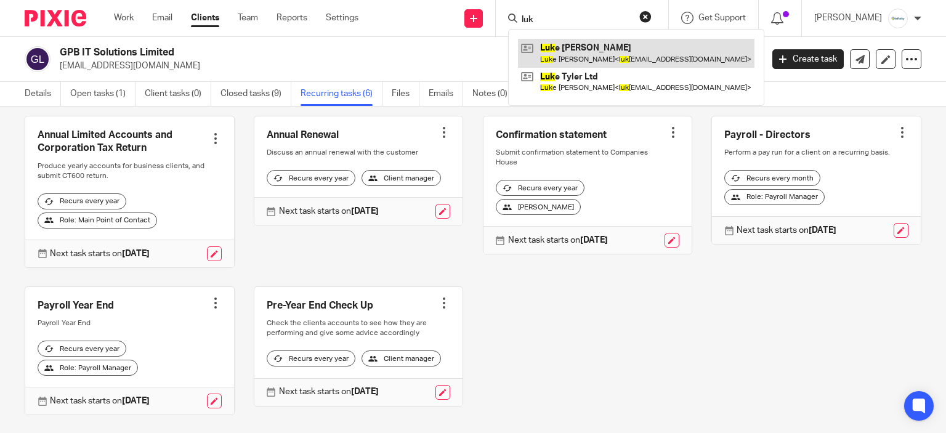
type input "luk"
click at [589, 54] on link at bounding box center [636, 53] width 237 height 28
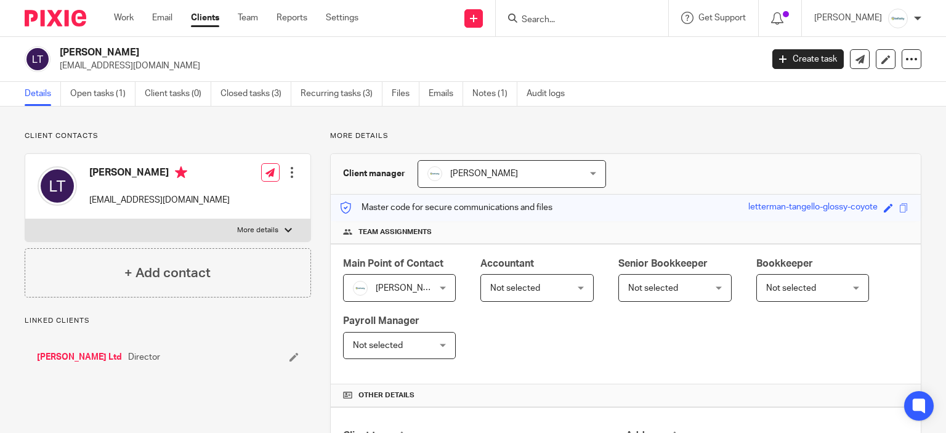
click at [87, 354] on link "[PERSON_NAME] Ltd" at bounding box center [79, 357] width 85 height 12
click at [245, 93] on link "Closed tasks (59)" at bounding box center [259, 94] width 76 height 24
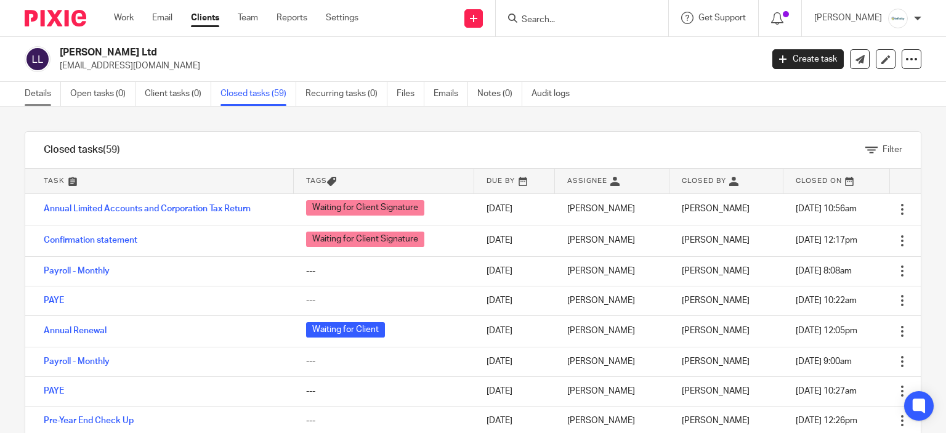
click at [32, 92] on link "Details" at bounding box center [43, 94] width 36 height 24
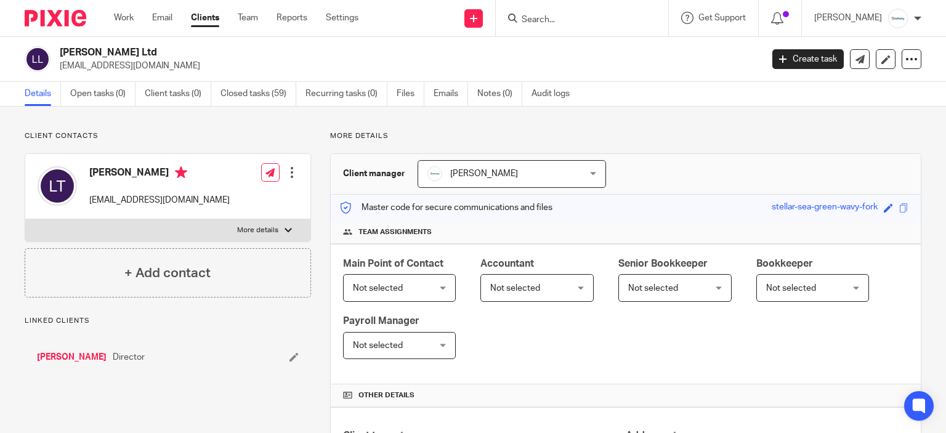
click at [65, 351] on link "[PERSON_NAME]" at bounding box center [72, 357] width 70 height 12
click at [127, 92] on link "Open tasks (1)" at bounding box center [102, 94] width 65 height 24
